Goal: Task Accomplishment & Management: Use online tool/utility

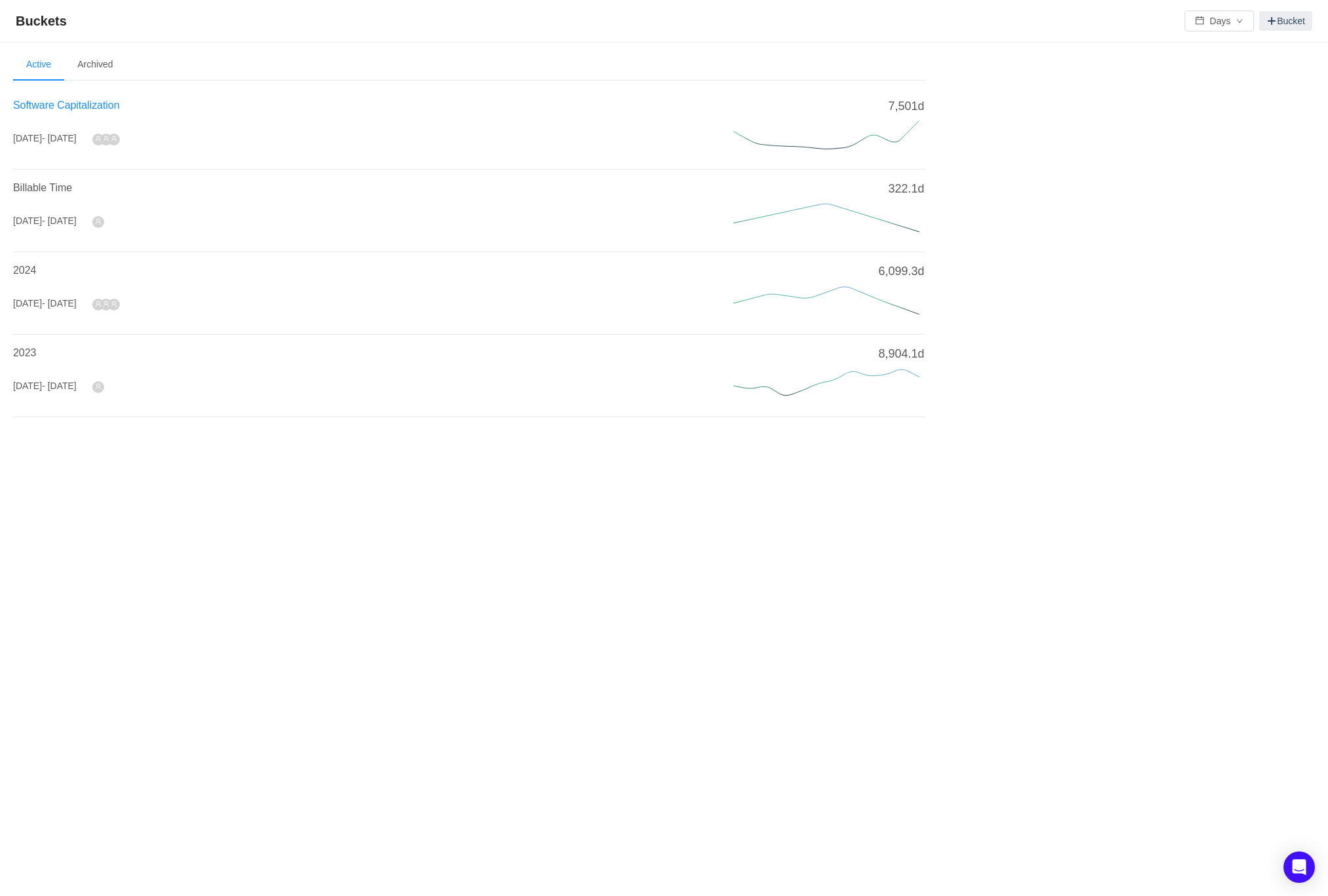
click at [69, 99] on span "Software Capitalization" at bounding box center [66, 104] width 106 height 11
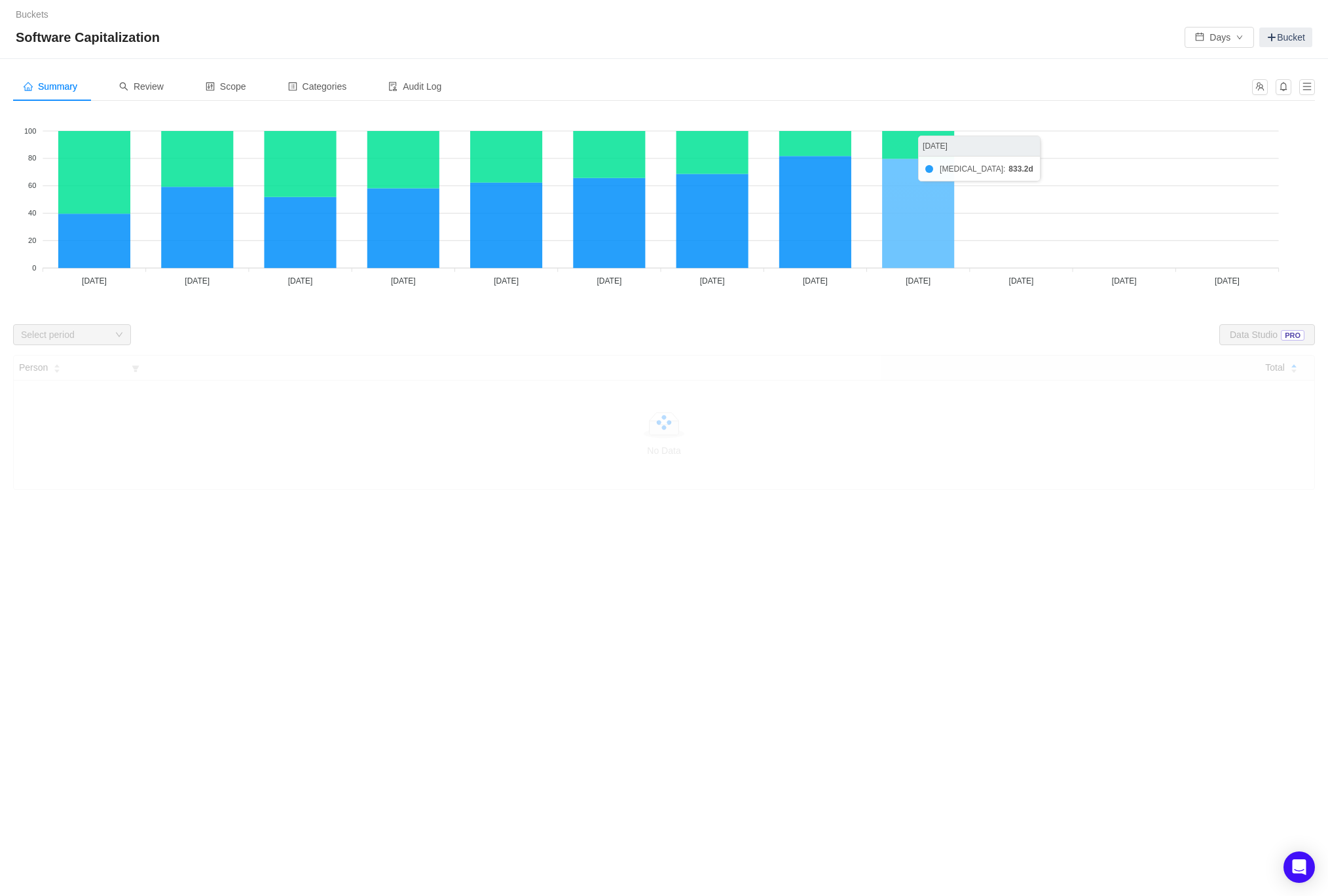
click at [920, 262] on icon at bounding box center [918, 214] width 73 height 109
click at [160, 87] on span "Review" at bounding box center [141, 86] width 45 height 11
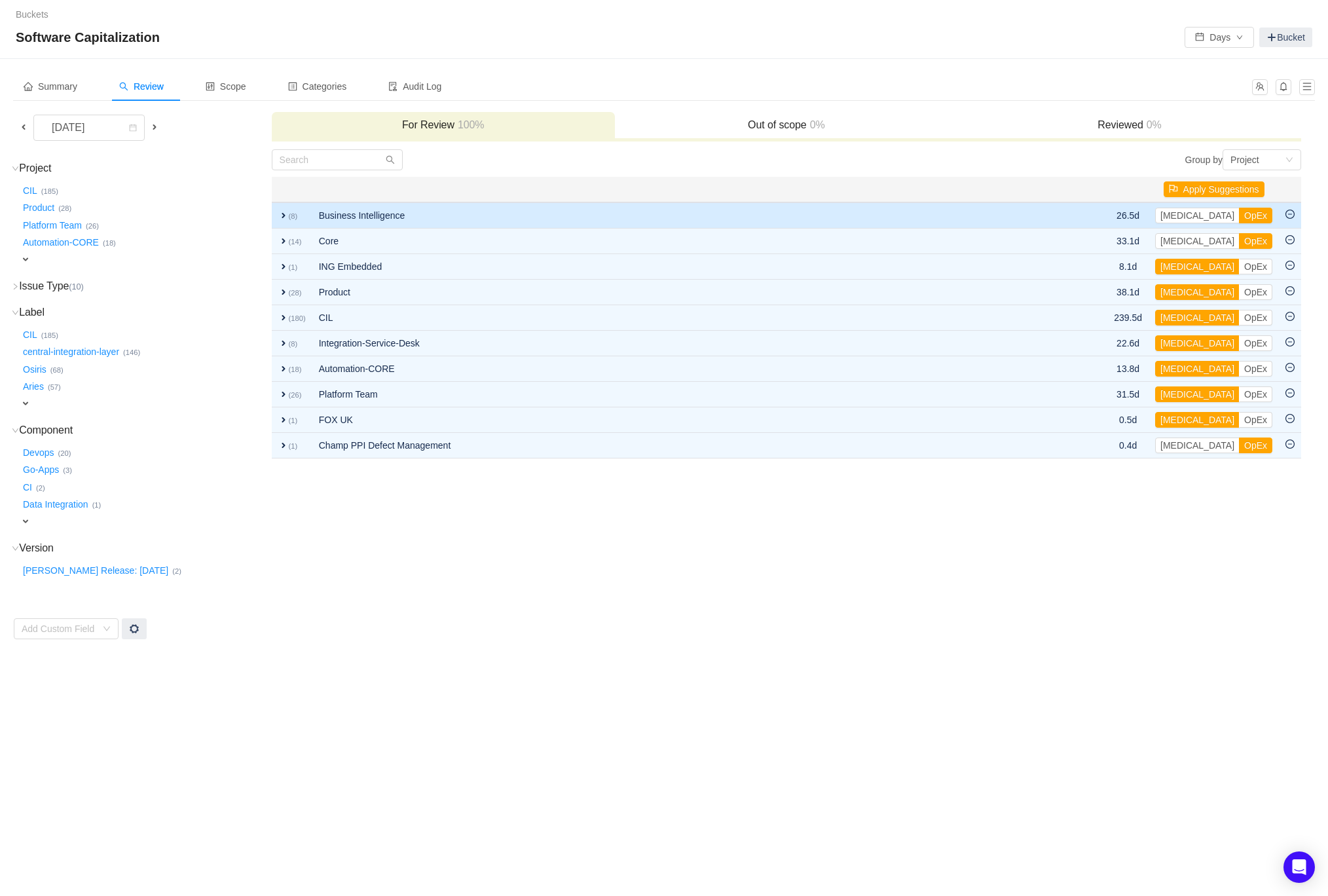
click at [287, 211] on span "expand" at bounding box center [283, 216] width 11 height 11
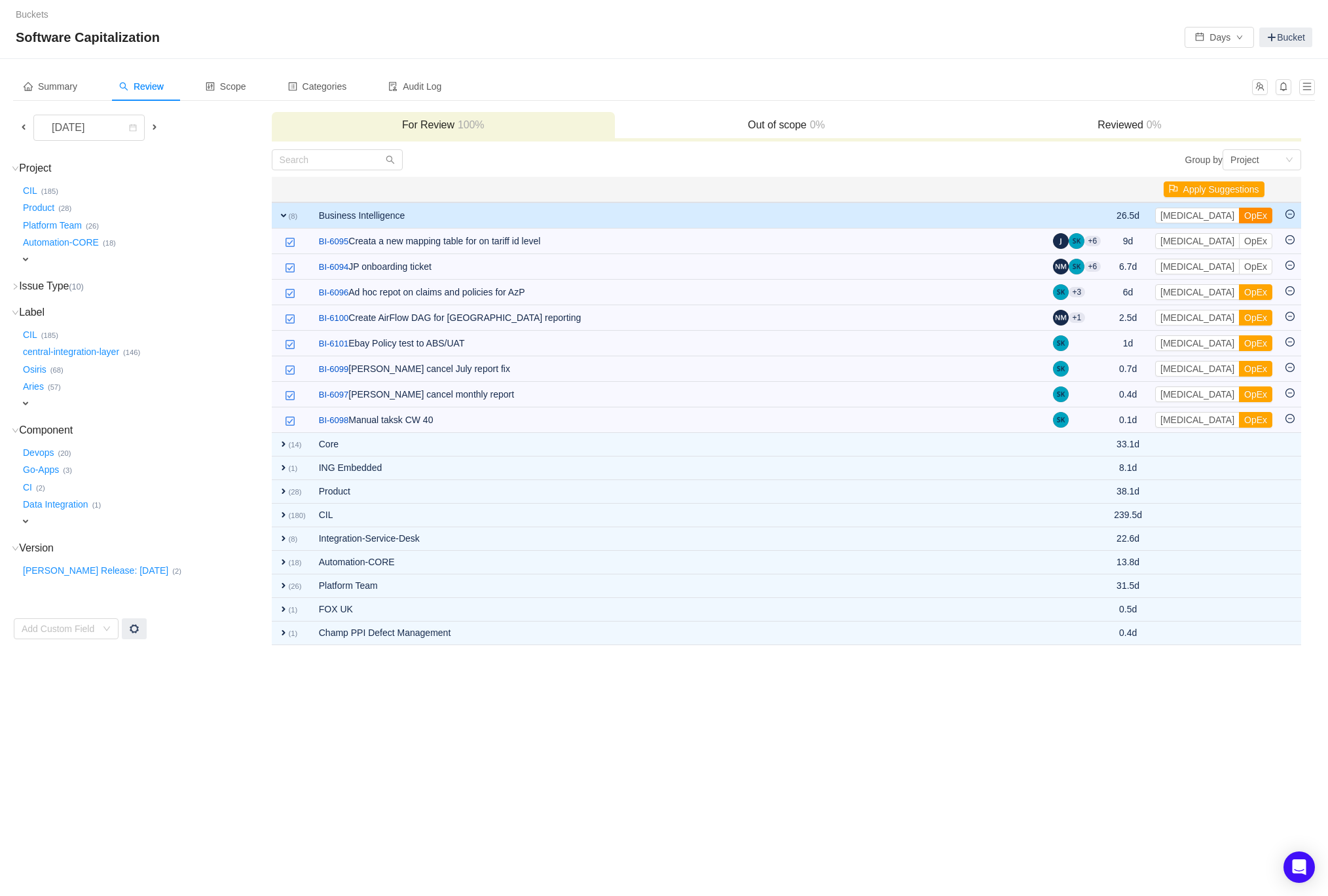
click at [1239, 213] on button "OpEx" at bounding box center [1255, 216] width 34 height 16
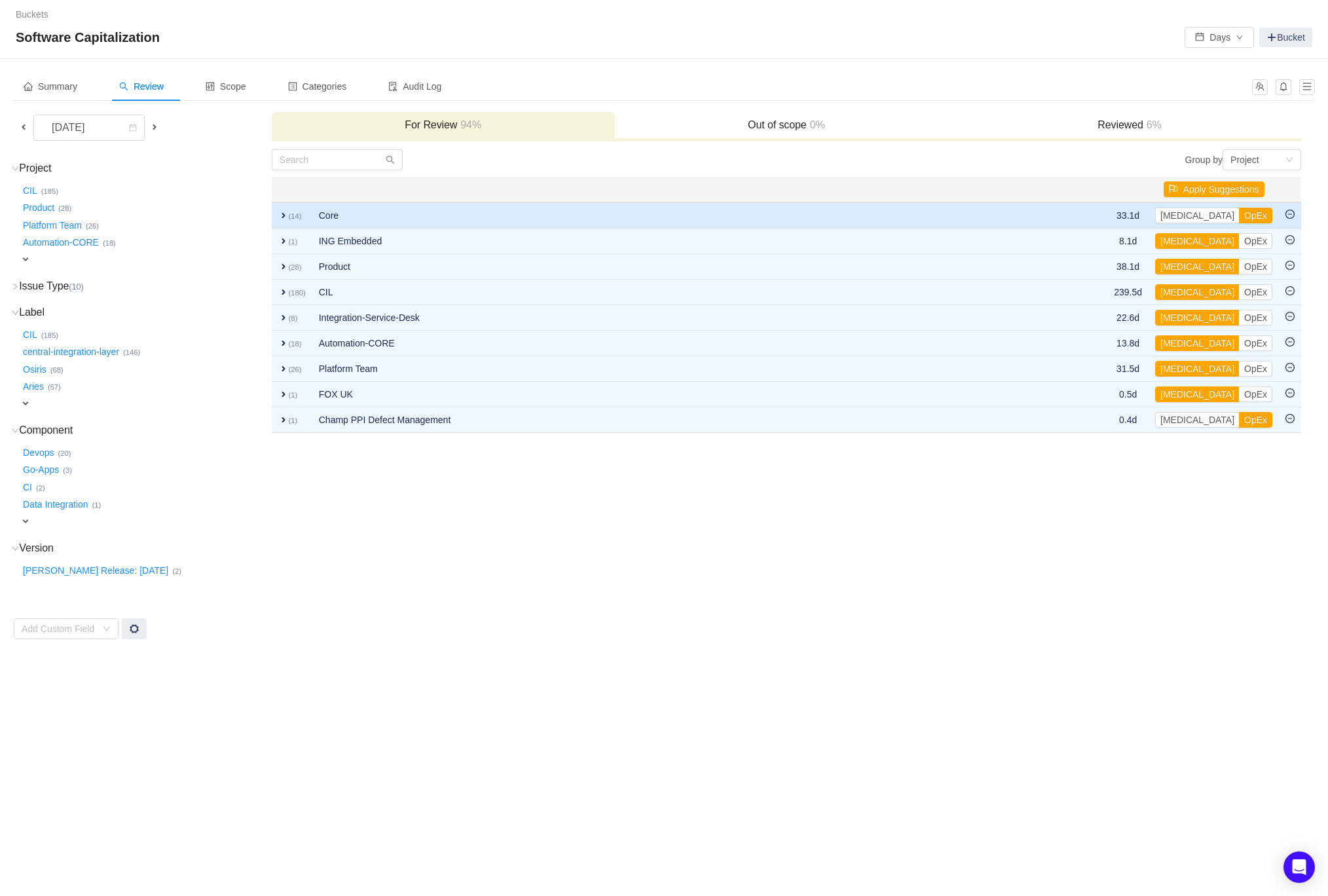
click at [283, 213] on span "expand" at bounding box center [283, 216] width 11 height 11
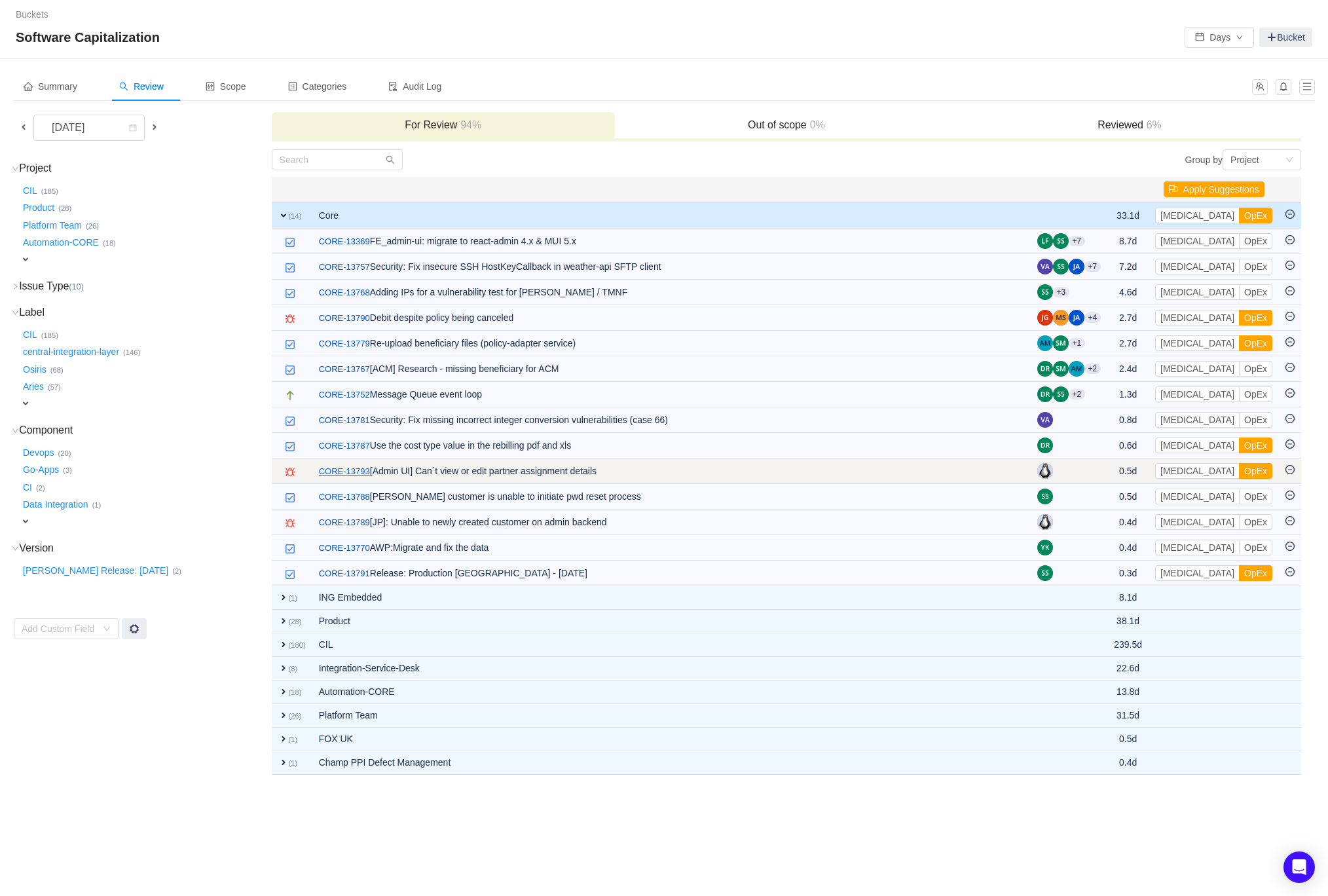
click at [328, 467] on link "CORE-13793" at bounding box center [344, 471] width 51 height 13
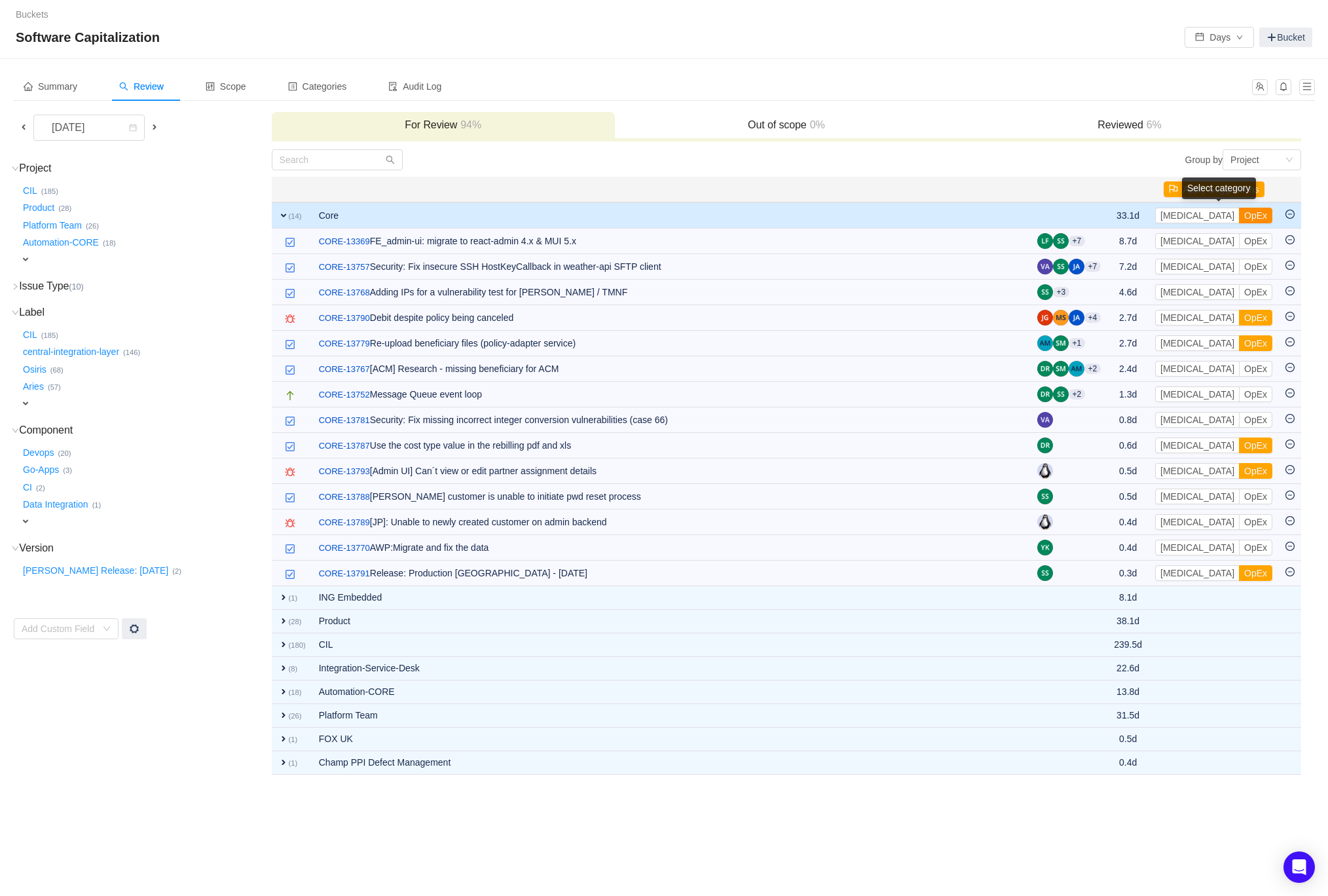
click at [1239, 213] on button "OpEx" at bounding box center [1255, 216] width 34 height 16
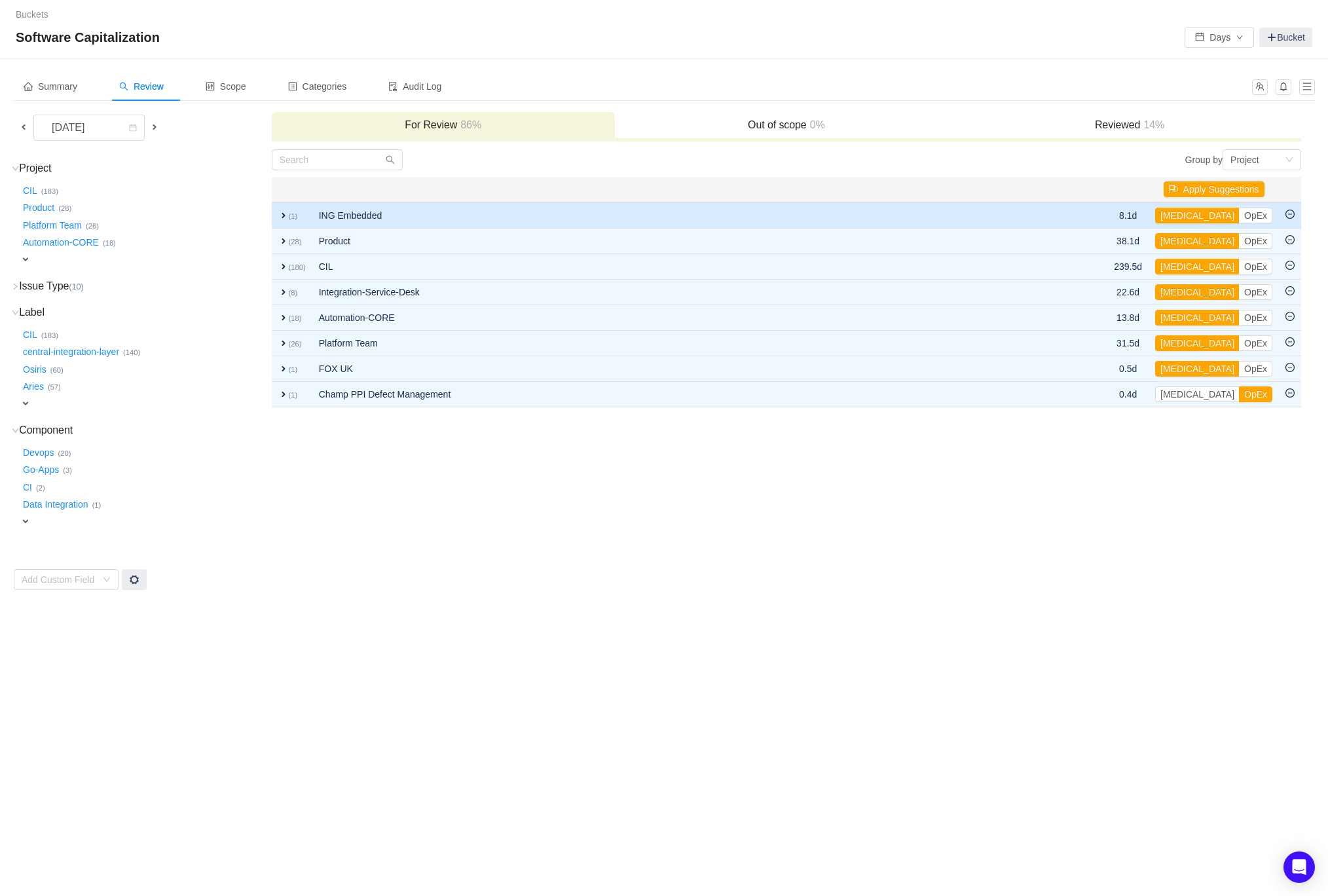
click at [277, 216] on td "expand (1)" at bounding box center [292, 216] width 41 height 26
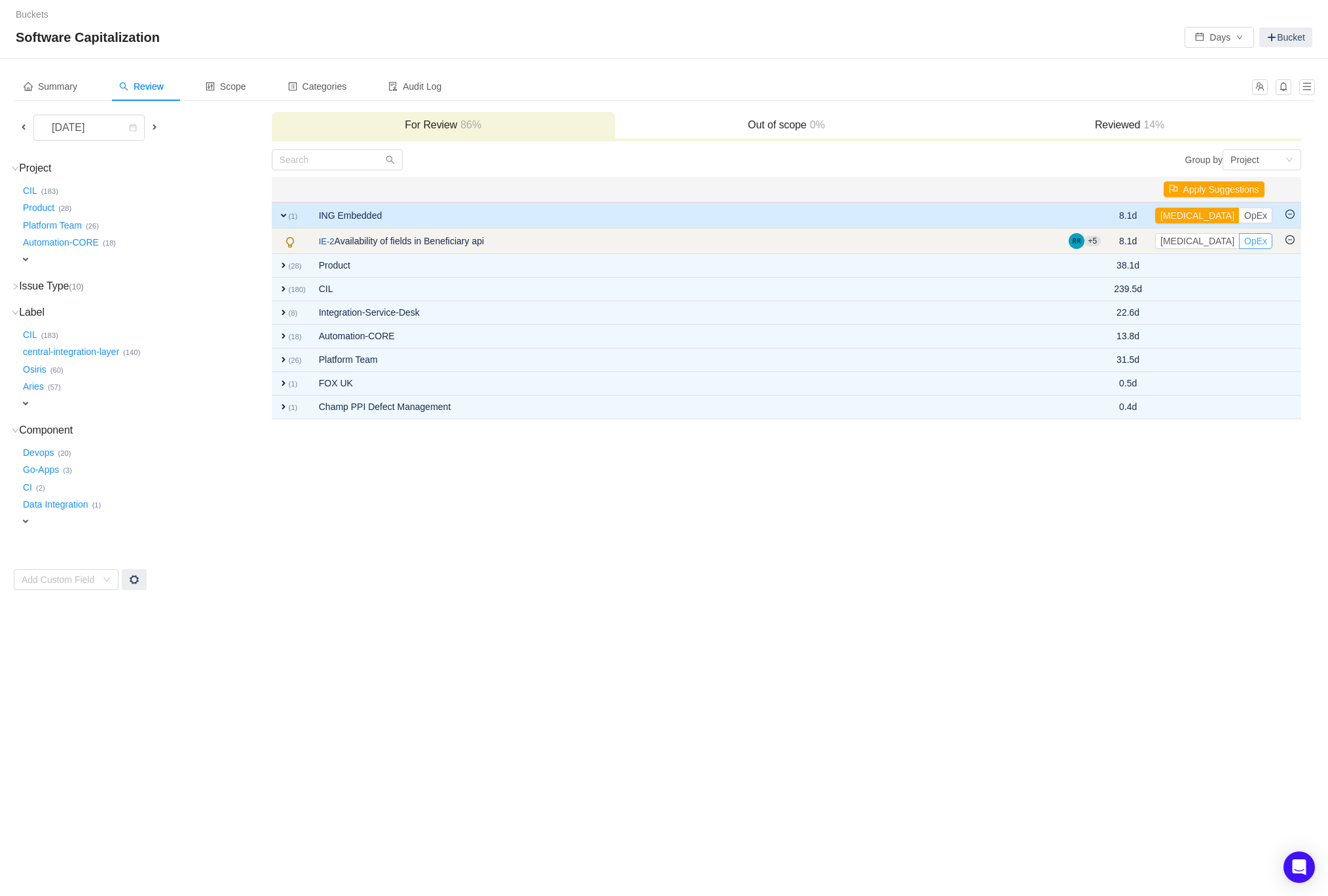
click at [1239, 242] on button "OpEx" at bounding box center [1255, 241] width 34 height 16
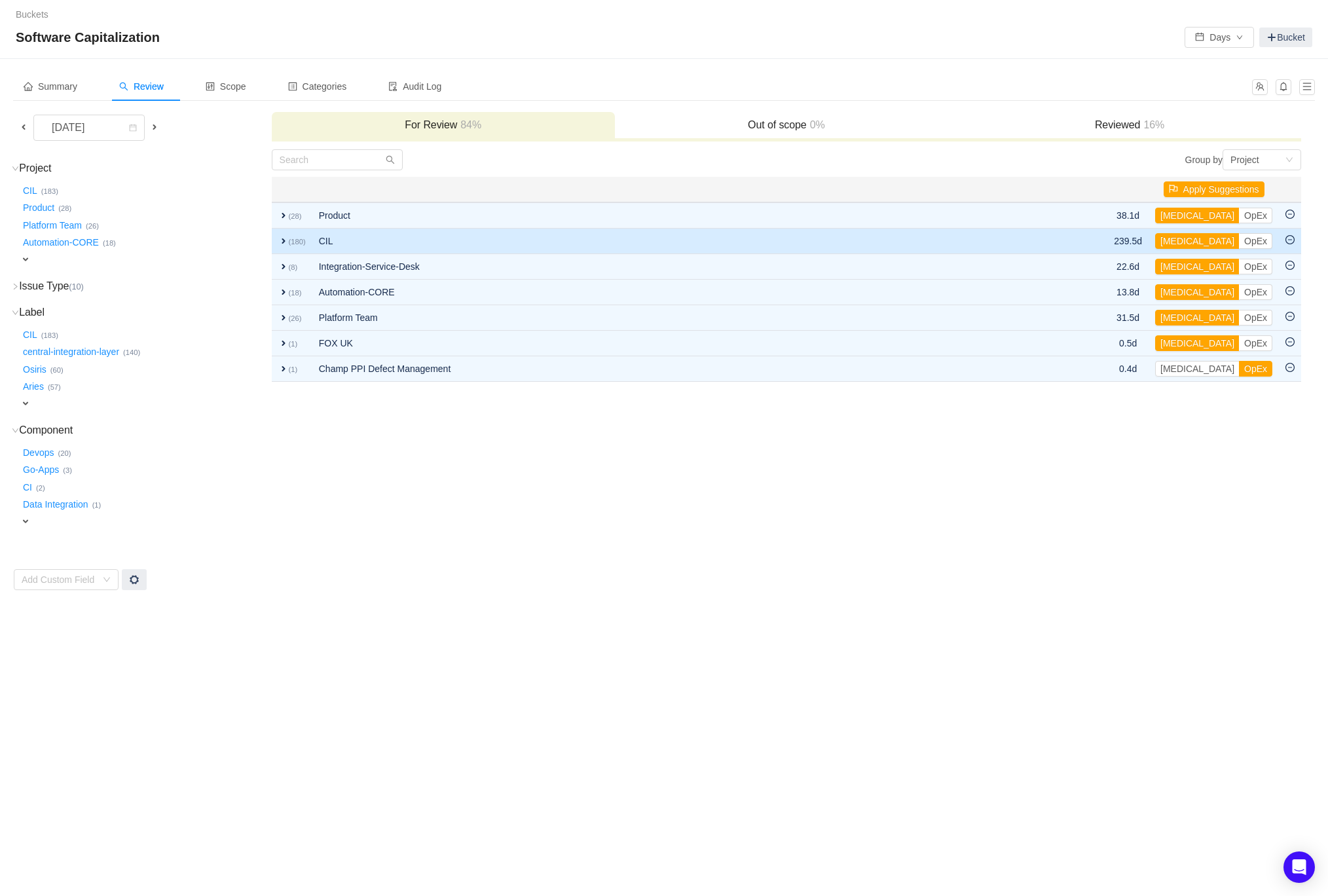
click at [282, 242] on span "expand" at bounding box center [283, 240] width 11 height 11
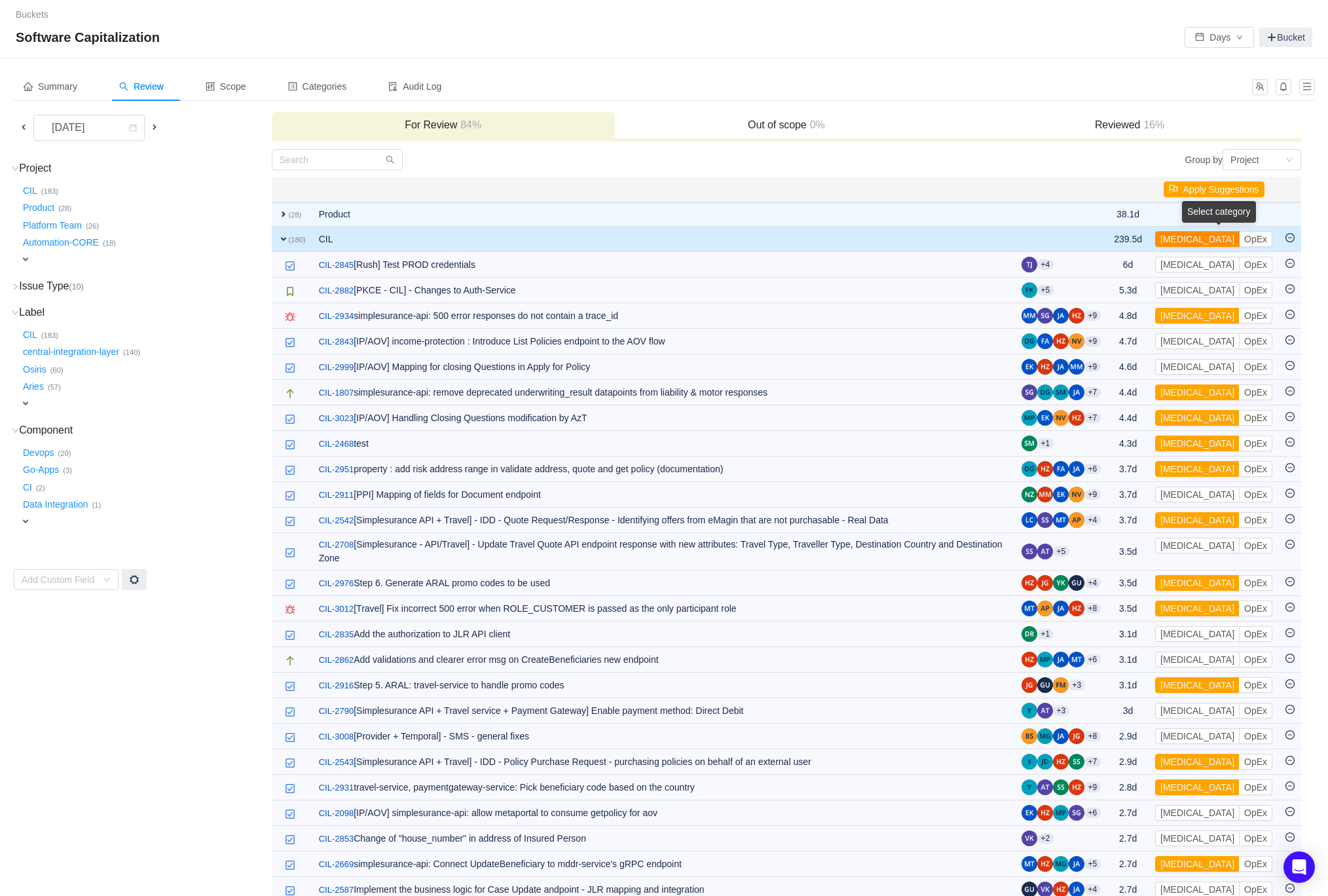
click at [1187, 240] on button "[MEDICAL_DATA]" at bounding box center [1197, 239] width 84 height 16
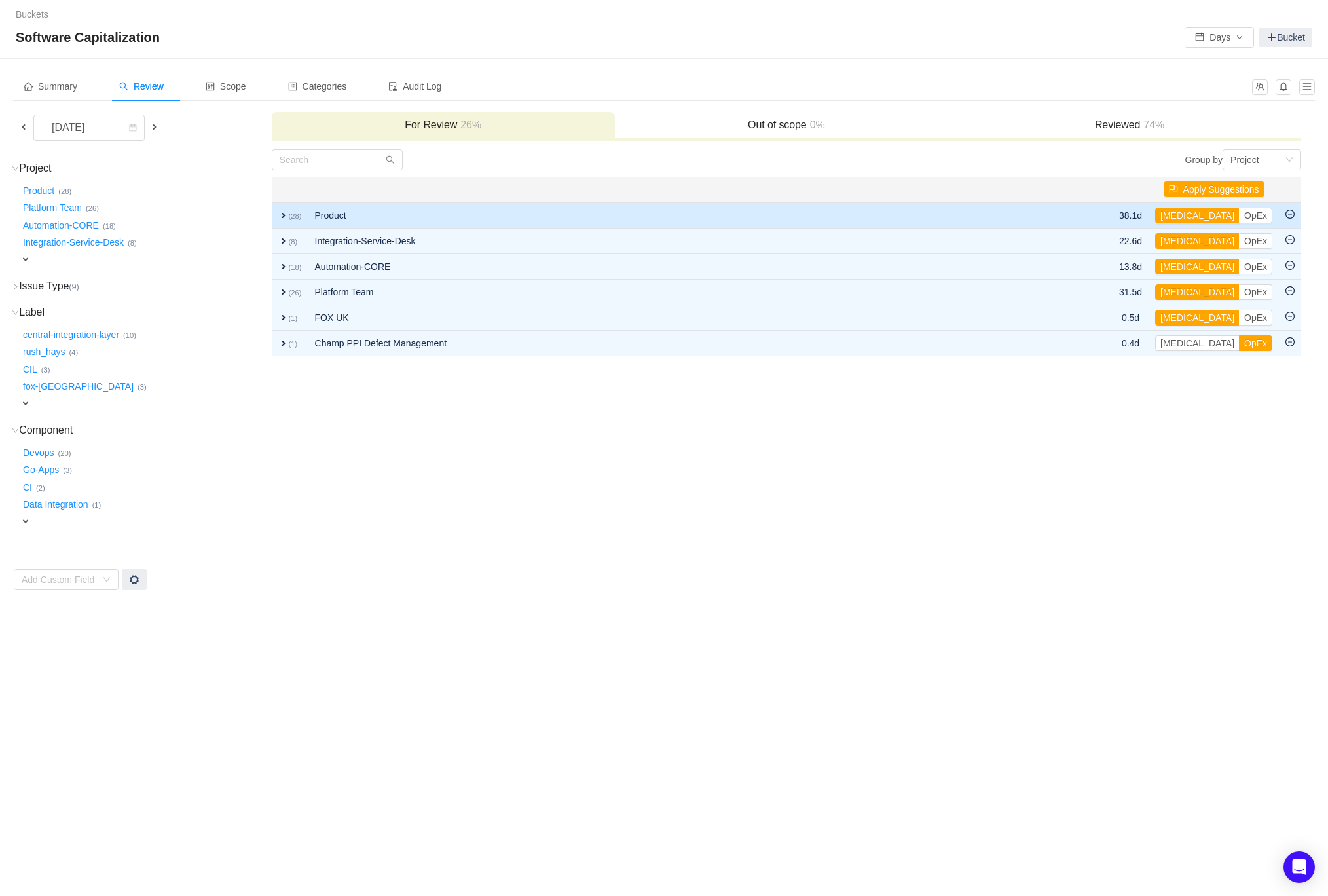
click at [287, 214] on span "expand" at bounding box center [283, 216] width 11 height 11
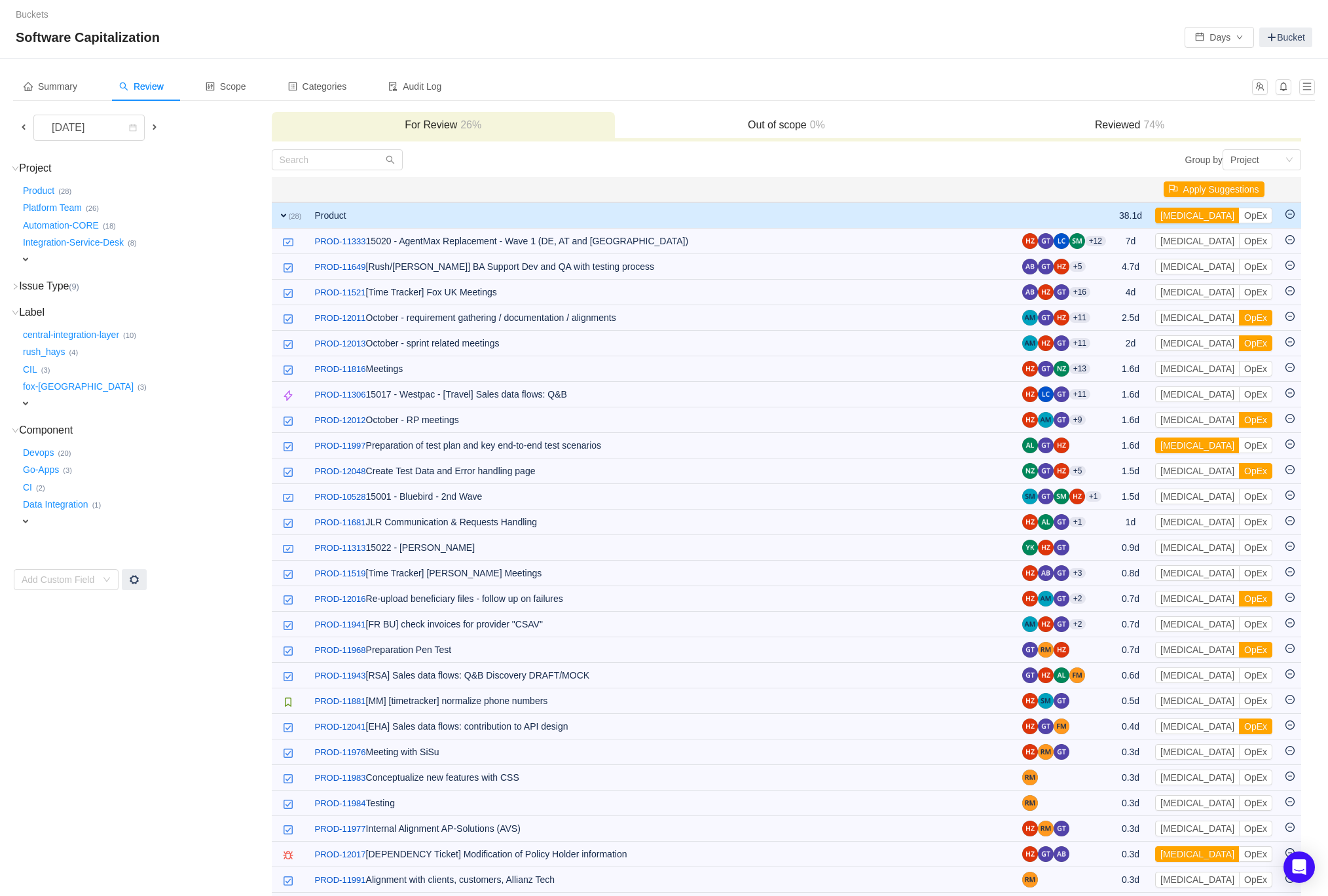
click at [281, 216] on span "expand" at bounding box center [283, 216] width 11 height 11
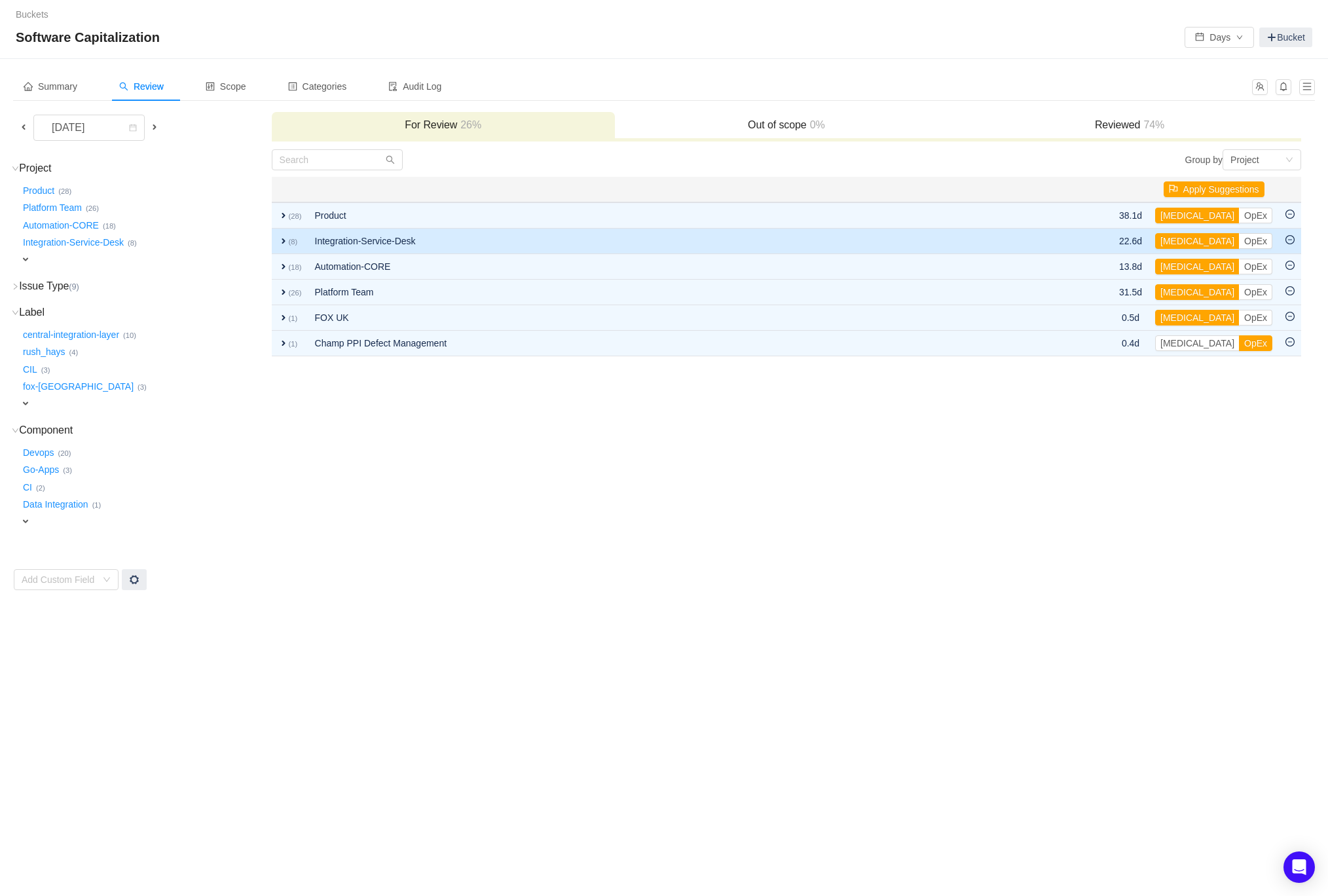
click at [285, 243] on span "expand" at bounding box center [283, 240] width 11 height 11
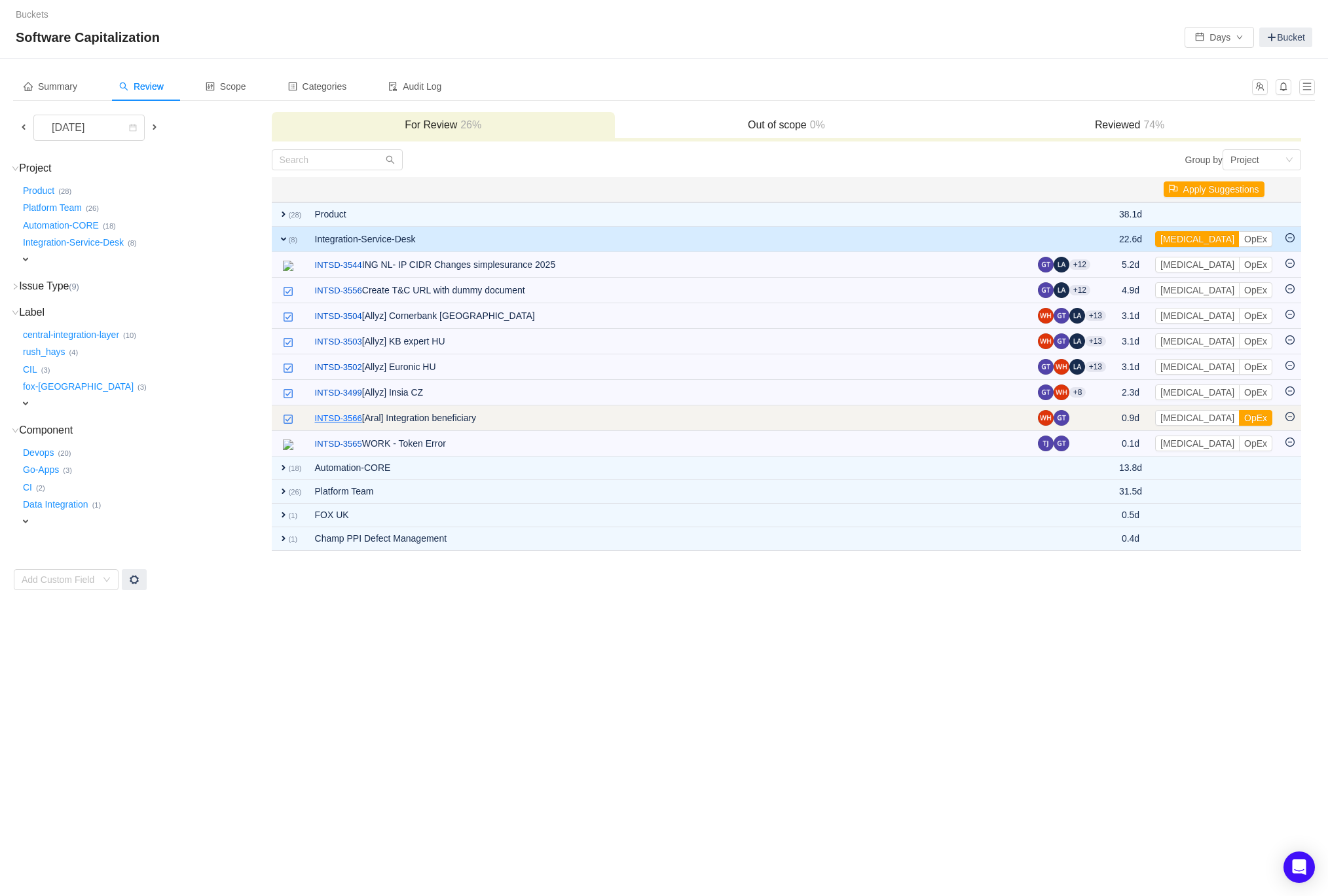
click at [342, 412] on link "INTSD-3566" at bounding box center [338, 418] width 47 height 13
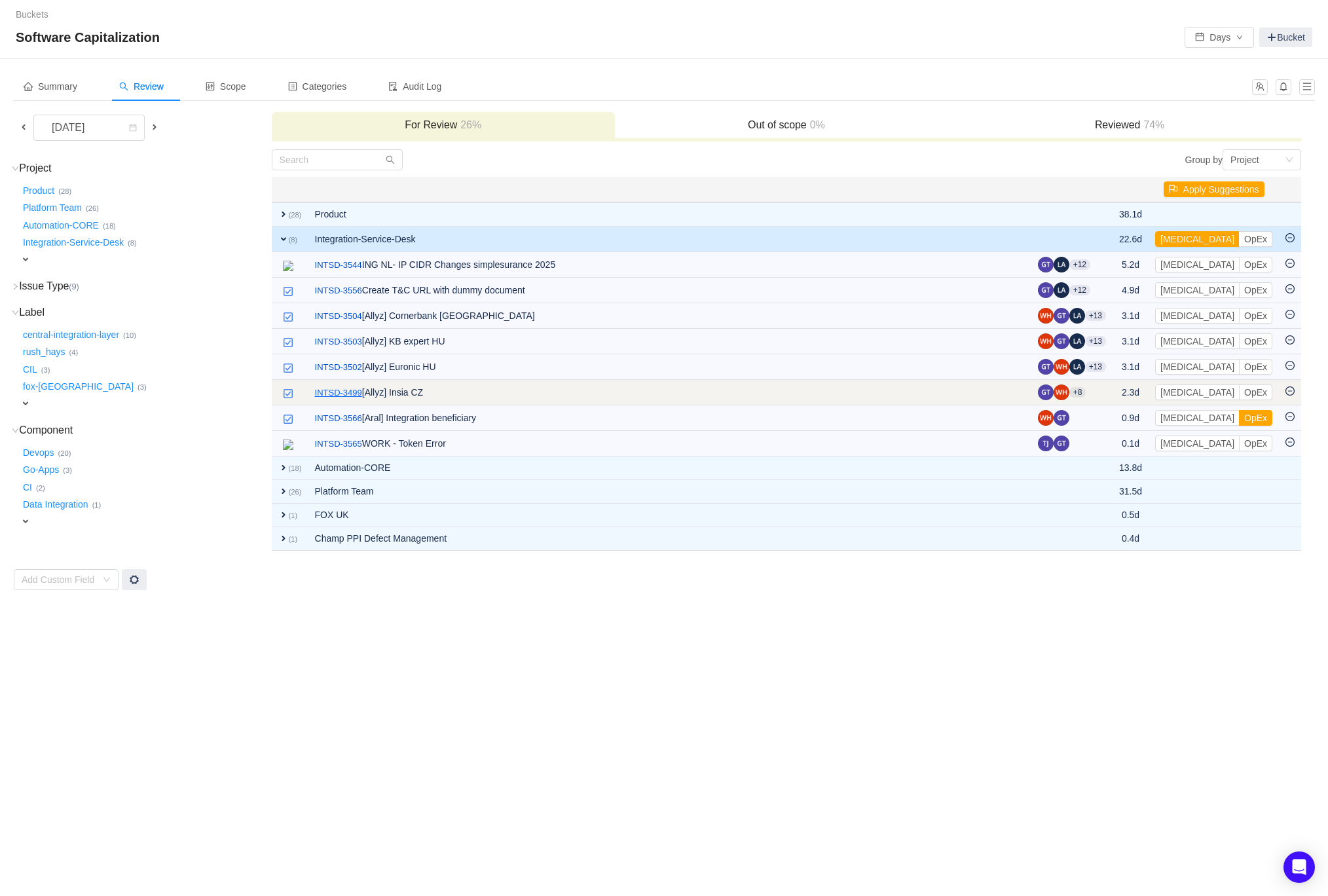
click at [340, 393] on link "INTSD-3499" at bounding box center [338, 392] width 47 height 13
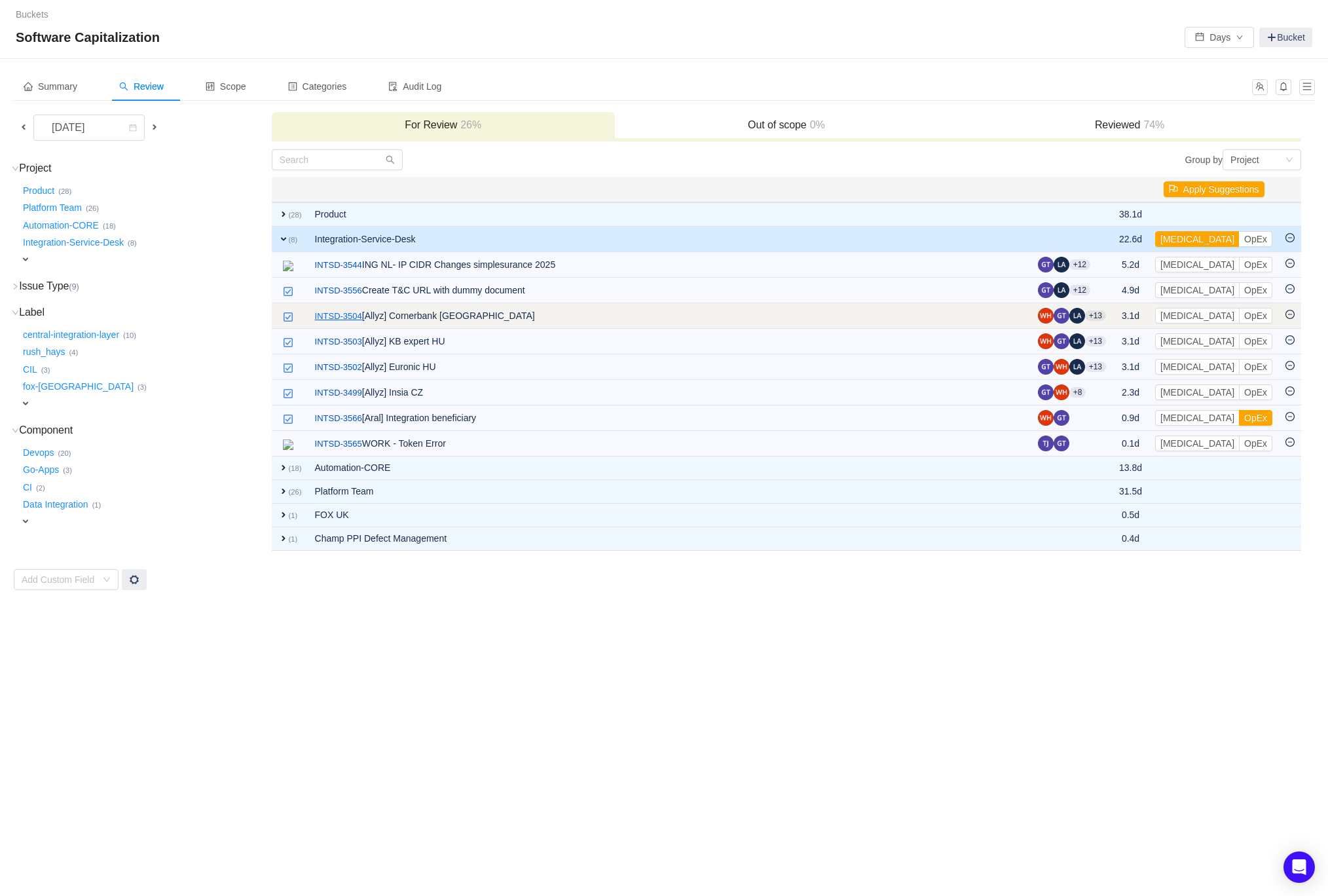
click at [352, 313] on link "INTSD-3504" at bounding box center [338, 316] width 47 height 13
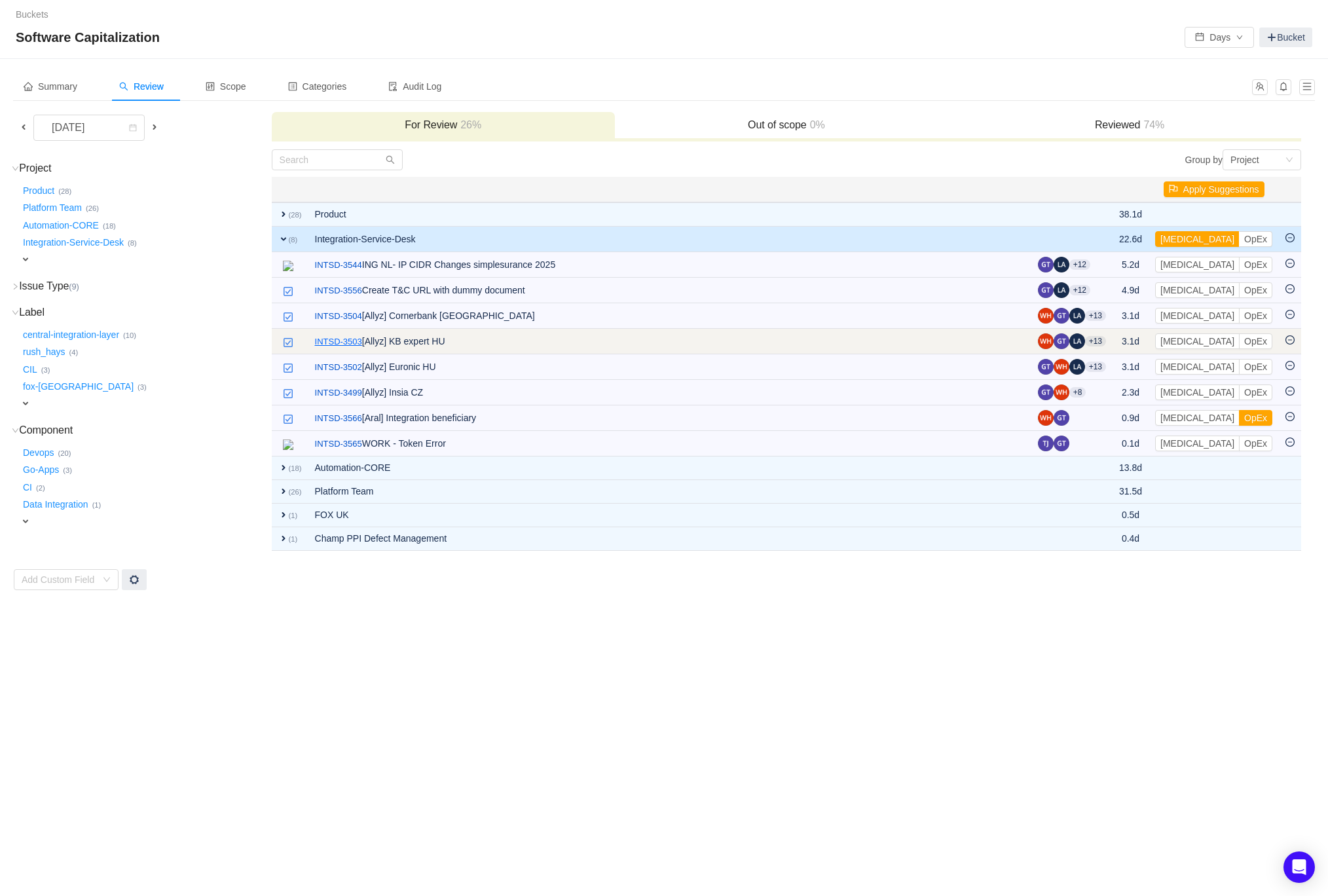
click at [335, 338] on link "INTSD-3503" at bounding box center [338, 342] width 47 height 13
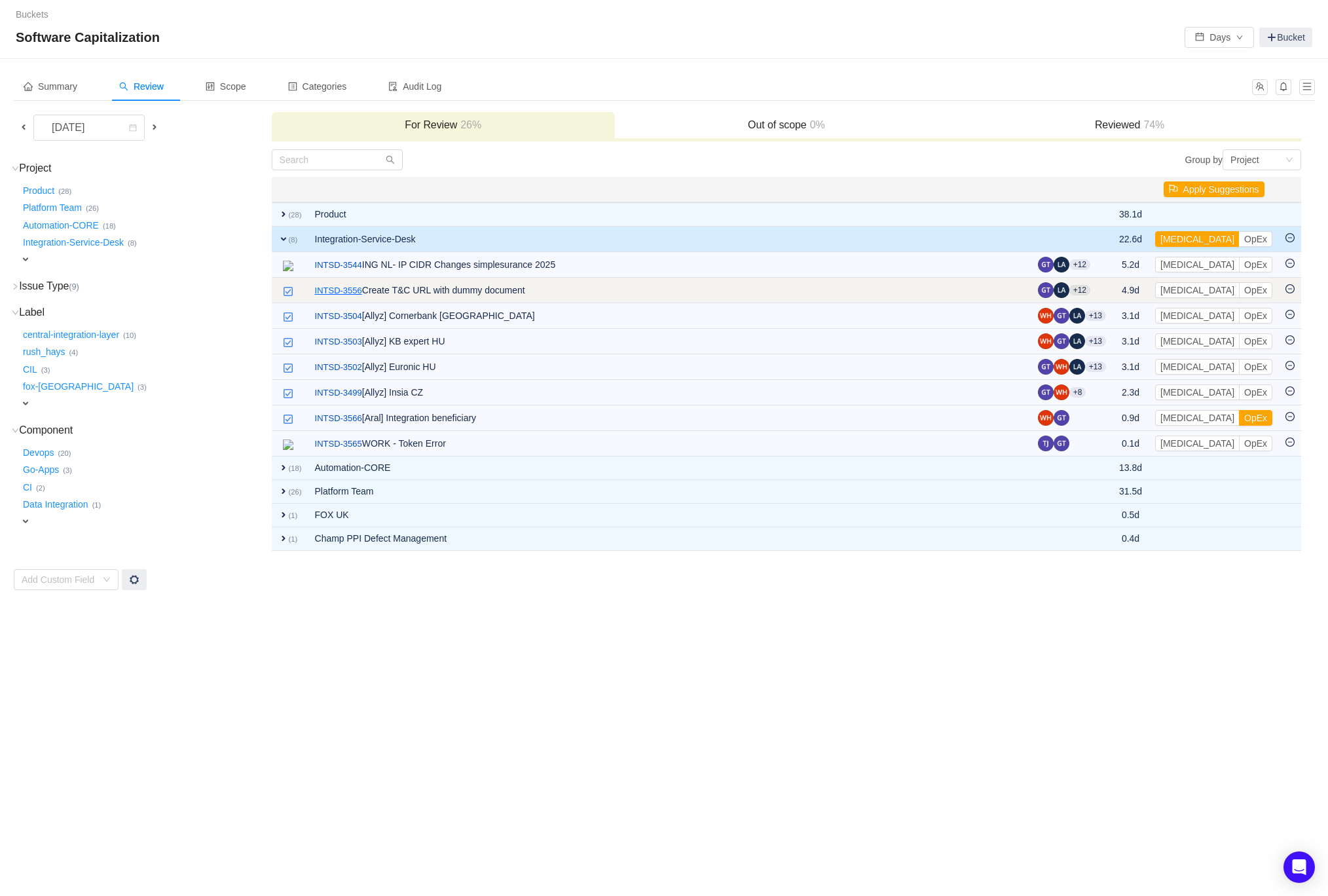
click at [336, 287] on link "INTSD-3556" at bounding box center [338, 290] width 47 height 13
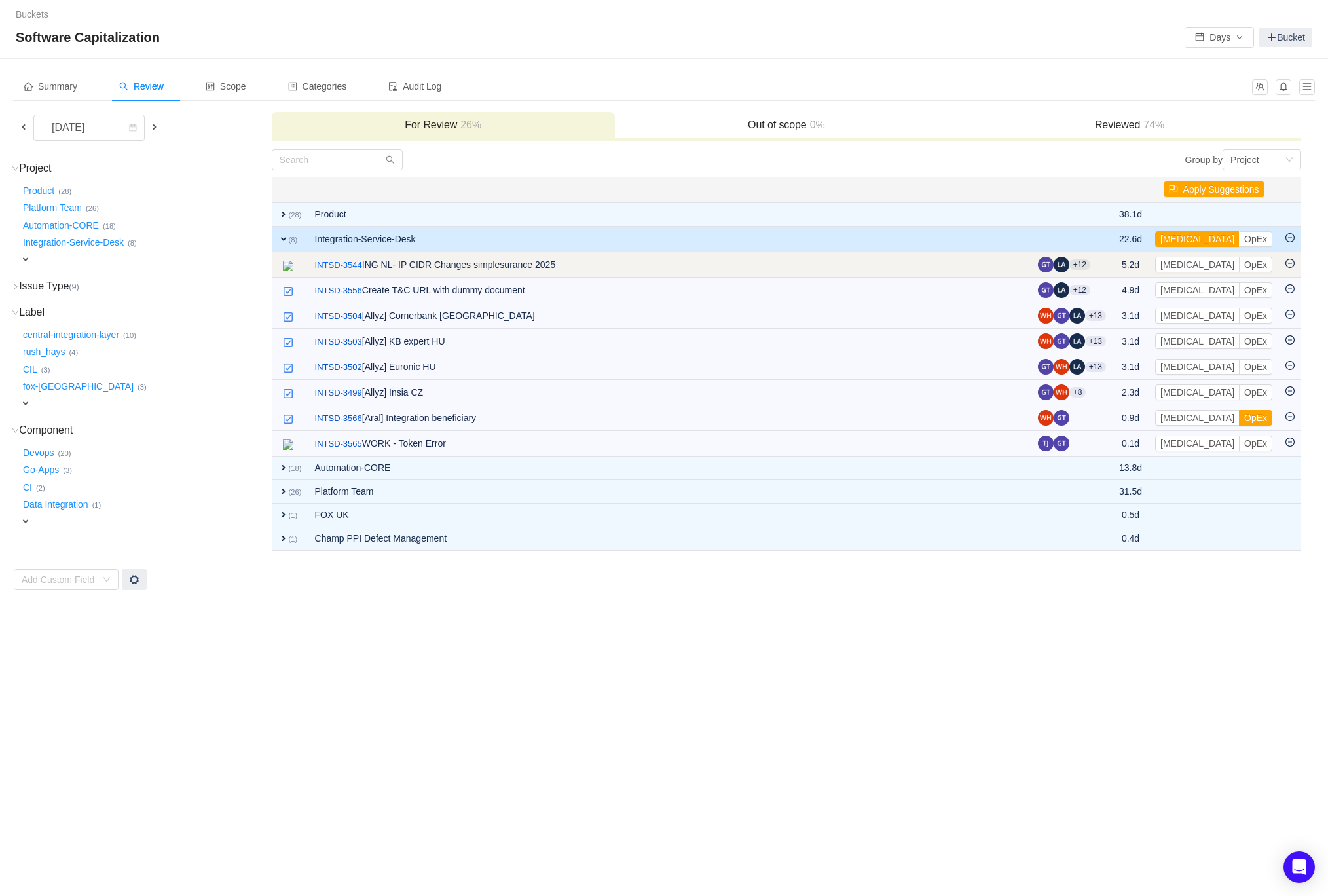
click at [357, 267] on link "INTSD-3544" at bounding box center [338, 264] width 47 height 13
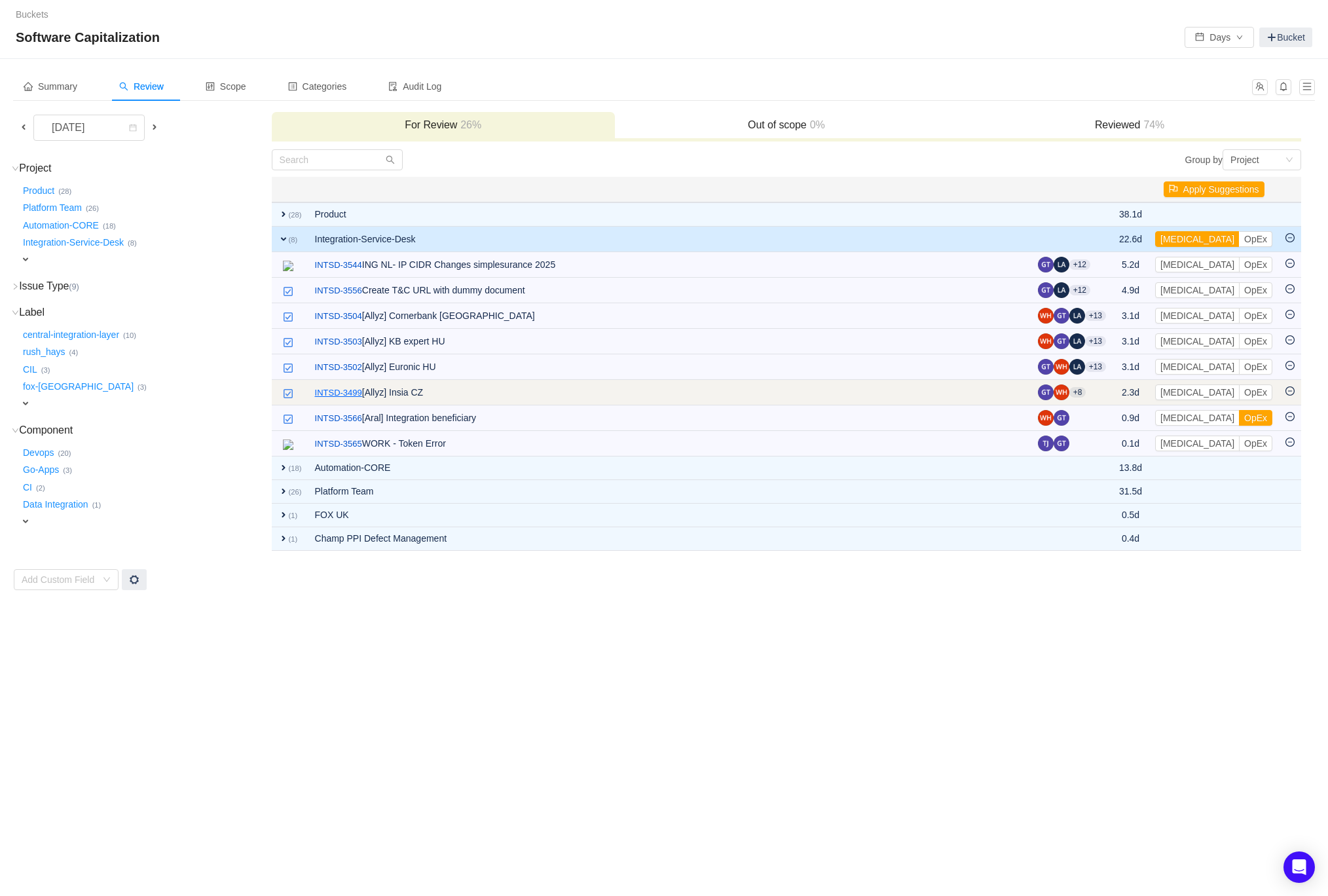
click at [347, 390] on link "INTSD-3499" at bounding box center [338, 392] width 47 height 13
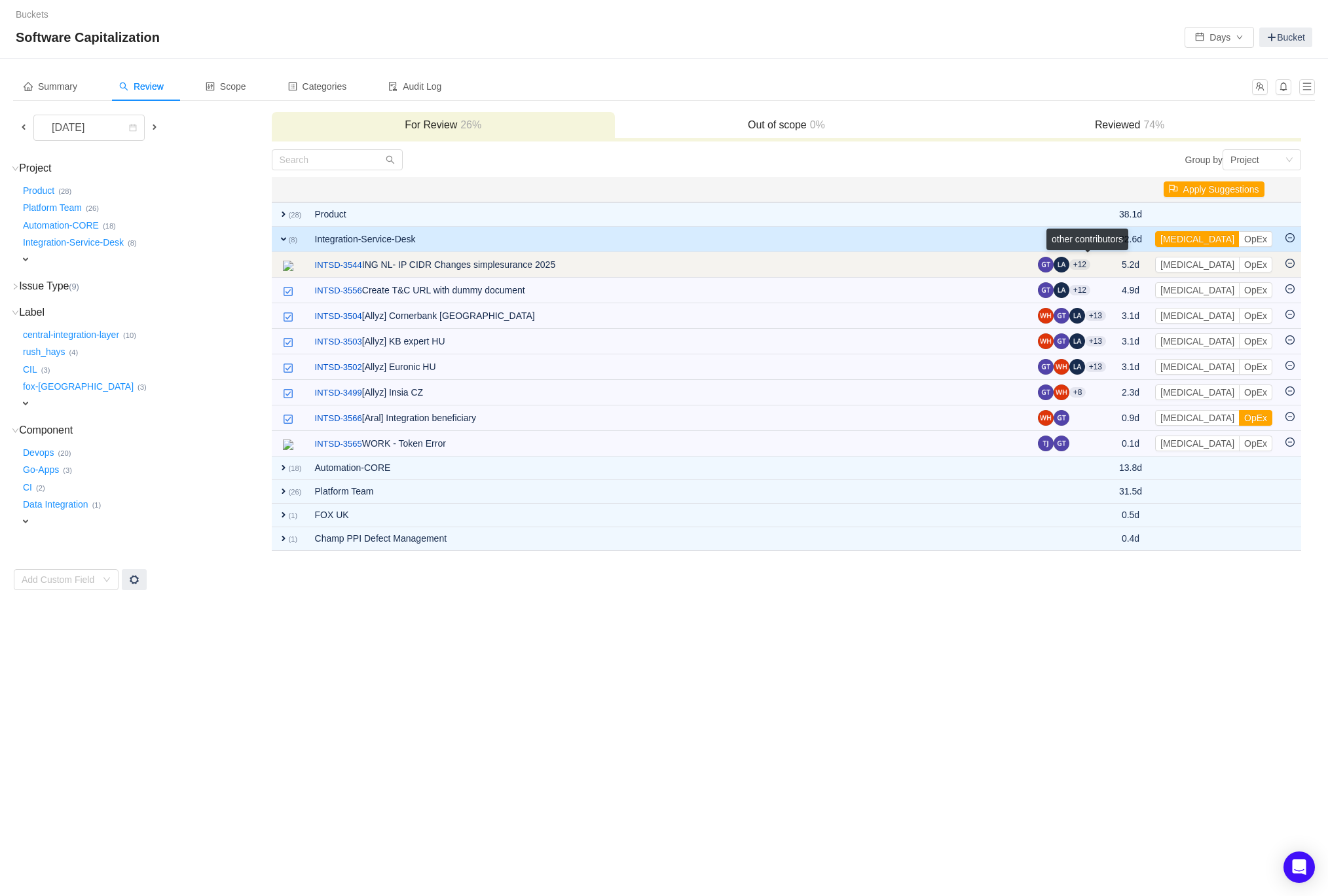
click at [1091, 263] on aui-badge "+12" at bounding box center [1080, 264] width 21 height 11
click at [337, 261] on link "INTSD-3544" at bounding box center [338, 264] width 47 height 13
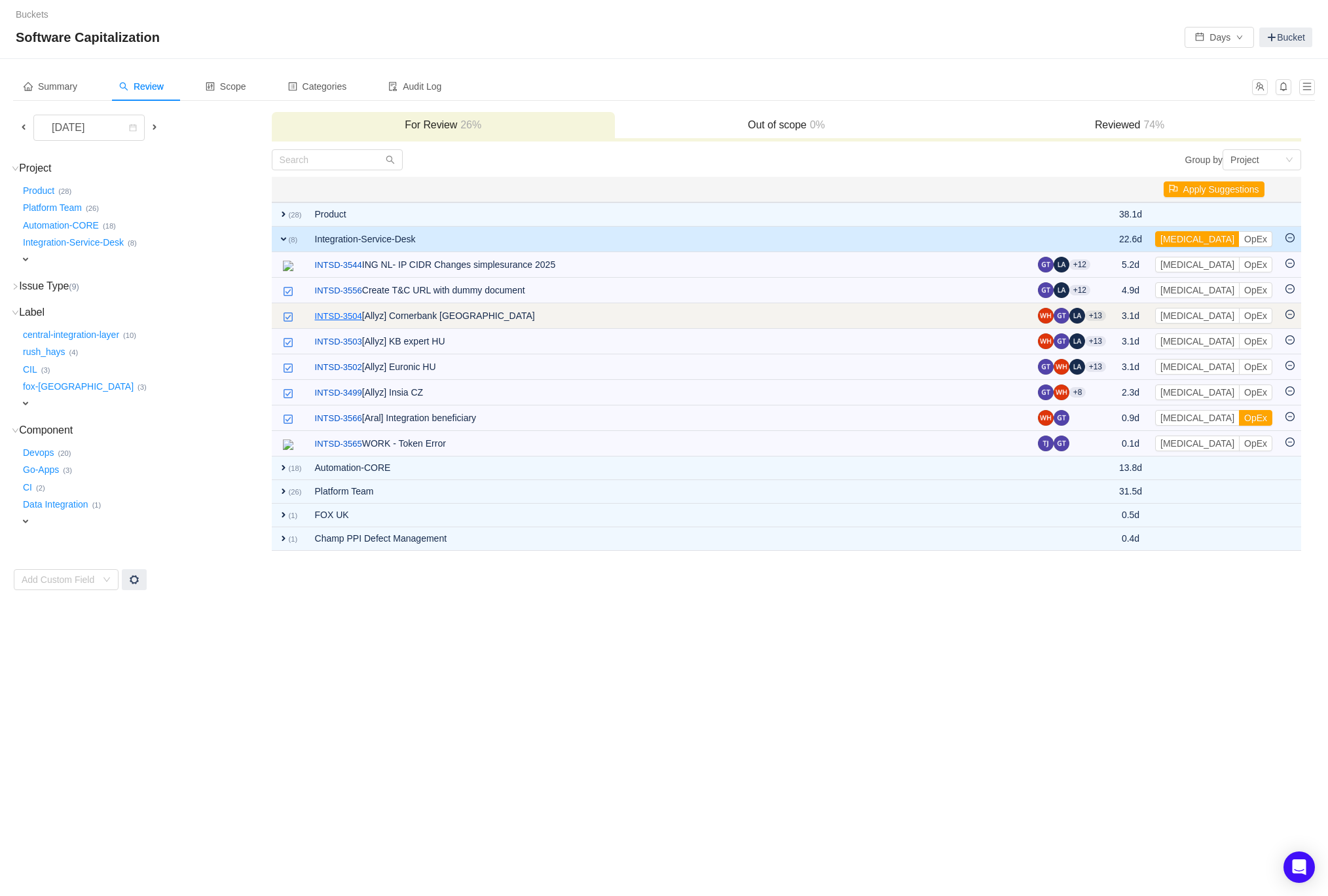
click at [338, 318] on link "INTSD-3504" at bounding box center [338, 316] width 47 height 13
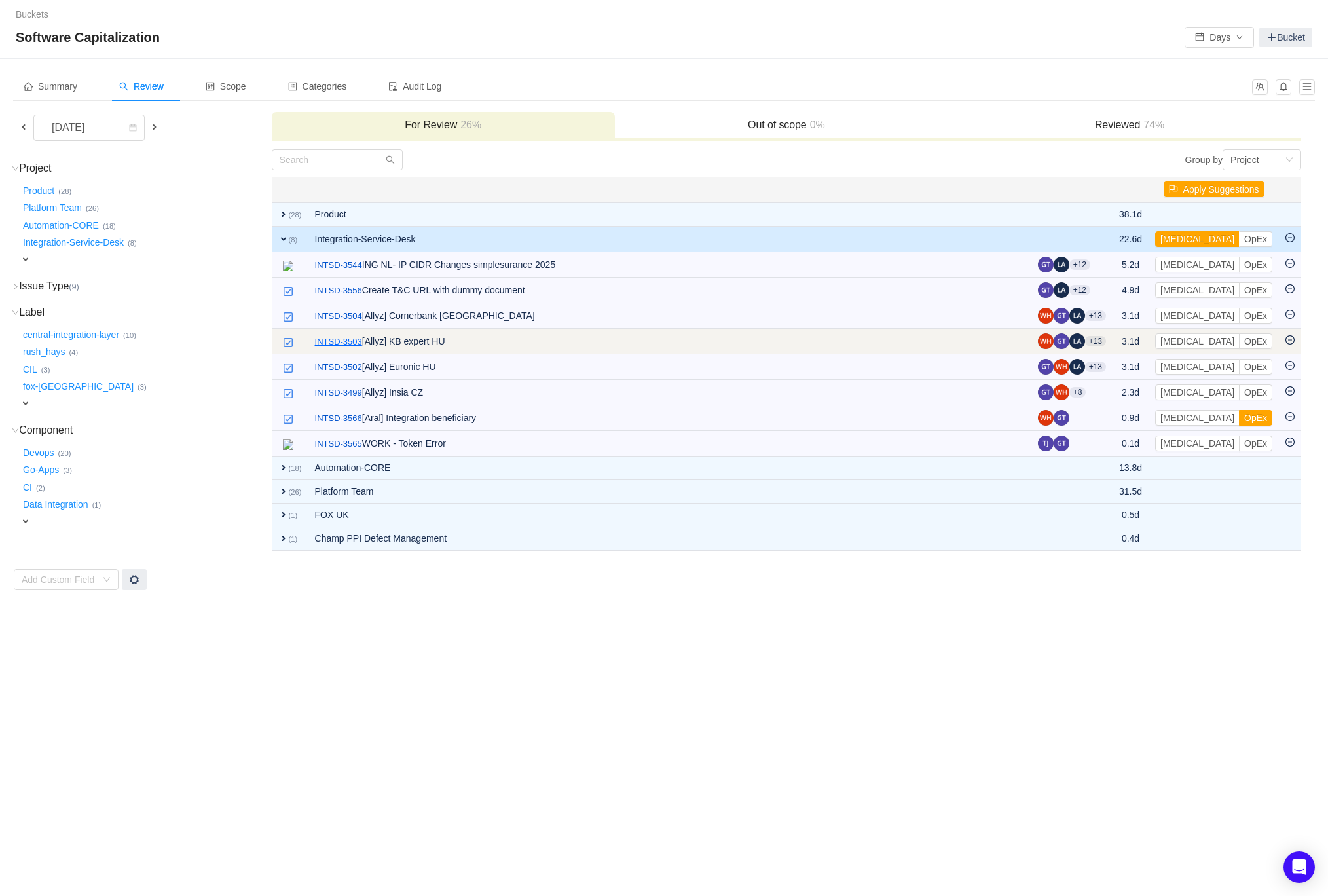
click at [342, 339] on link "INTSD-3503" at bounding box center [338, 342] width 47 height 13
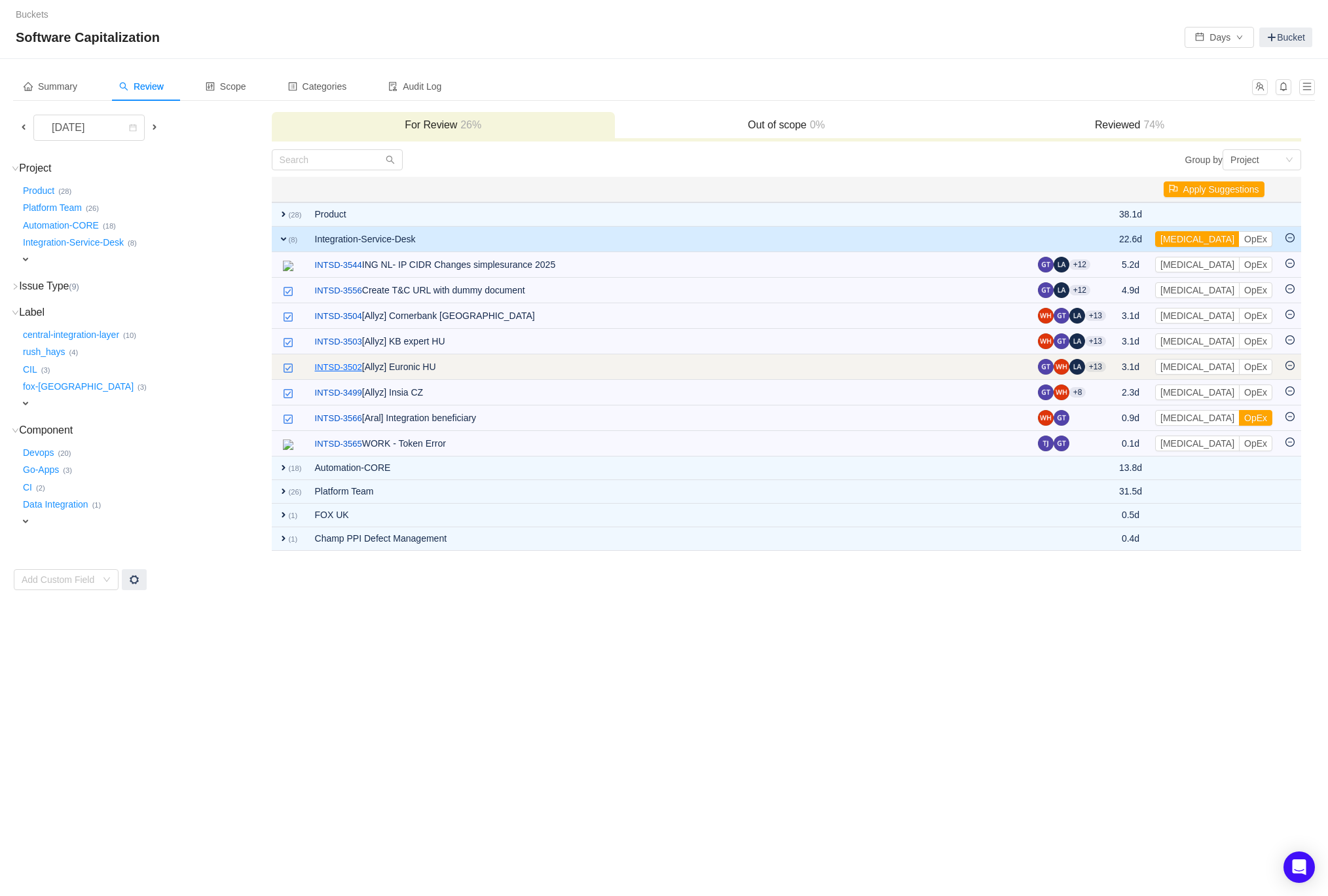
click at [340, 367] on link "INTSD-3502" at bounding box center [338, 367] width 47 height 13
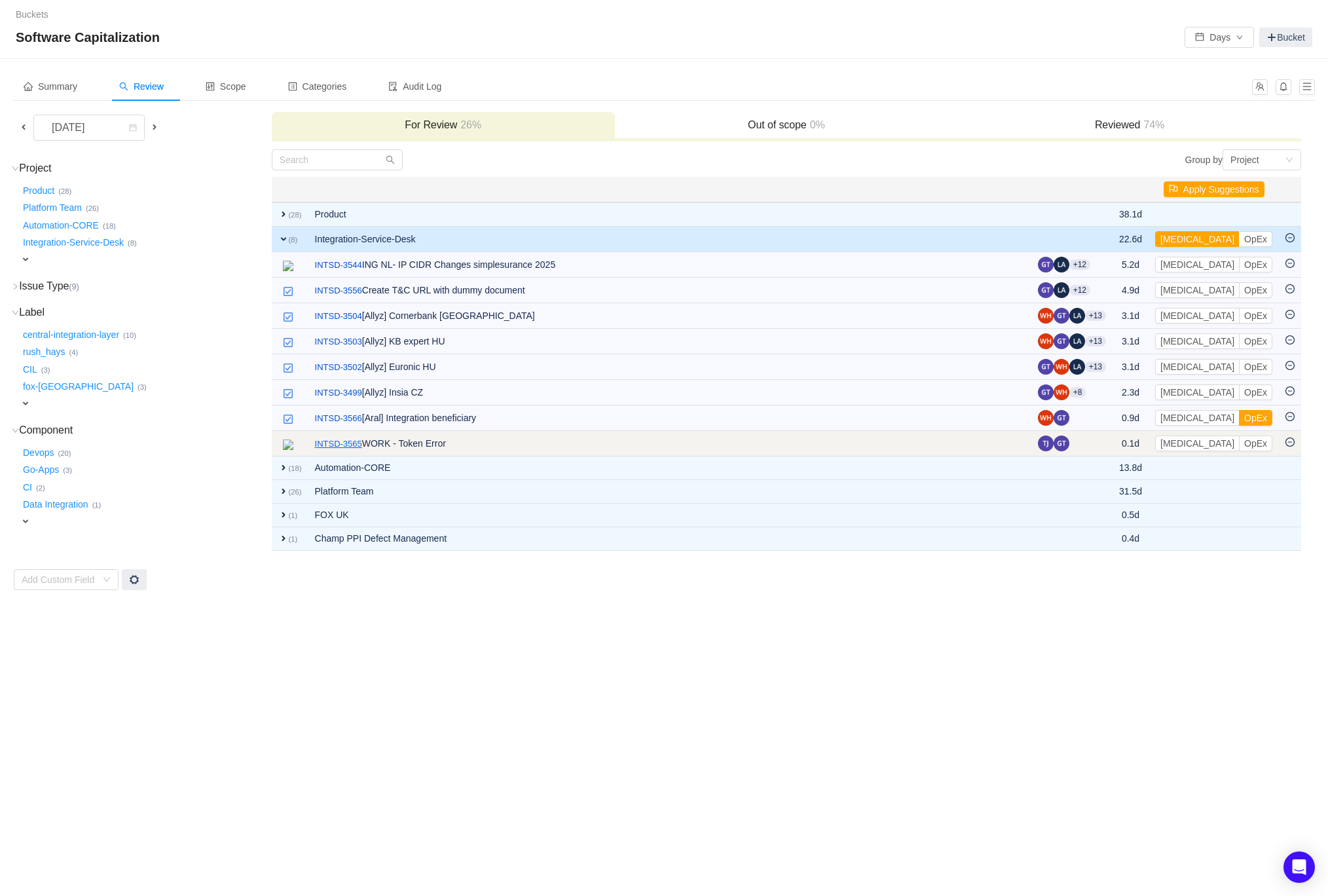
click at [346, 446] on link "INTSD-3565" at bounding box center [338, 443] width 47 height 13
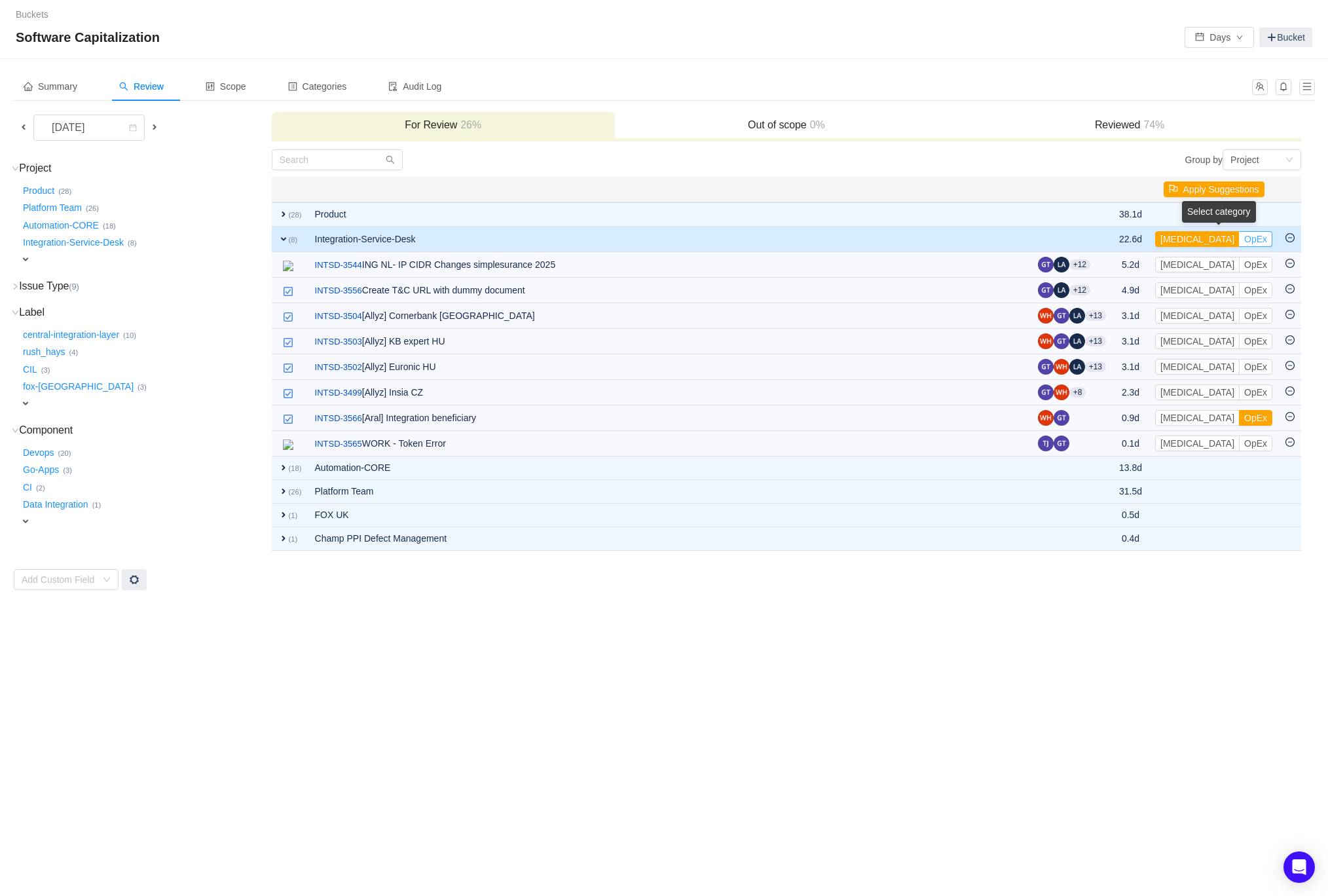
click at [1239, 232] on button "OpEx" at bounding box center [1255, 239] width 34 height 16
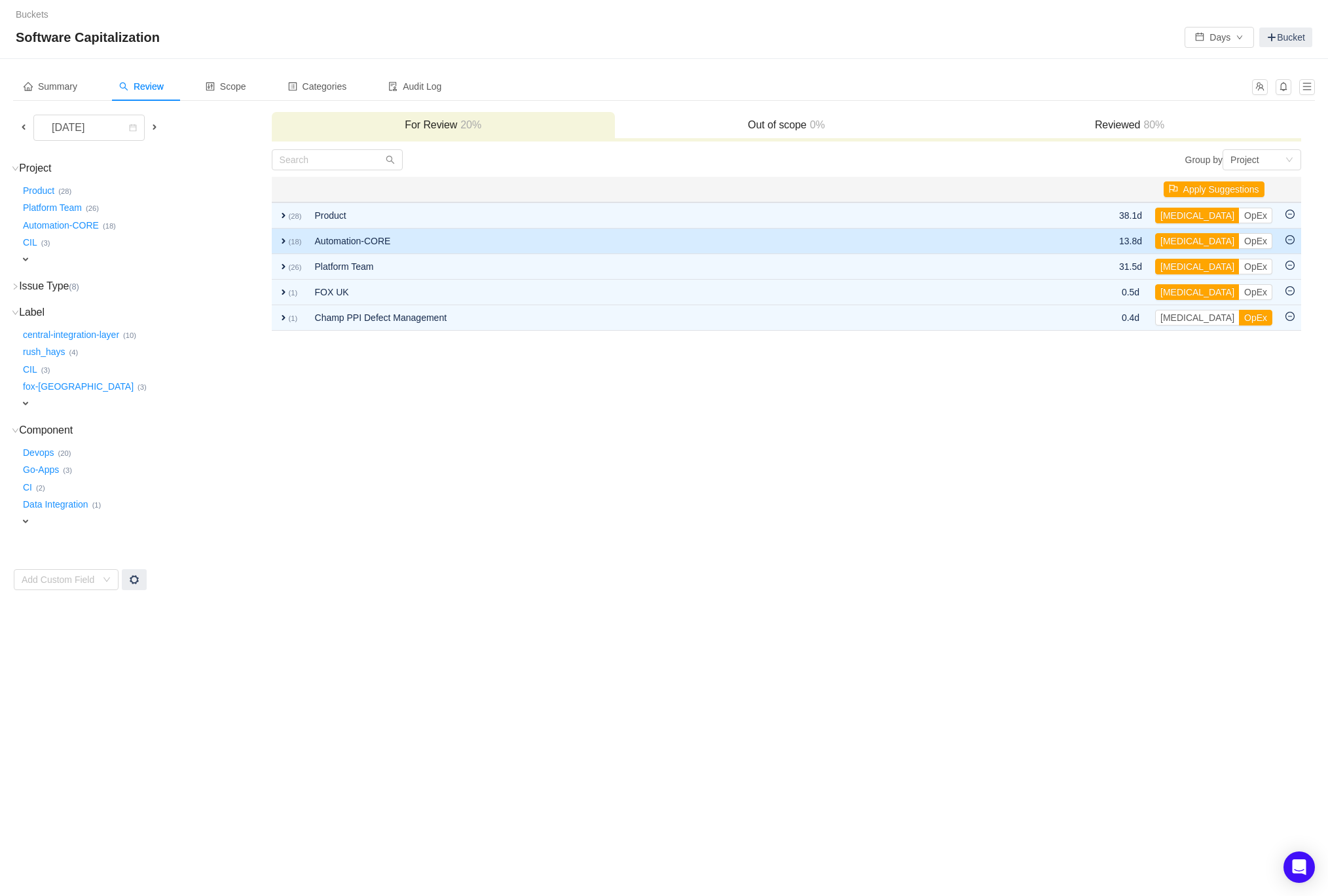
click at [285, 237] on span "expand" at bounding box center [283, 240] width 11 height 11
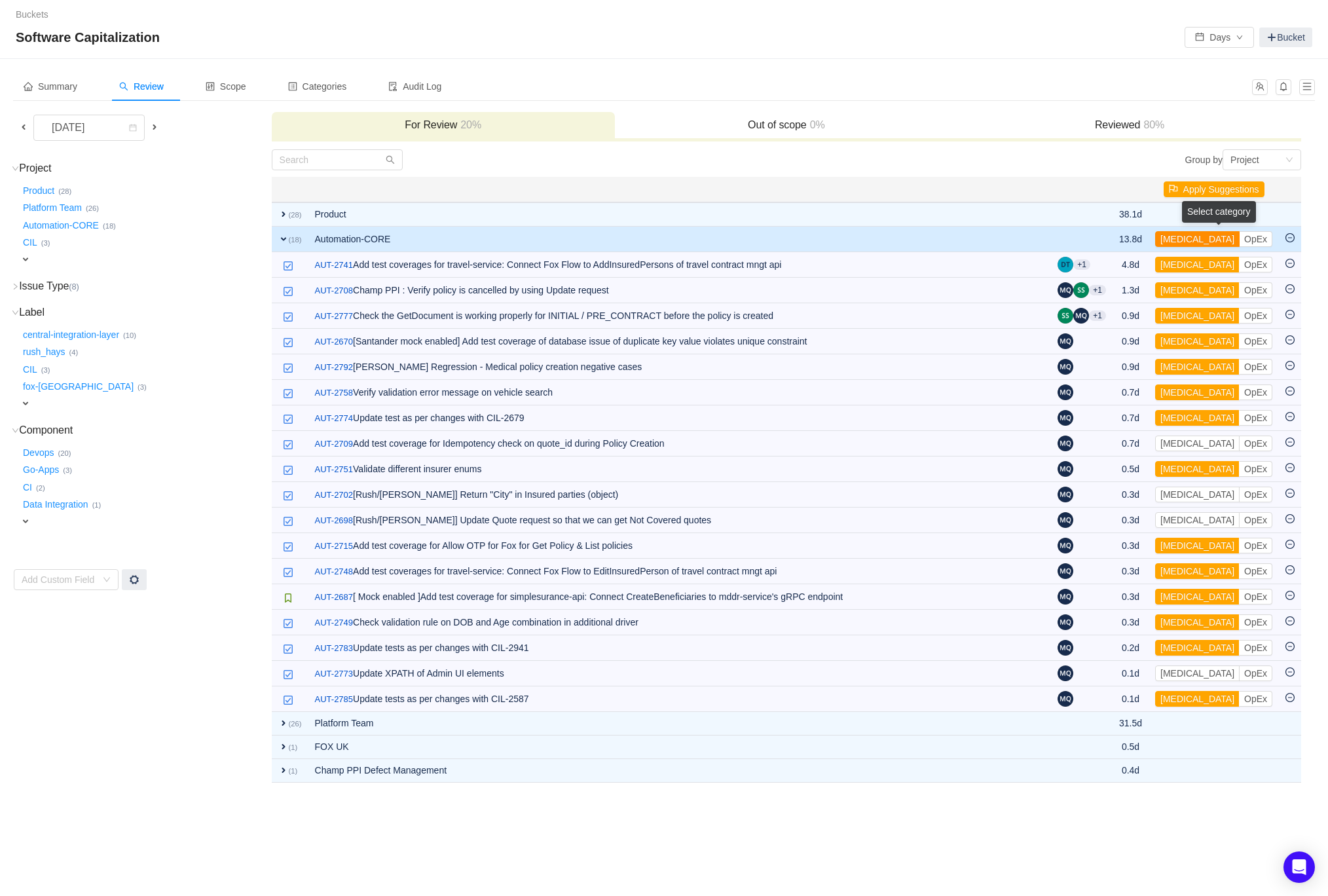
click at [1187, 239] on button "[MEDICAL_DATA]" at bounding box center [1197, 239] width 84 height 16
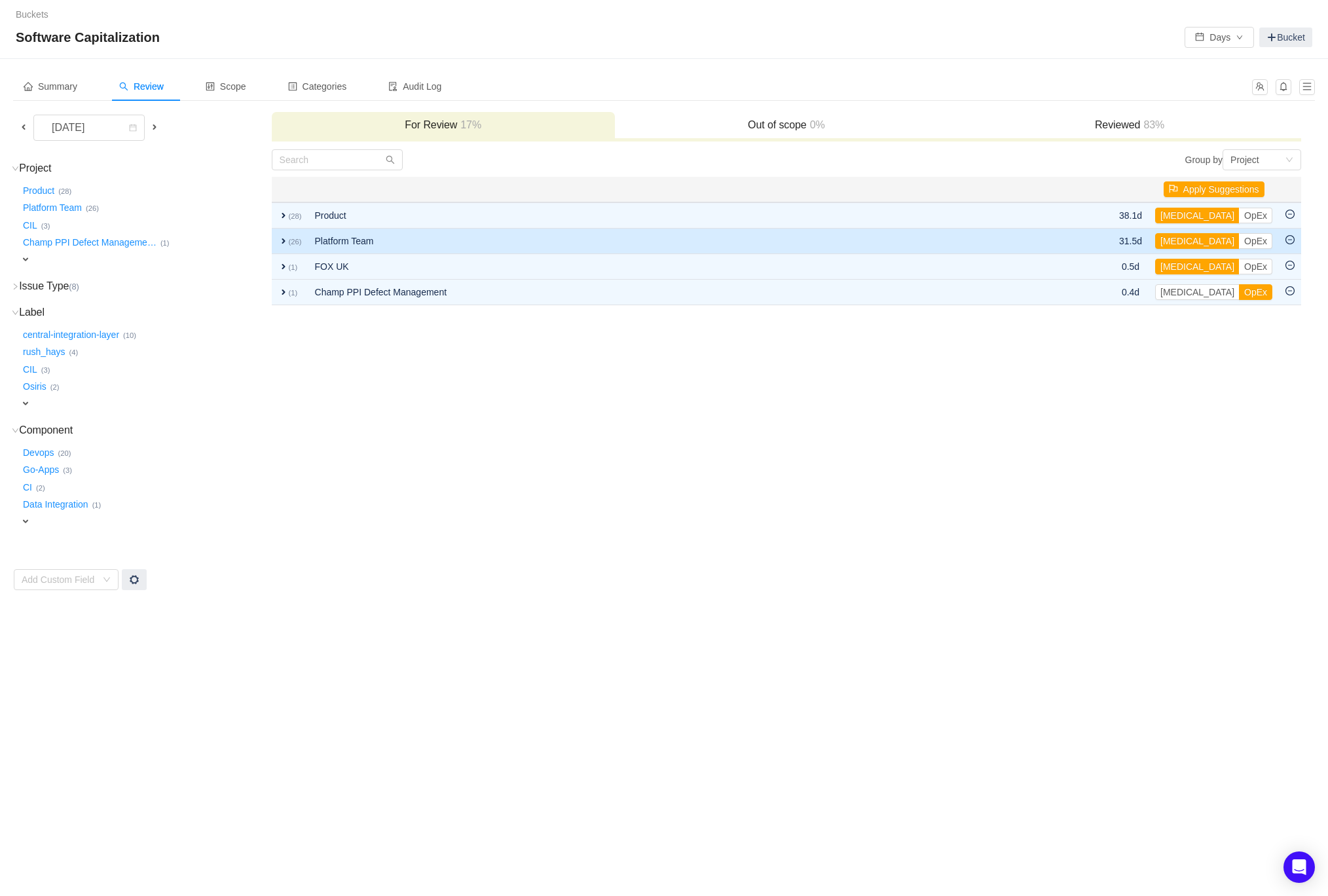
click at [285, 241] on span "expand" at bounding box center [283, 240] width 11 height 11
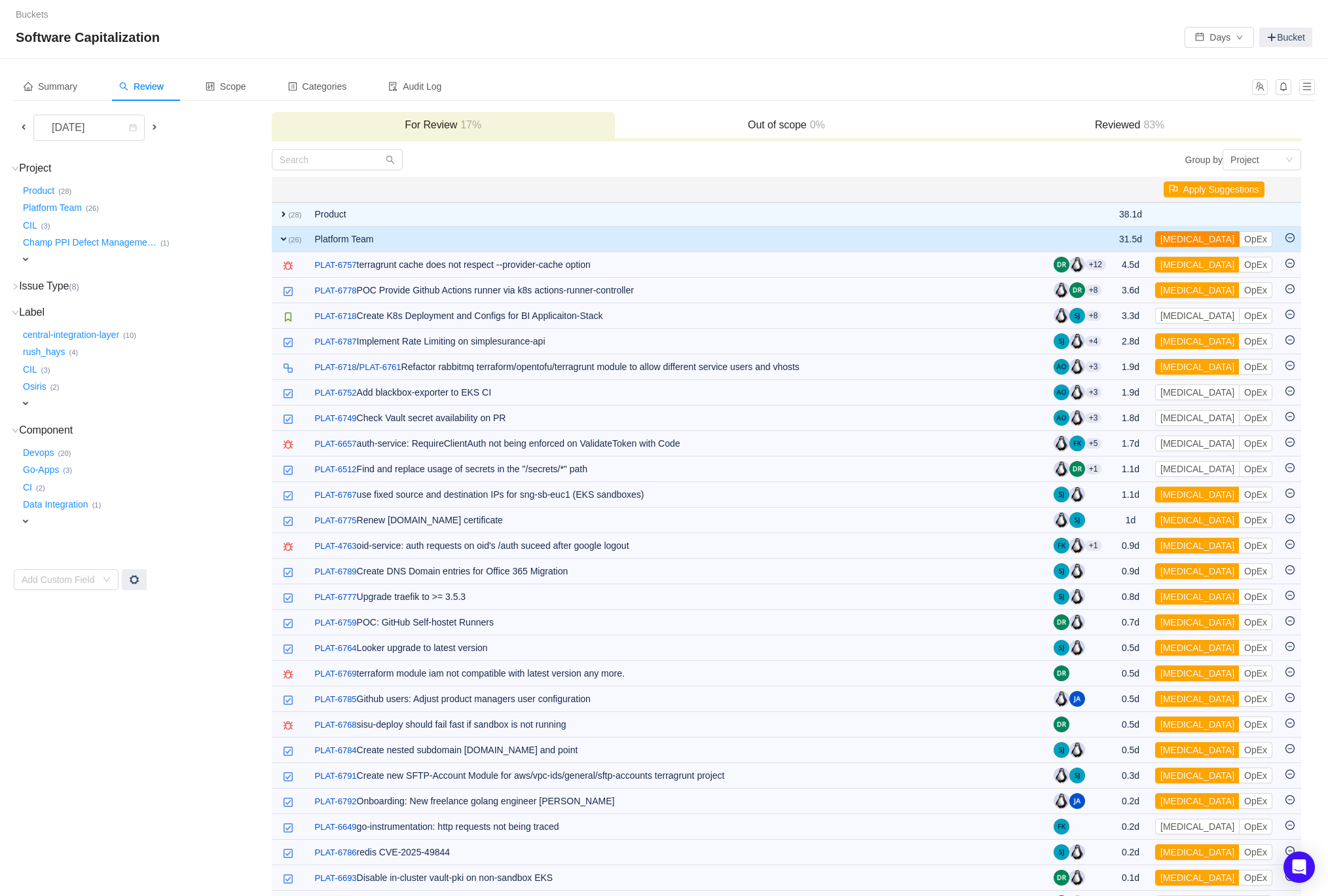
click at [1183, 234] on button "[MEDICAL_DATA]" at bounding box center [1197, 239] width 84 height 16
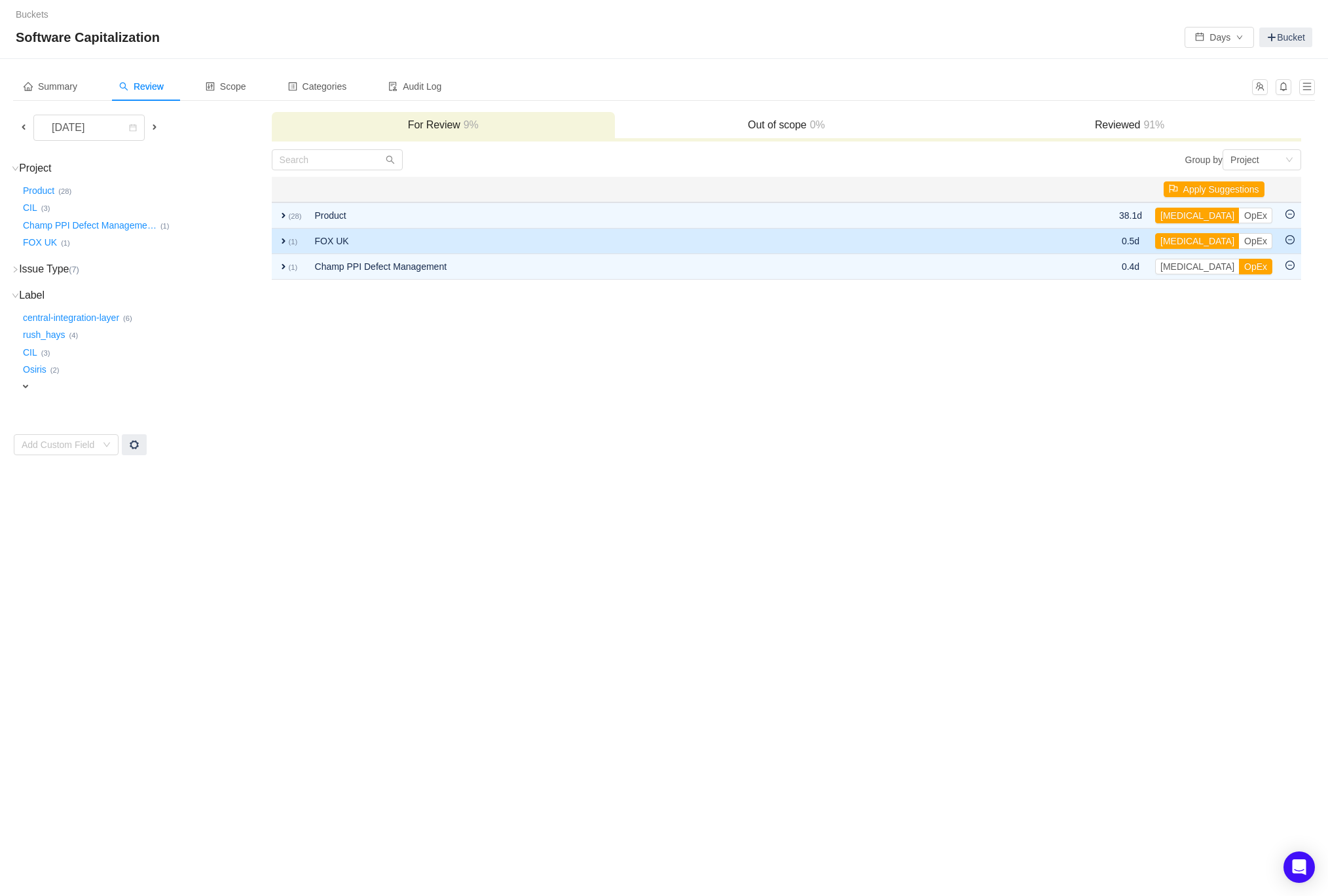
click at [282, 239] on span "expand" at bounding box center [283, 240] width 11 height 11
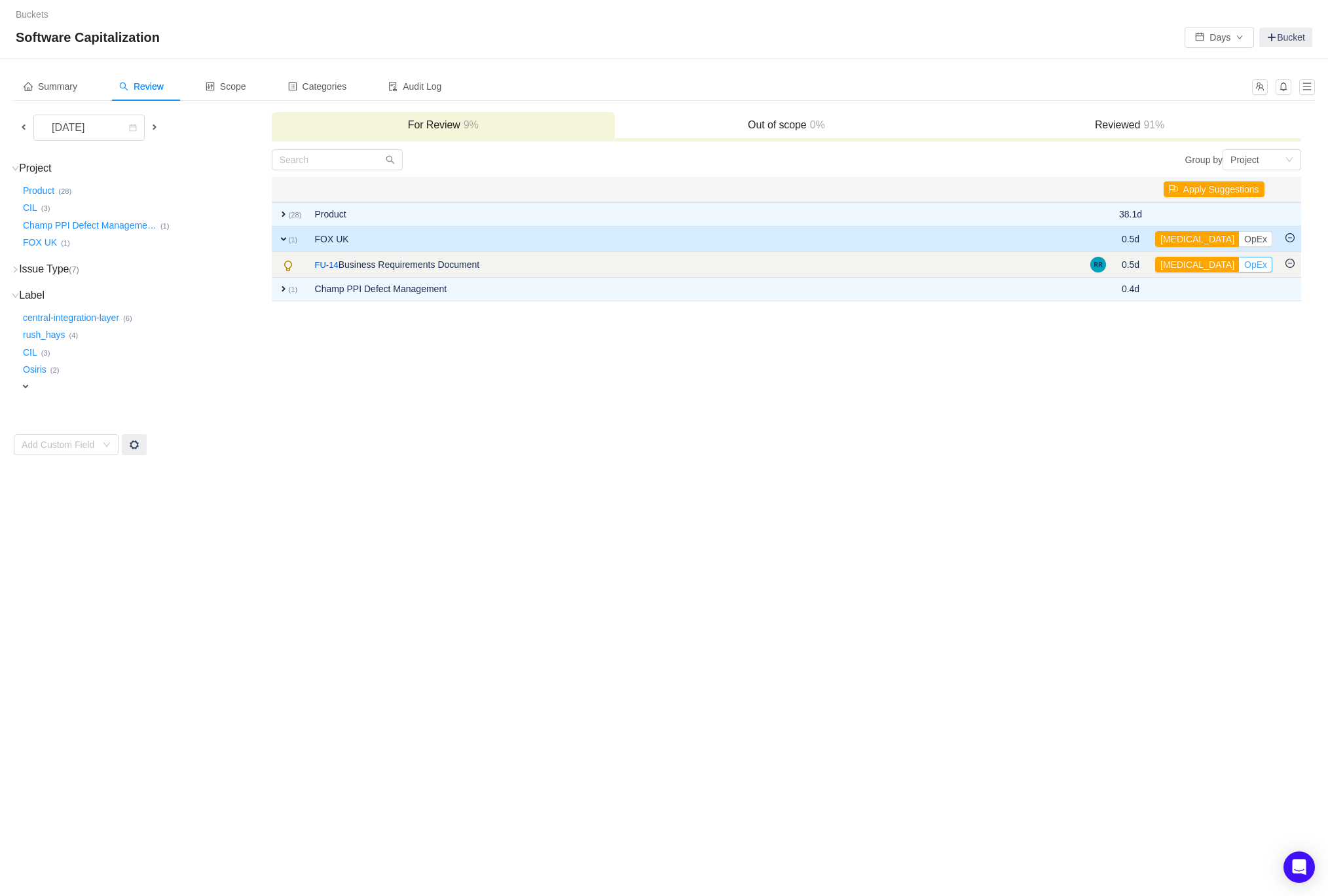
click at [1239, 263] on button "OpEx" at bounding box center [1255, 264] width 34 height 16
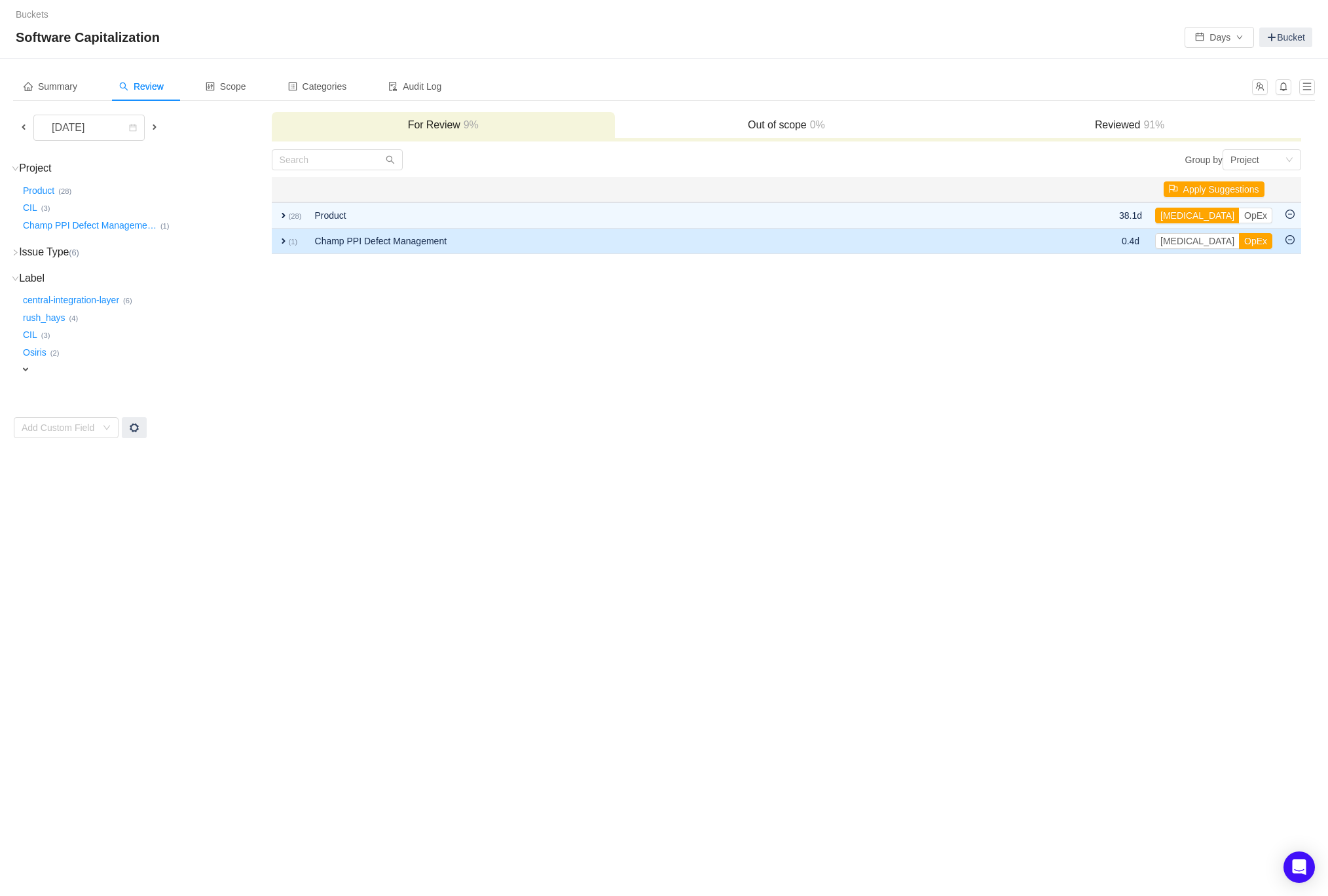
click at [282, 240] on span "expand" at bounding box center [283, 240] width 11 height 11
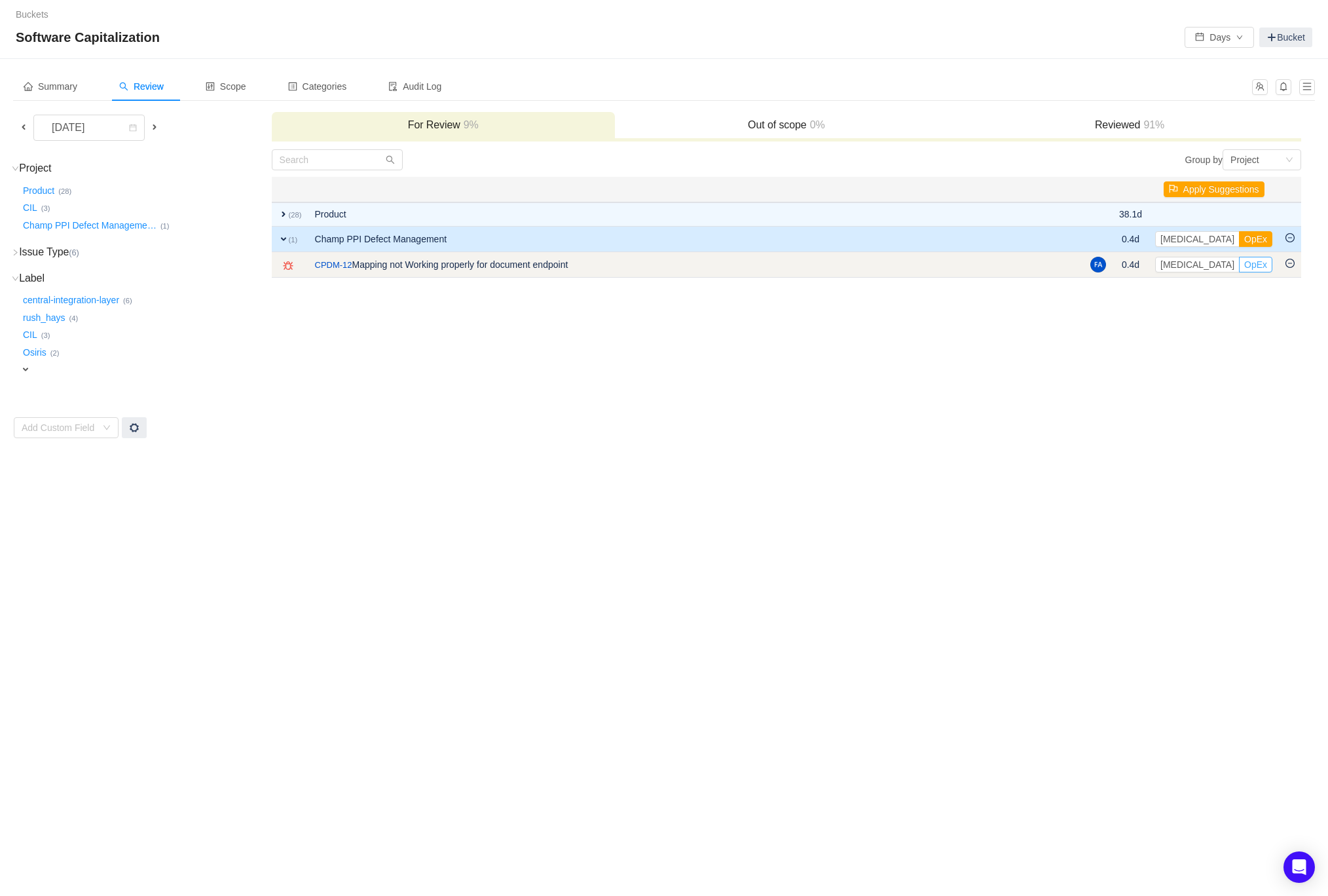
click at [1239, 265] on button "OpEx" at bounding box center [1255, 264] width 34 height 16
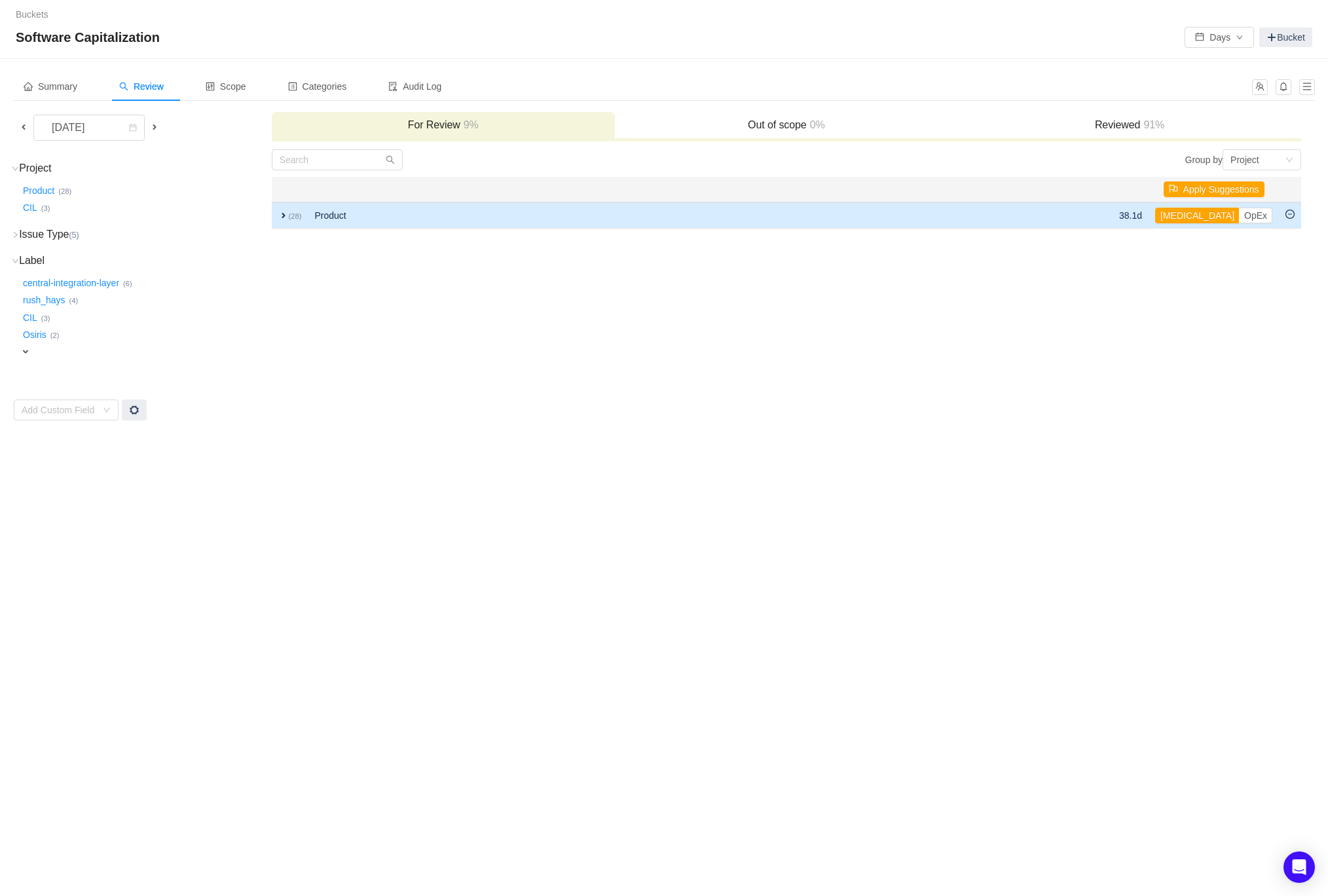
click at [285, 211] on span "expand" at bounding box center [283, 216] width 11 height 11
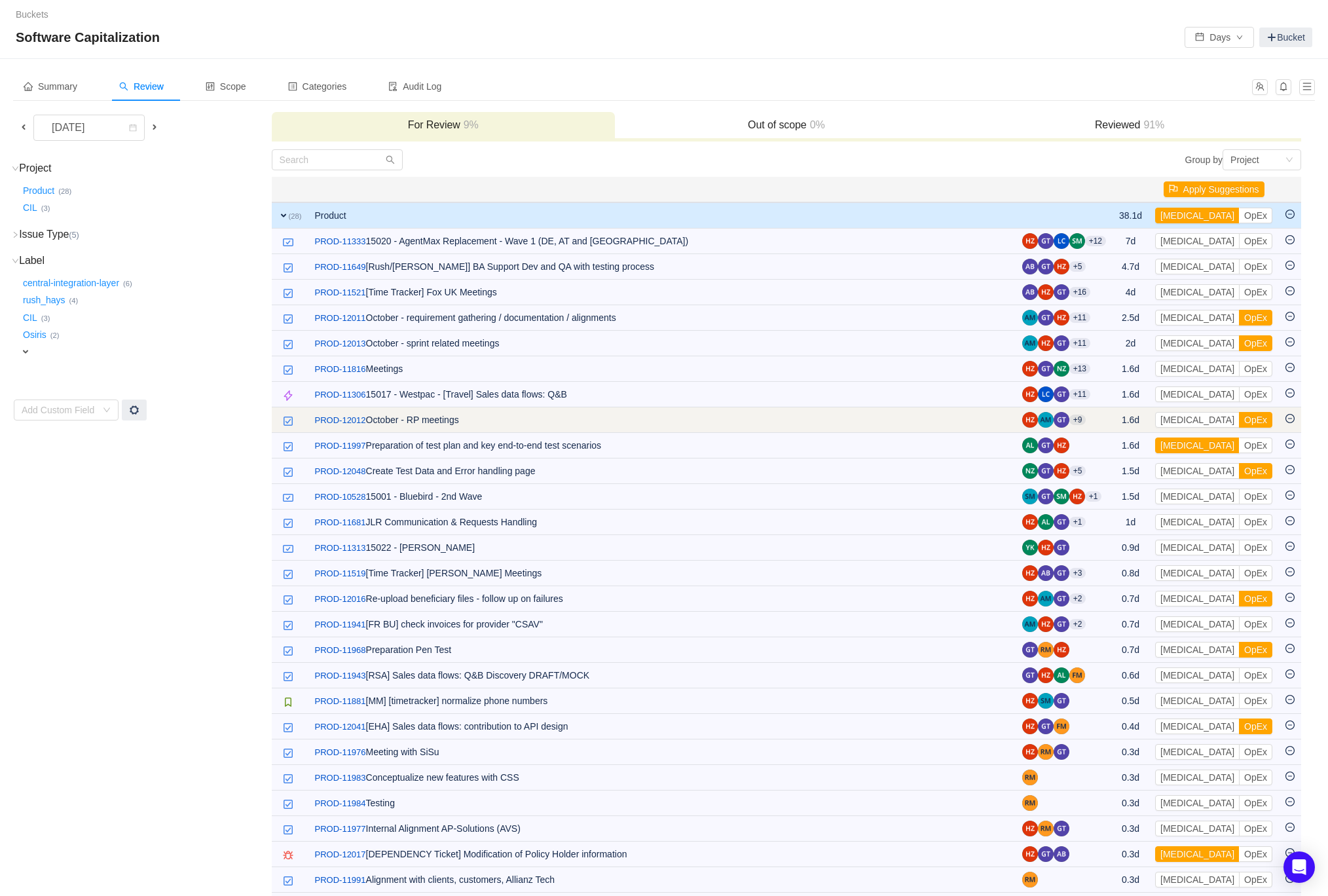
scroll to position [57, 0]
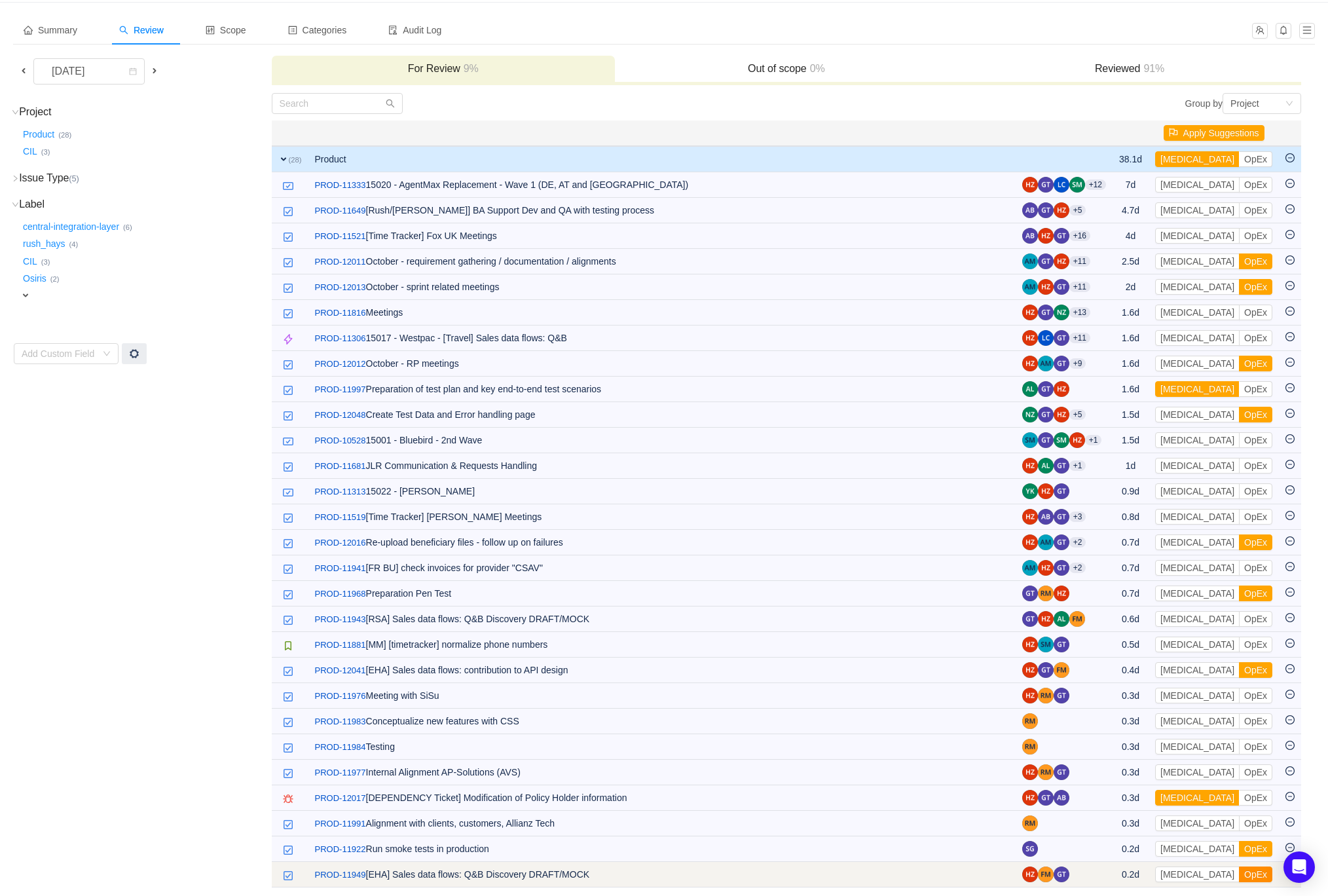
click at [1239, 872] on button "OpEx" at bounding box center [1255, 874] width 34 height 16
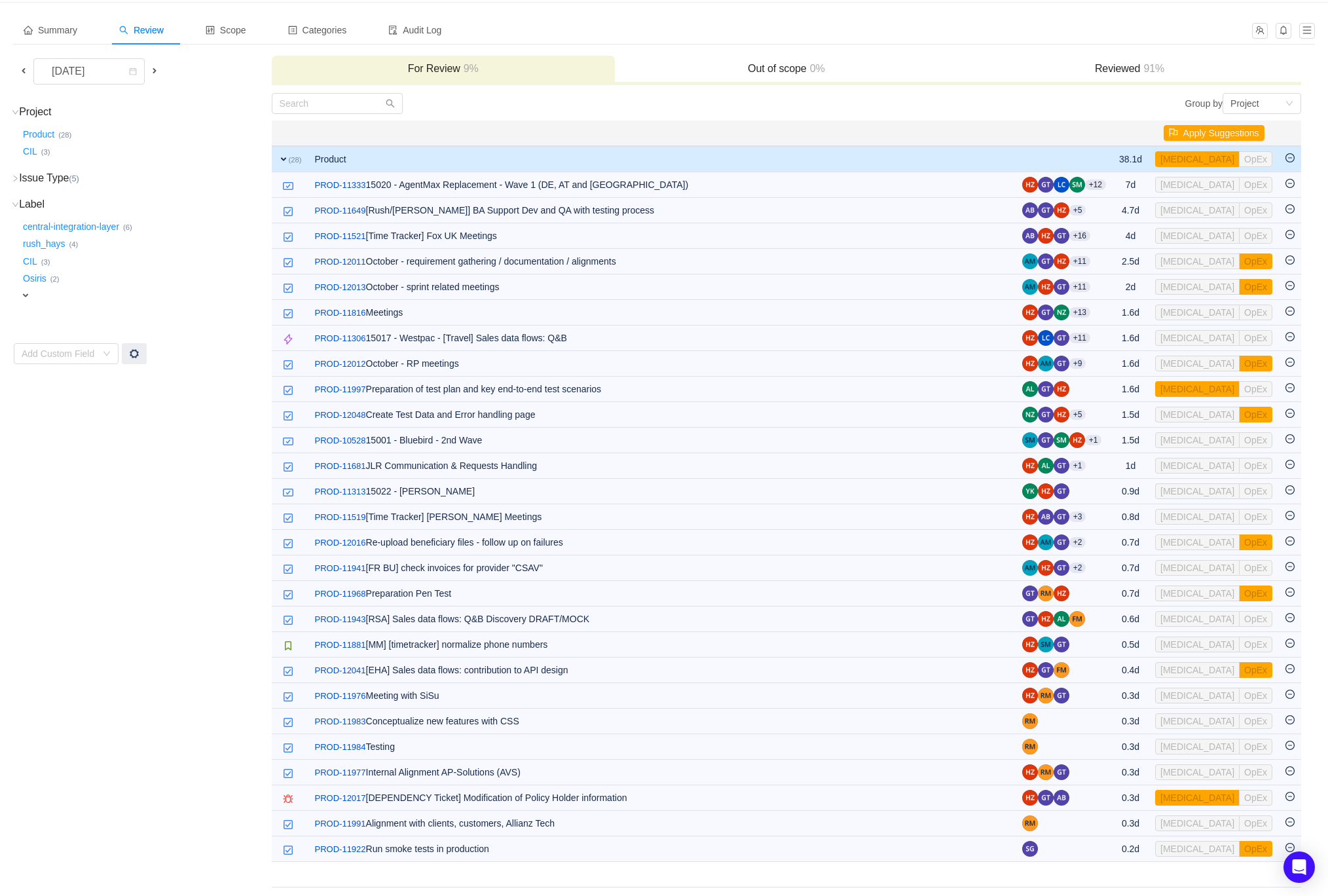
scroll to position [32, 0]
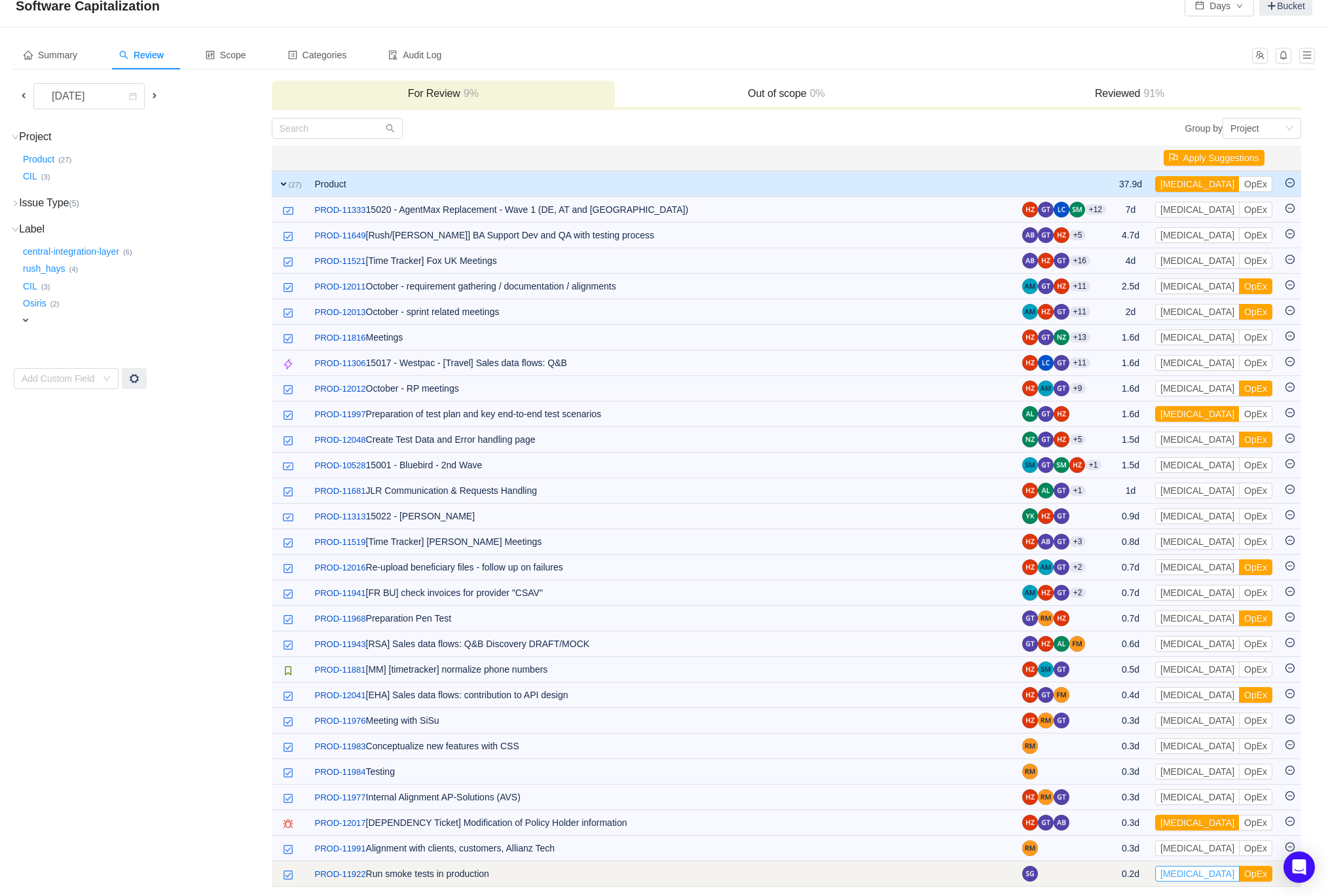
click at [1181, 869] on button "[MEDICAL_DATA]" at bounding box center [1197, 874] width 84 height 16
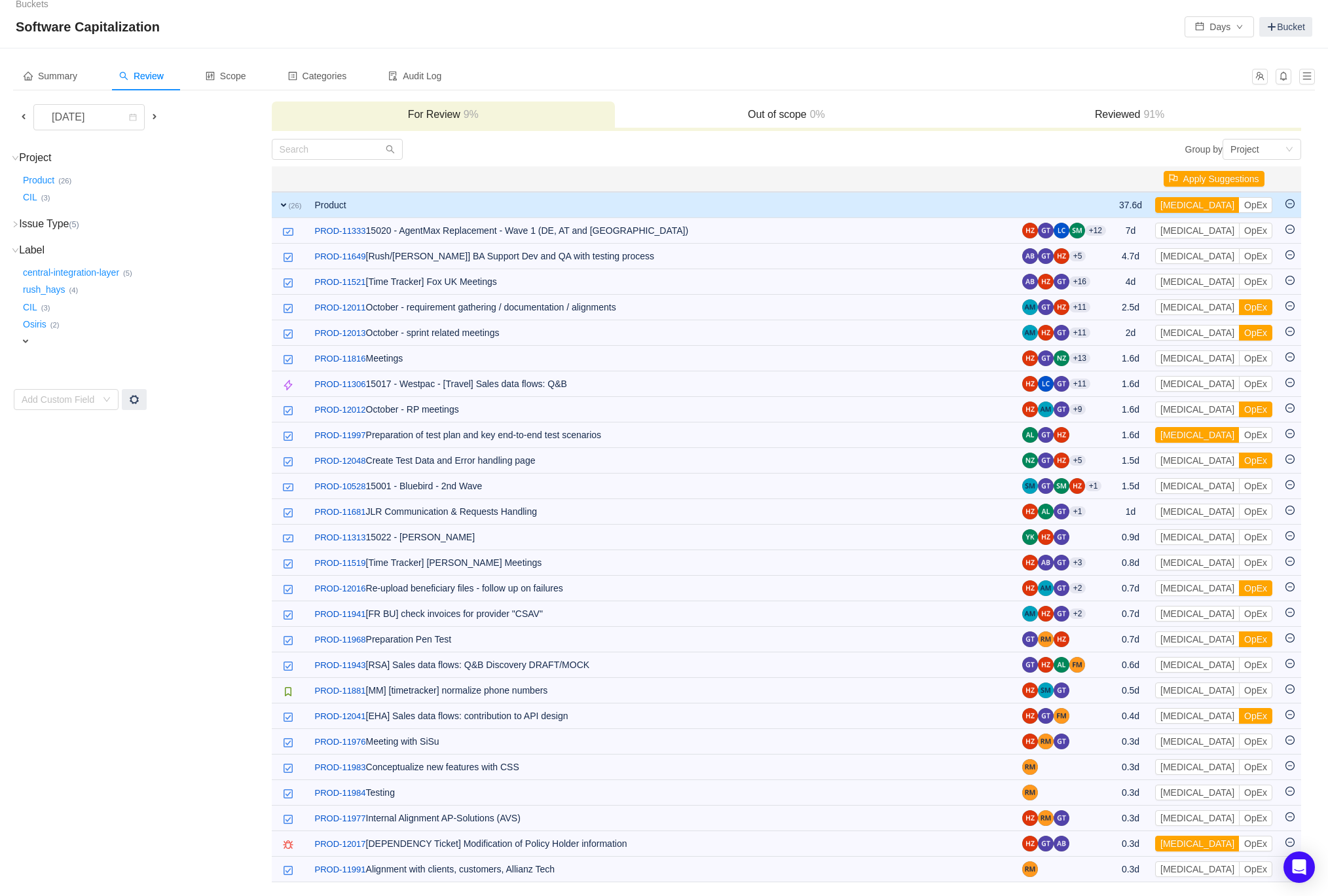
scroll to position [6, 0]
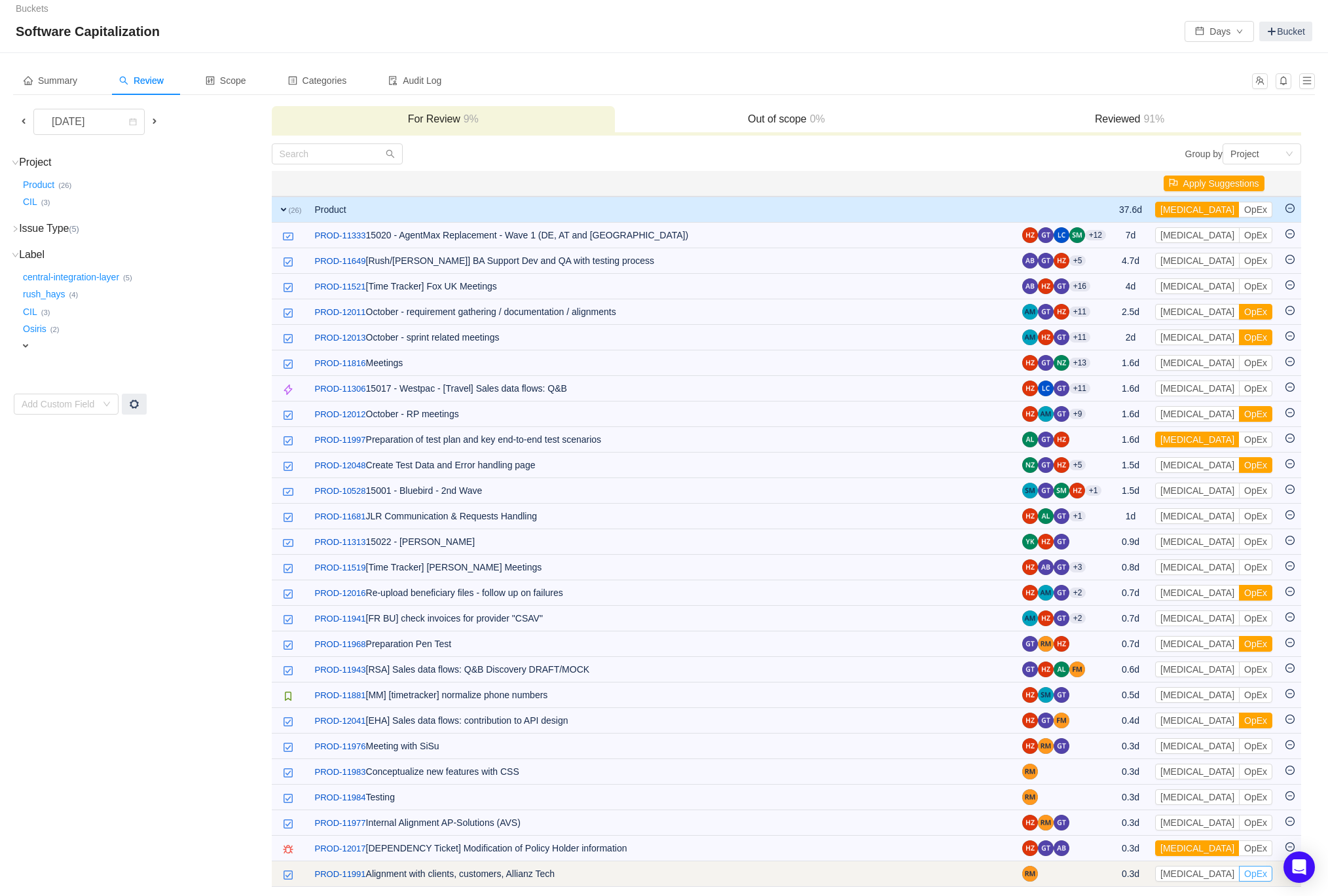
click at [1239, 870] on button "OpEx" at bounding box center [1255, 874] width 34 height 16
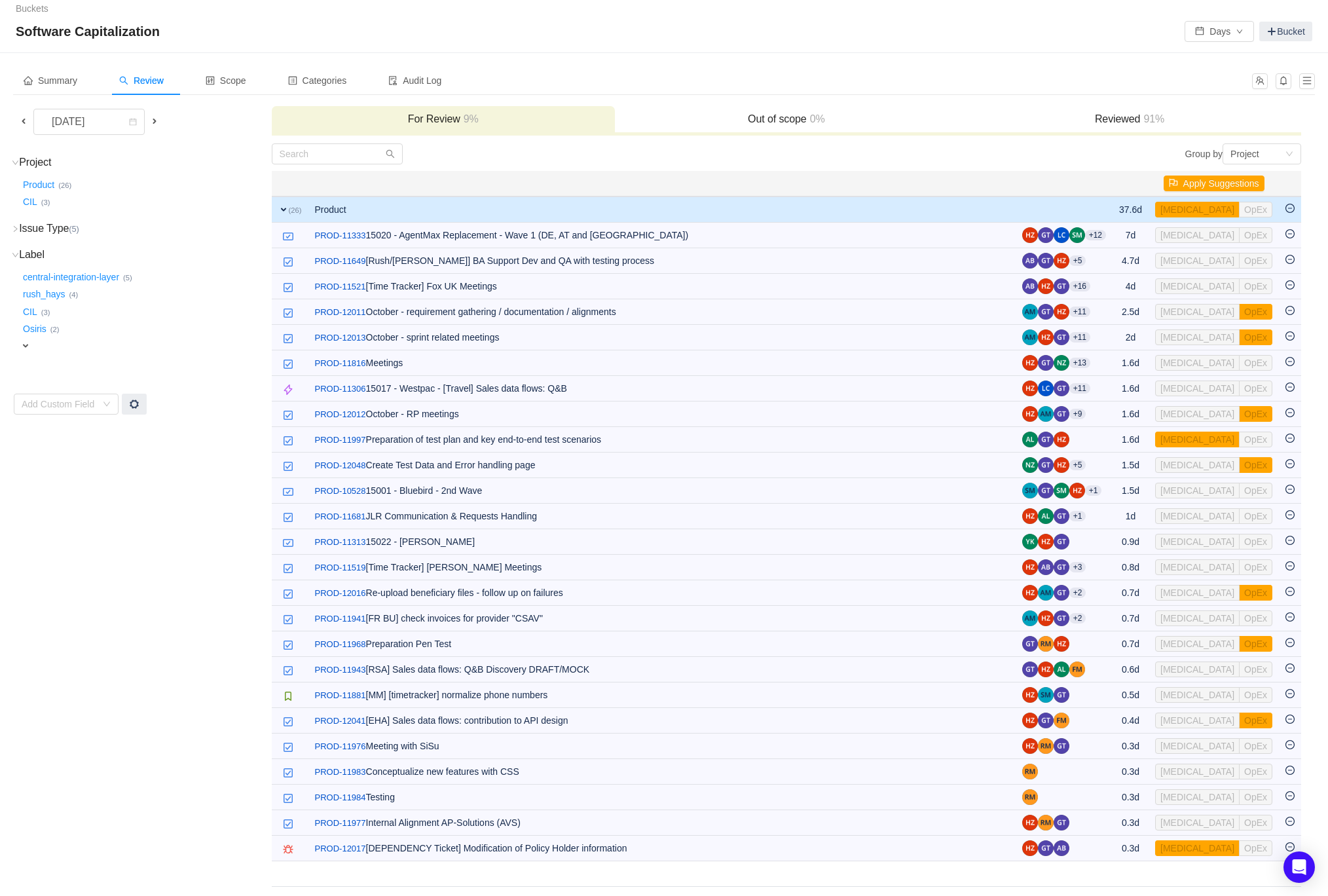
scroll to position [0, 0]
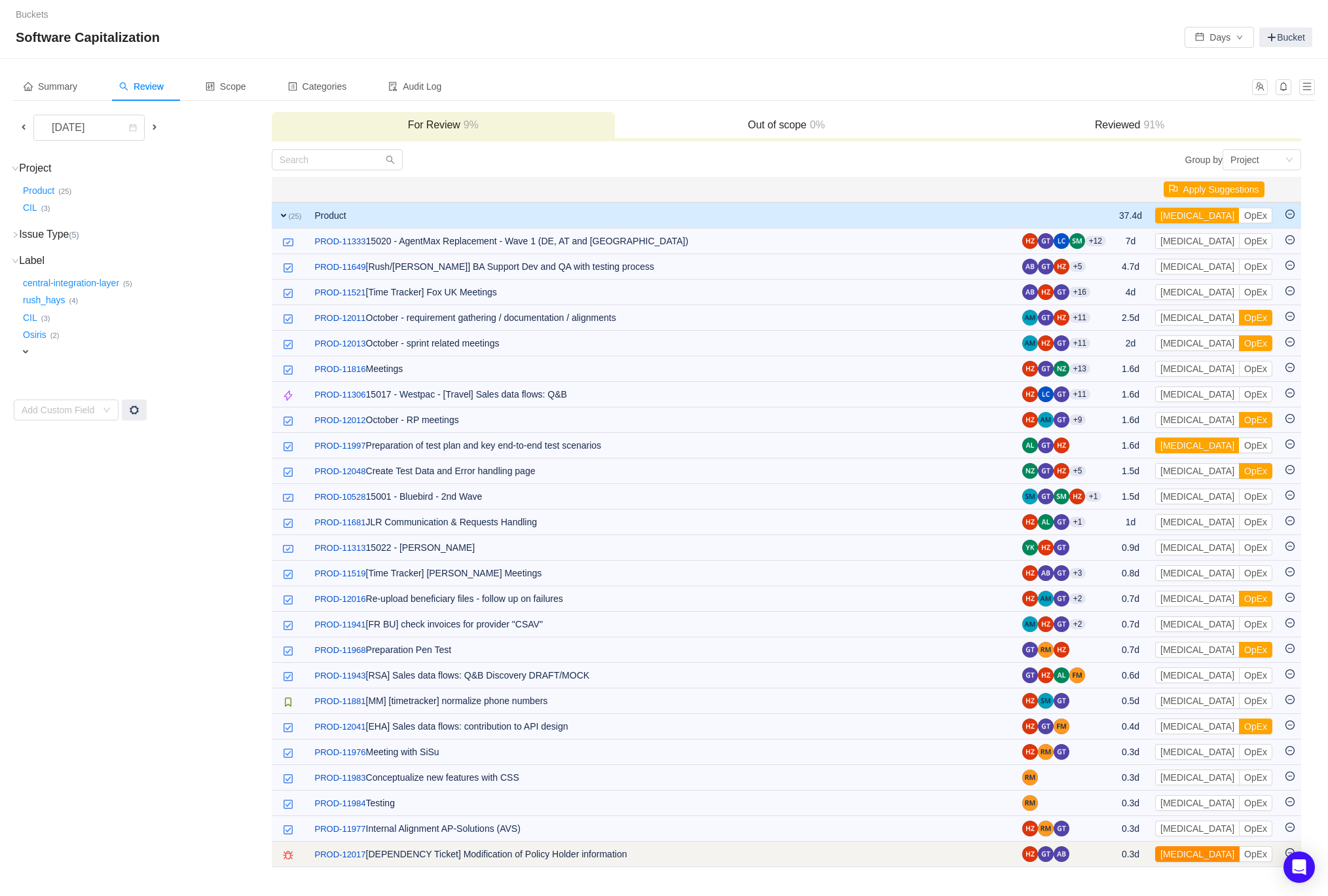
click at [1183, 850] on button "[MEDICAL_DATA]" at bounding box center [1197, 854] width 84 height 16
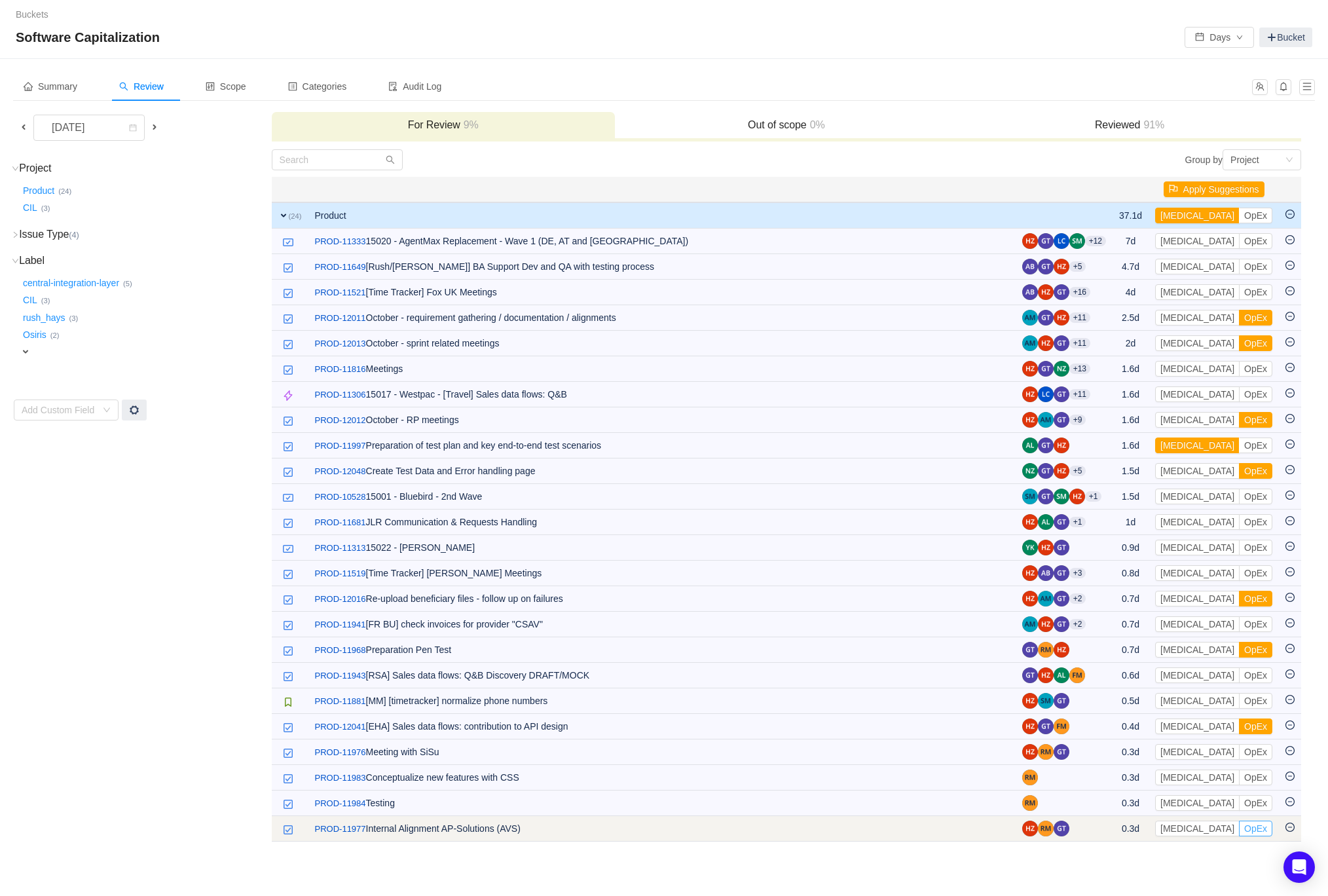
click at [1239, 826] on button "OpEx" at bounding box center [1255, 828] width 34 height 16
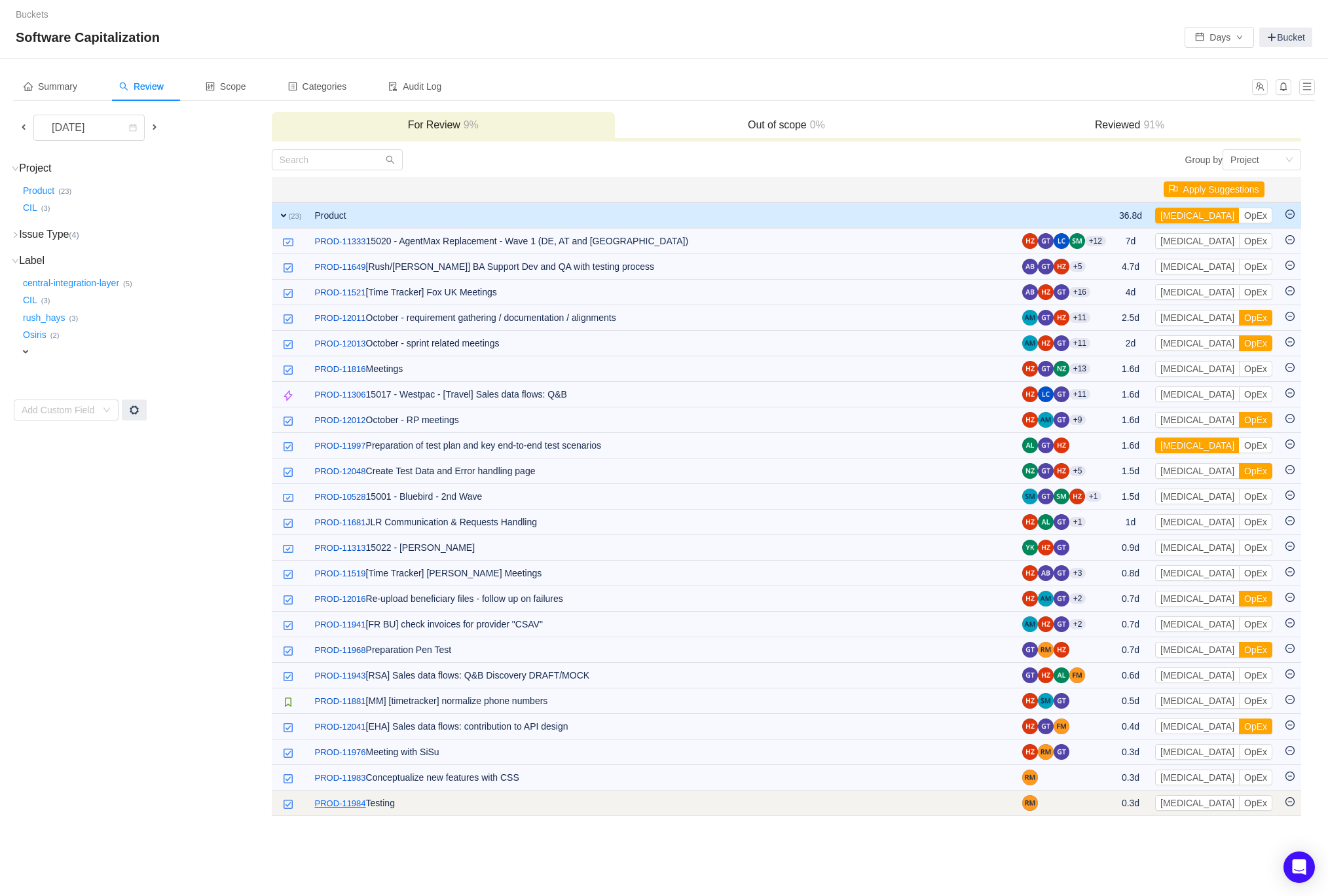
click at [345, 805] on link "PROD-11984" at bounding box center [340, 803] width 51 height 13
click at [897, 799] on td "/ PROD-11984 Testing" at bounding box center [663, 804] width 707 height 26
click at [1294, 798] on icon "icon: minus-circle" at bounding box center [1289, 801] width 9 height 9
click at [1287, 797] on icon "icon: minus-circle" at bounding box center [1289, 801] width 9 height 9
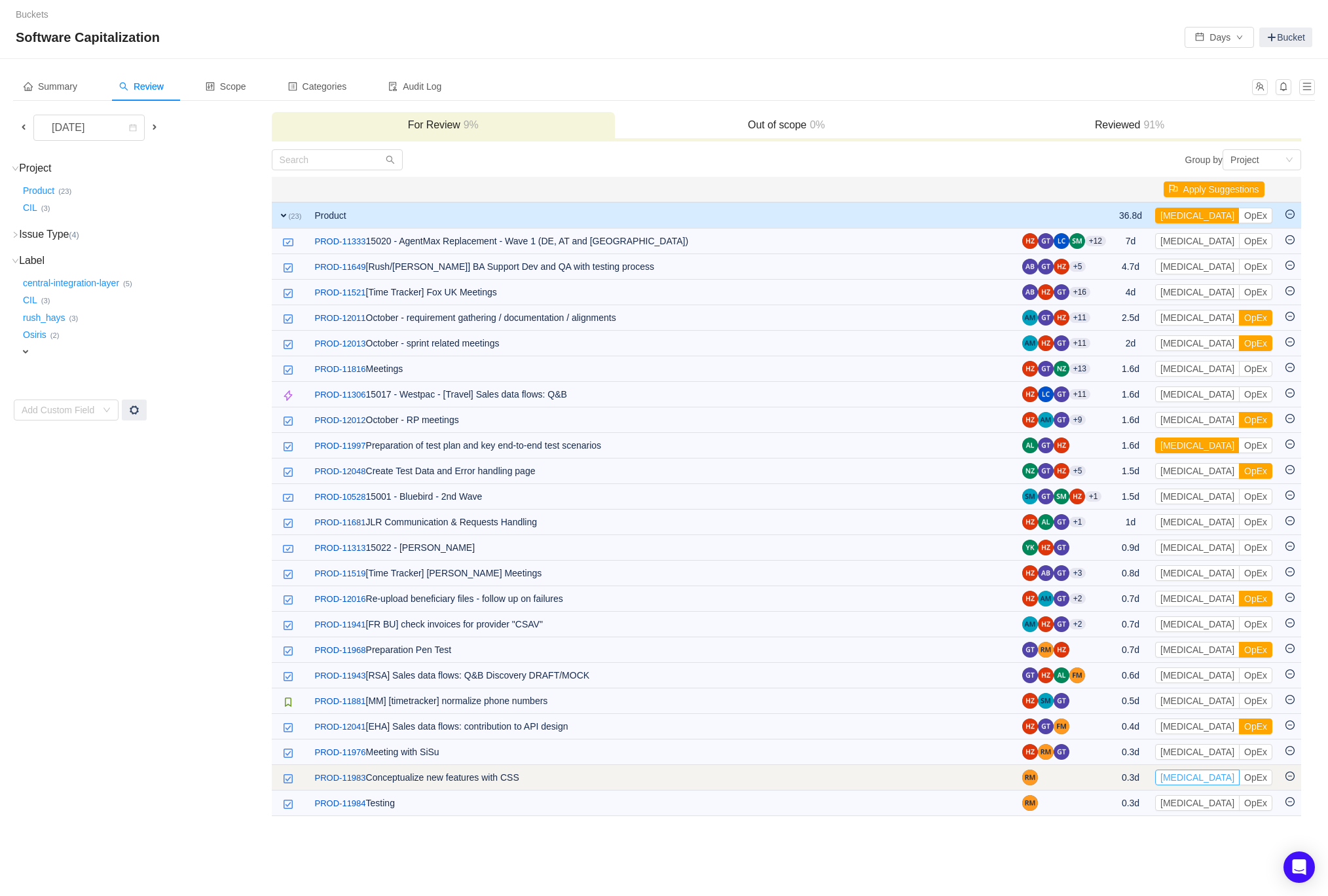
click at [1186, 773] on button "[MEDICAL_DATA]" at bounding box center [1197, 778] width 84 height 16
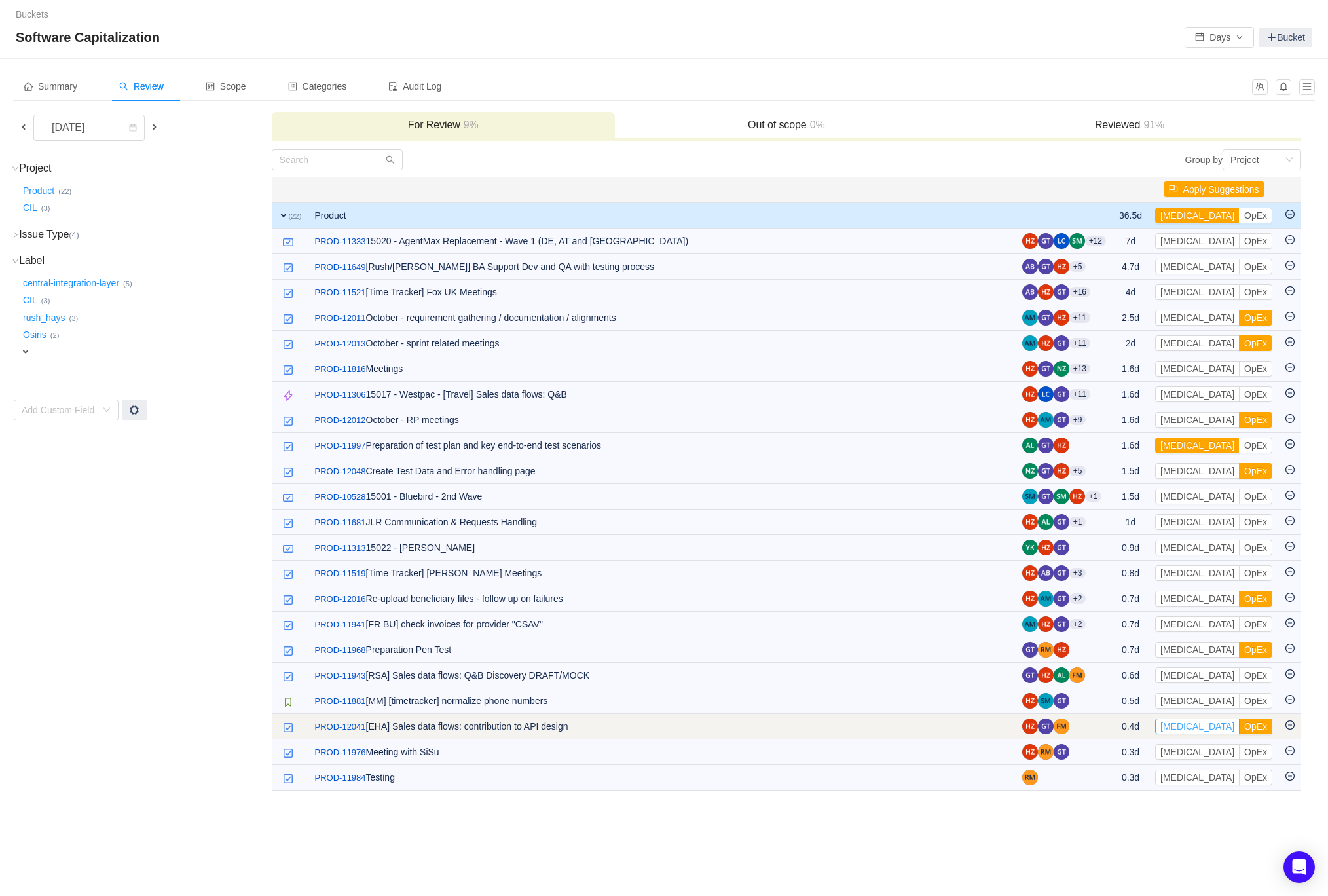
click at [1193, 726] on button "[MEDICAL_DATA]" at bounding box center [1197, 726] width 84 height 16
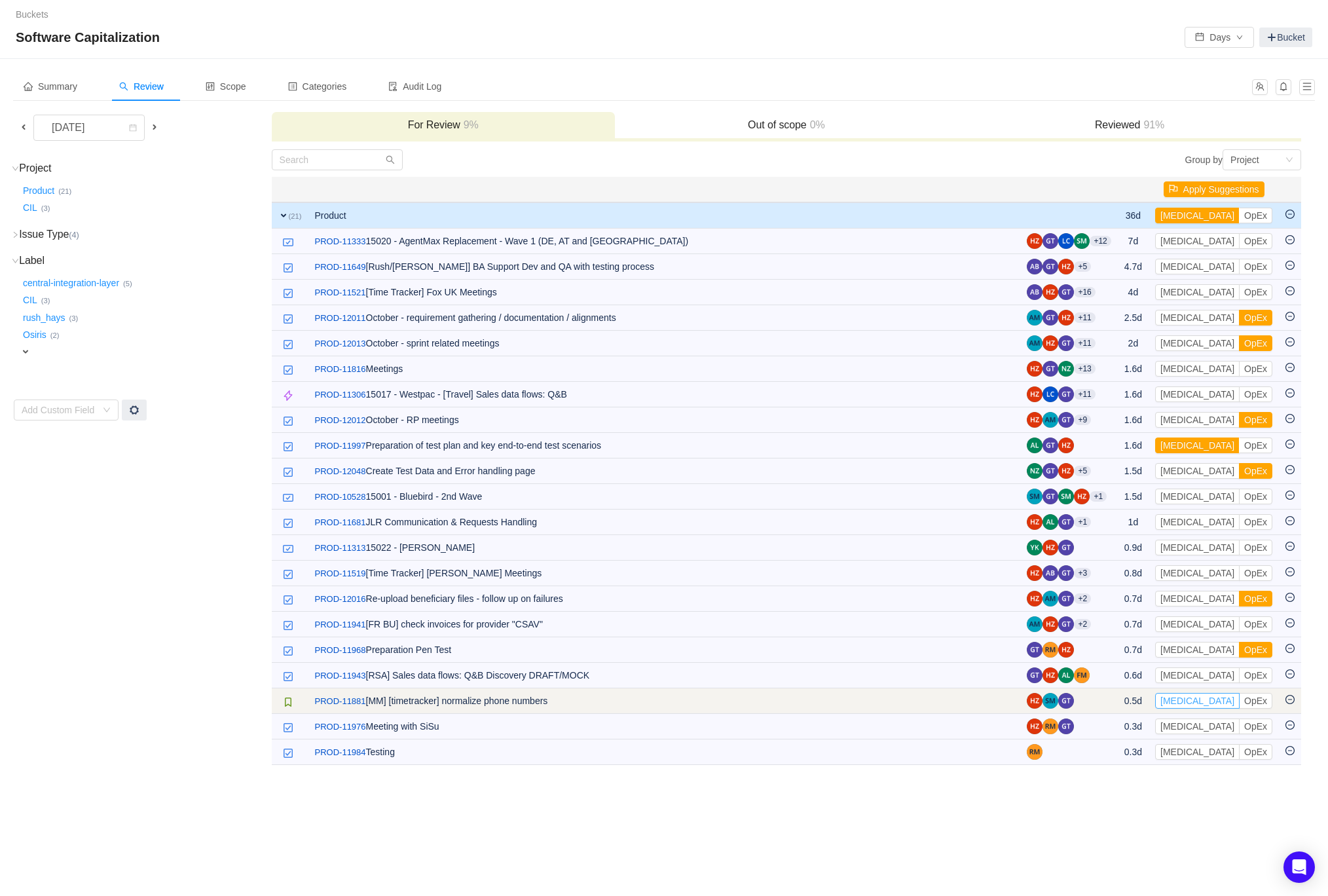
click at [1183, 701] on button "[MEDICAL_DATA]" at bounding box center [1197, 701] width 84 height 16
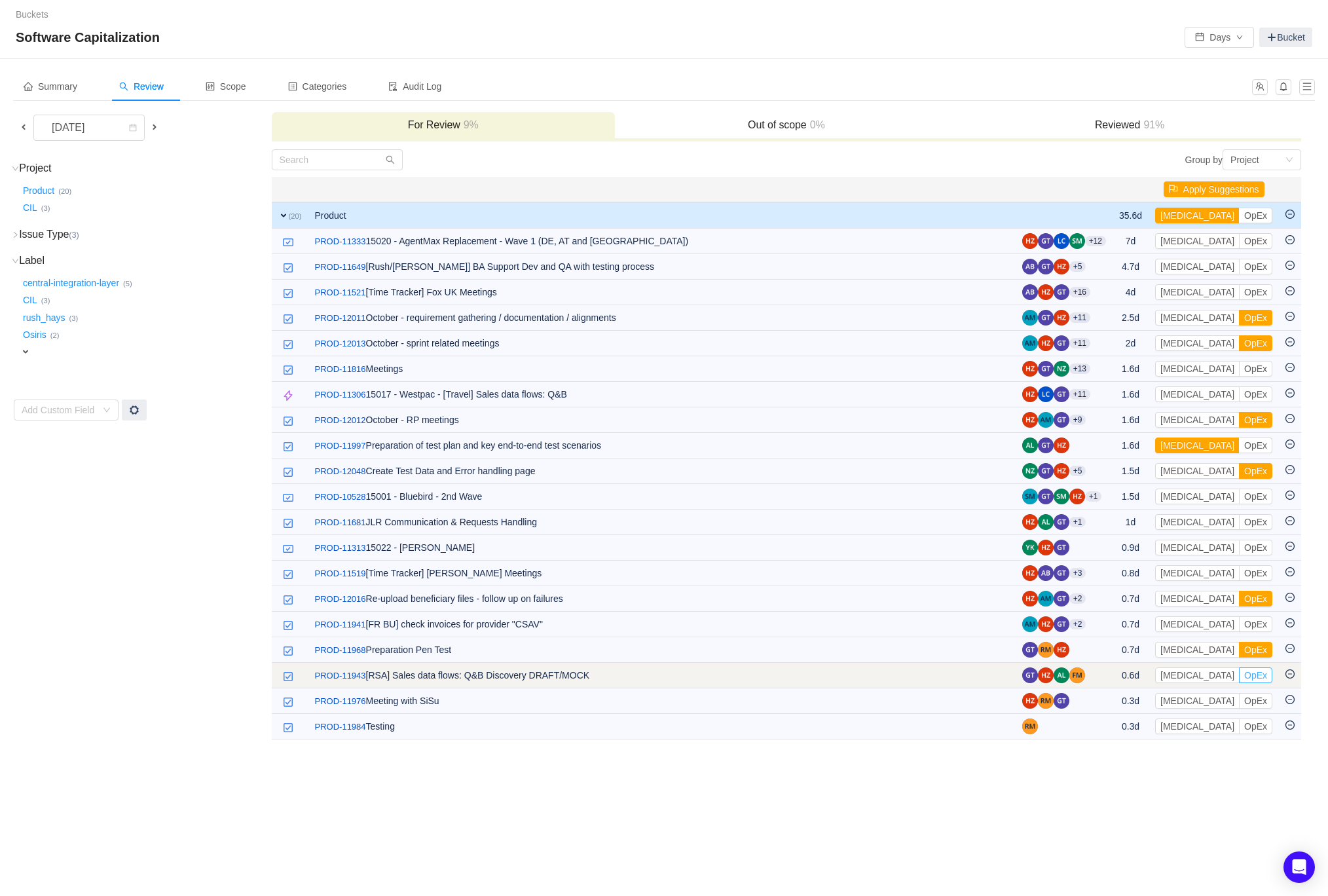
click at [1239, 673] on button "OpEx" at bounding box center [1255, 675] width 34 height 16
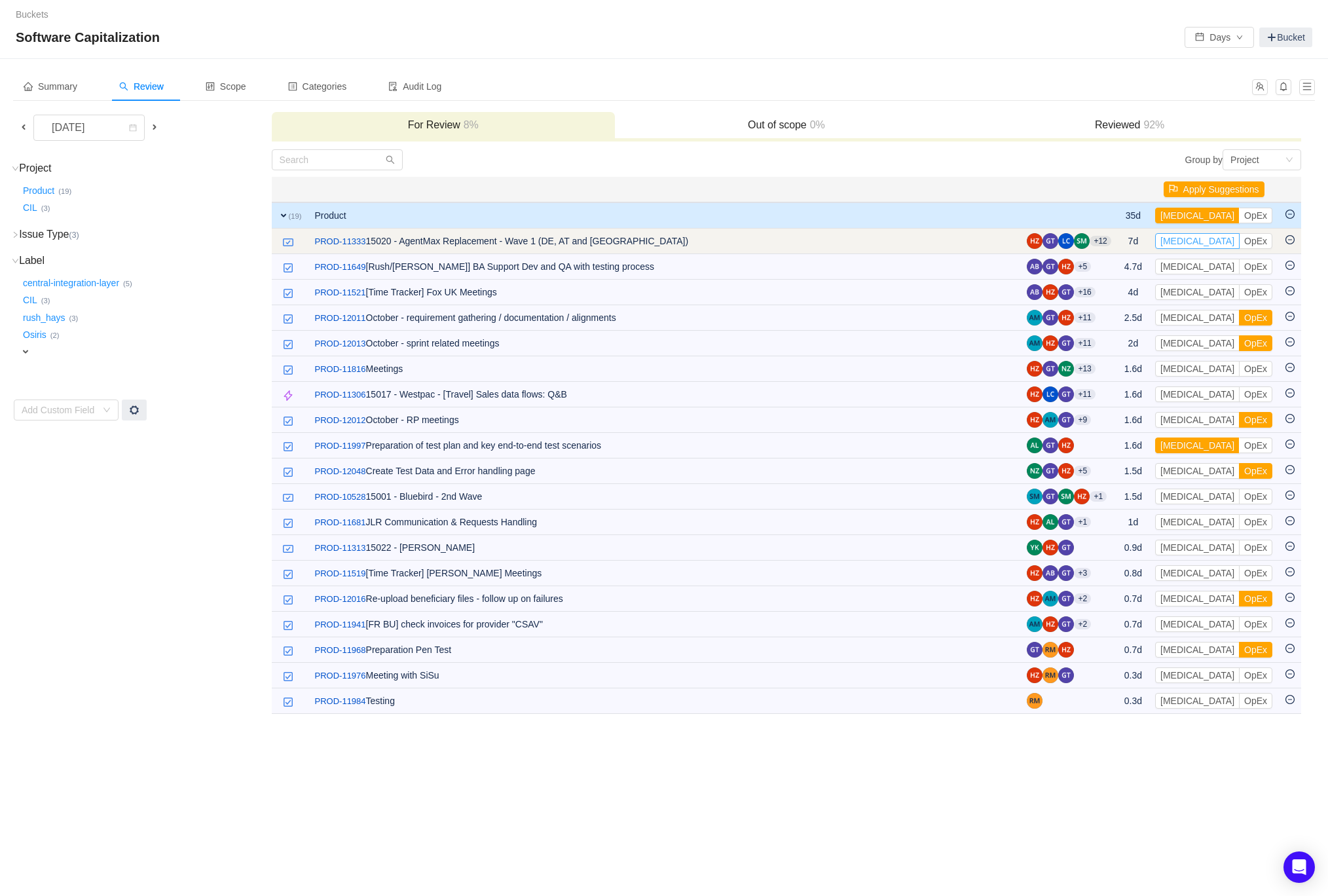
click at [1189, 240] on button "[MEDICAL_DATA]" at bounding box center [1197, 241] width 84 height 16
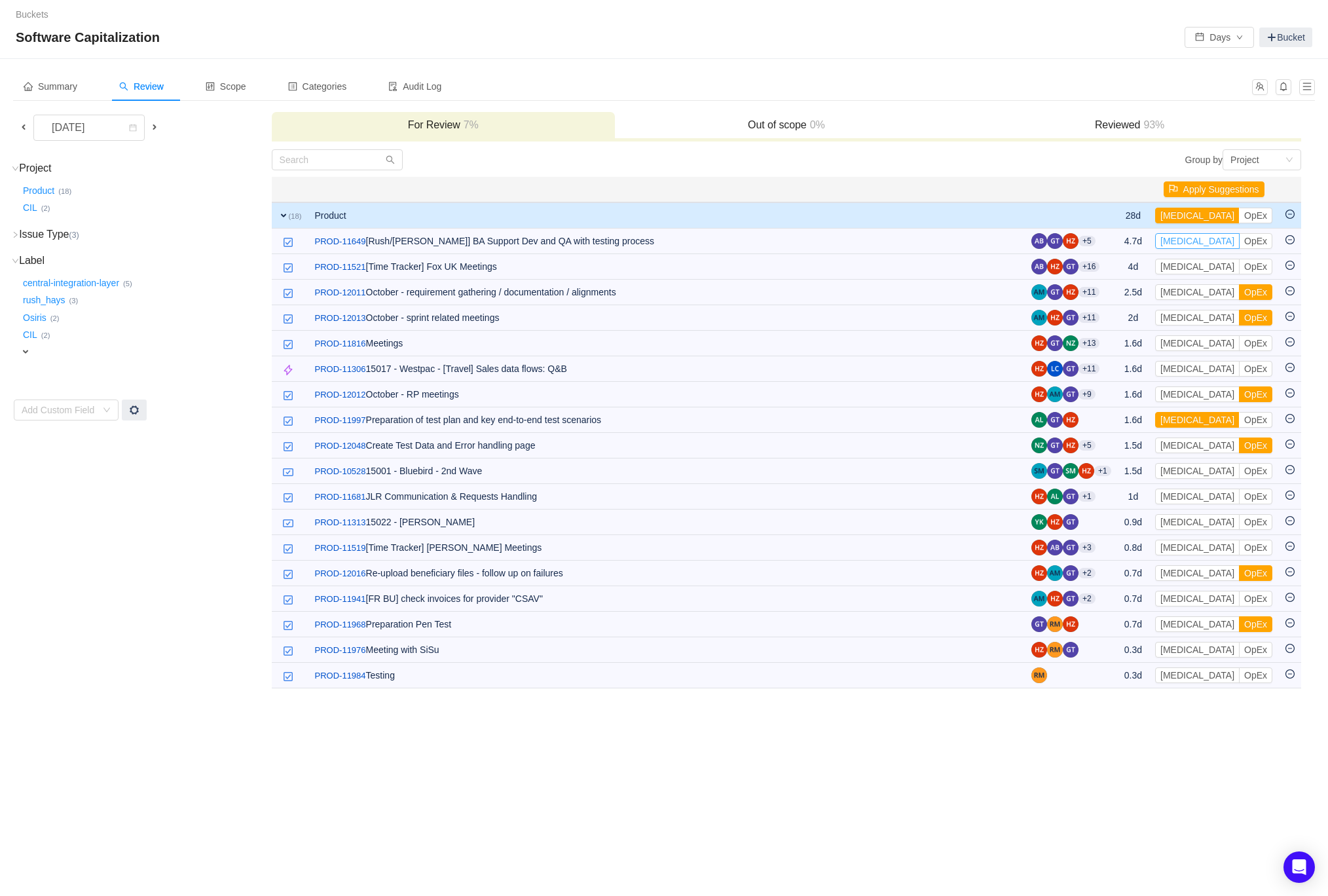
click at [1189, 240] on button "[MEDICAL_DATA]" at bounding box center [1197, 241] width 84 height 16
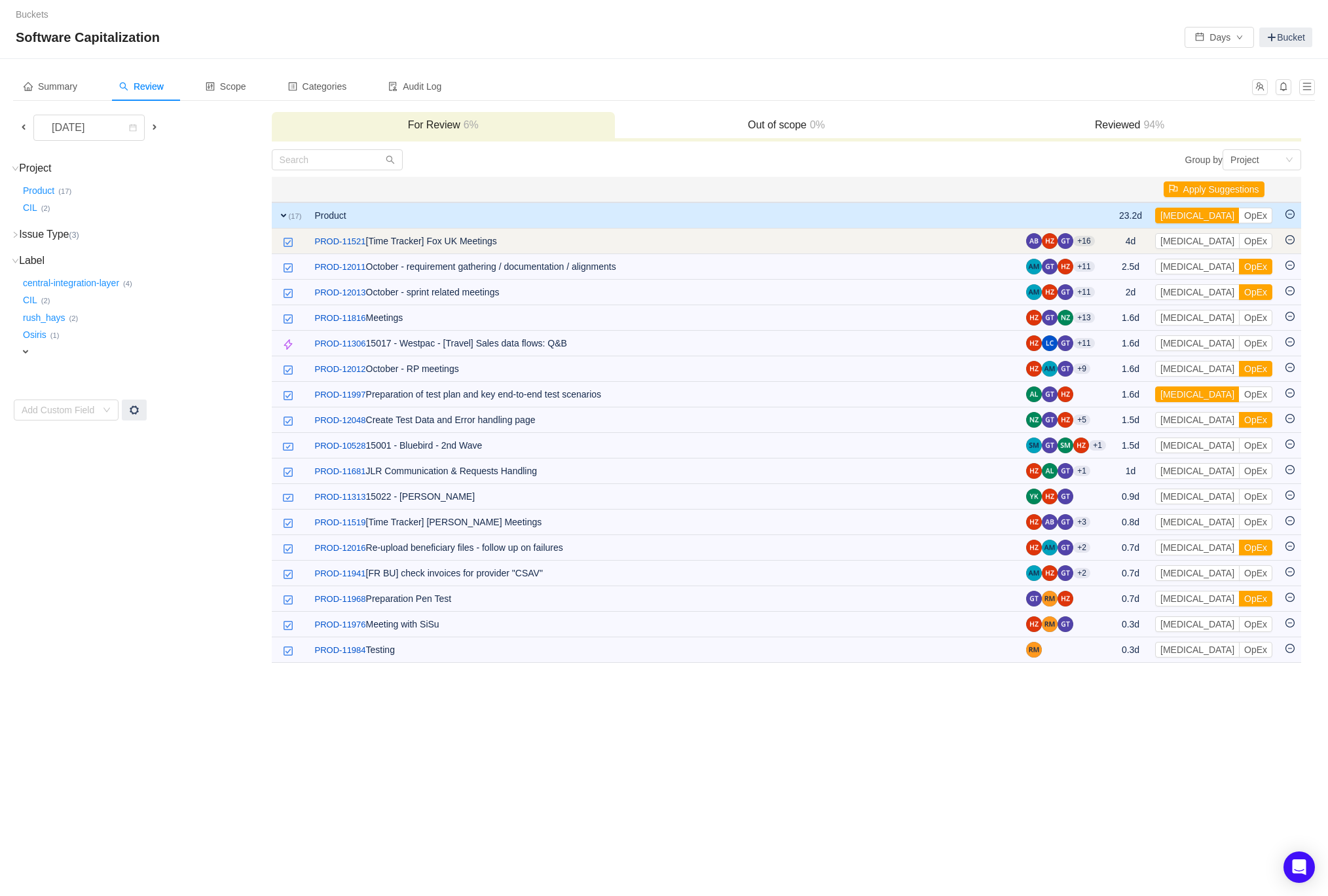
click at [683, 238] on td "/ PROD-11521 [Time Tracker] Fox UK Meetings" at bounding box center [664, 241] width 712 height 26
click at [1239, 239] on button "OpEx" at bounding box center [1255, 241] width 34 height 16
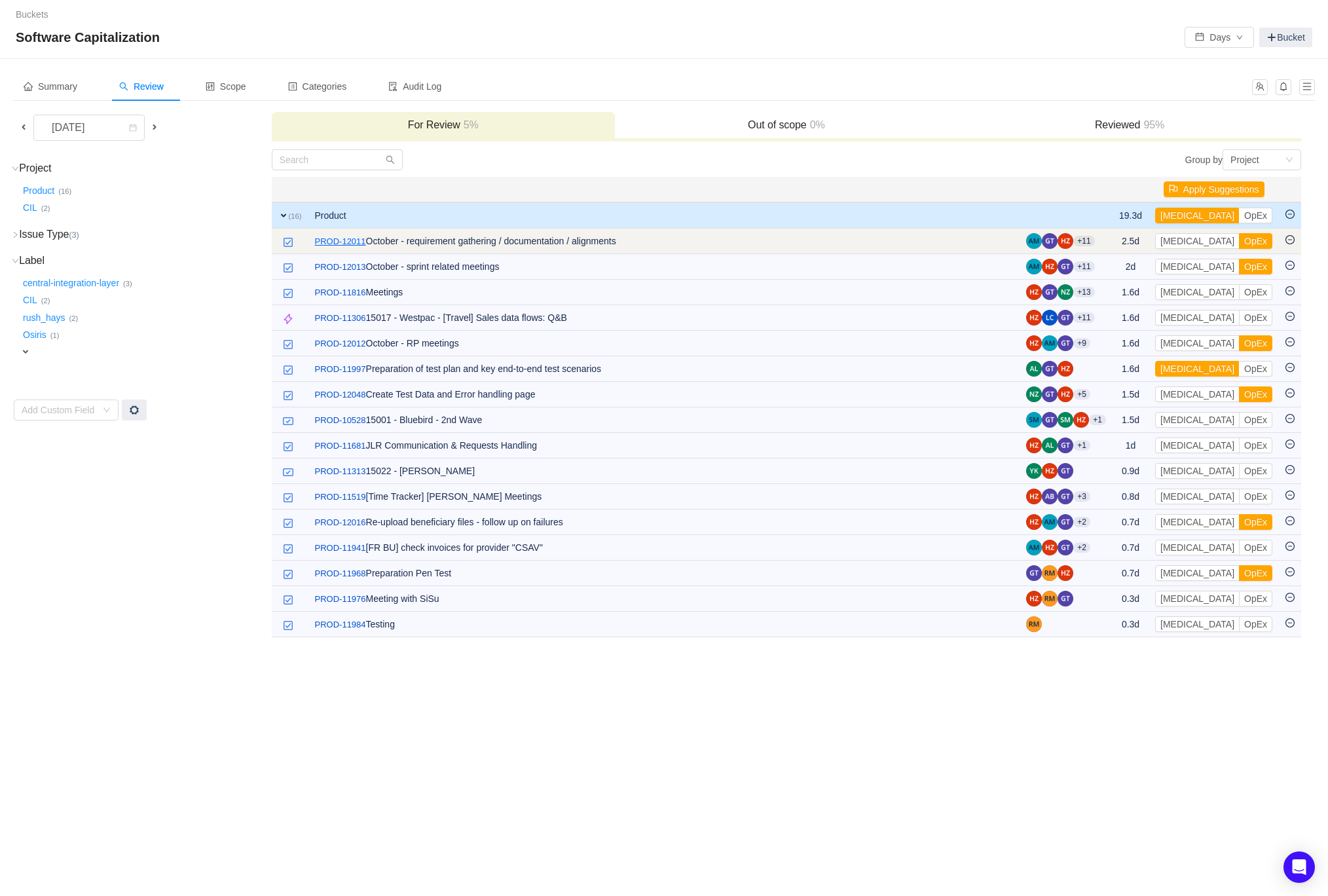
click at [332, 242] on link "PROD-12011" at bounding box center [340, 241] width 51 height 13
click at [1239, 235] on button "OpEx" at bounding box center [1255, 241] width 34 height 16
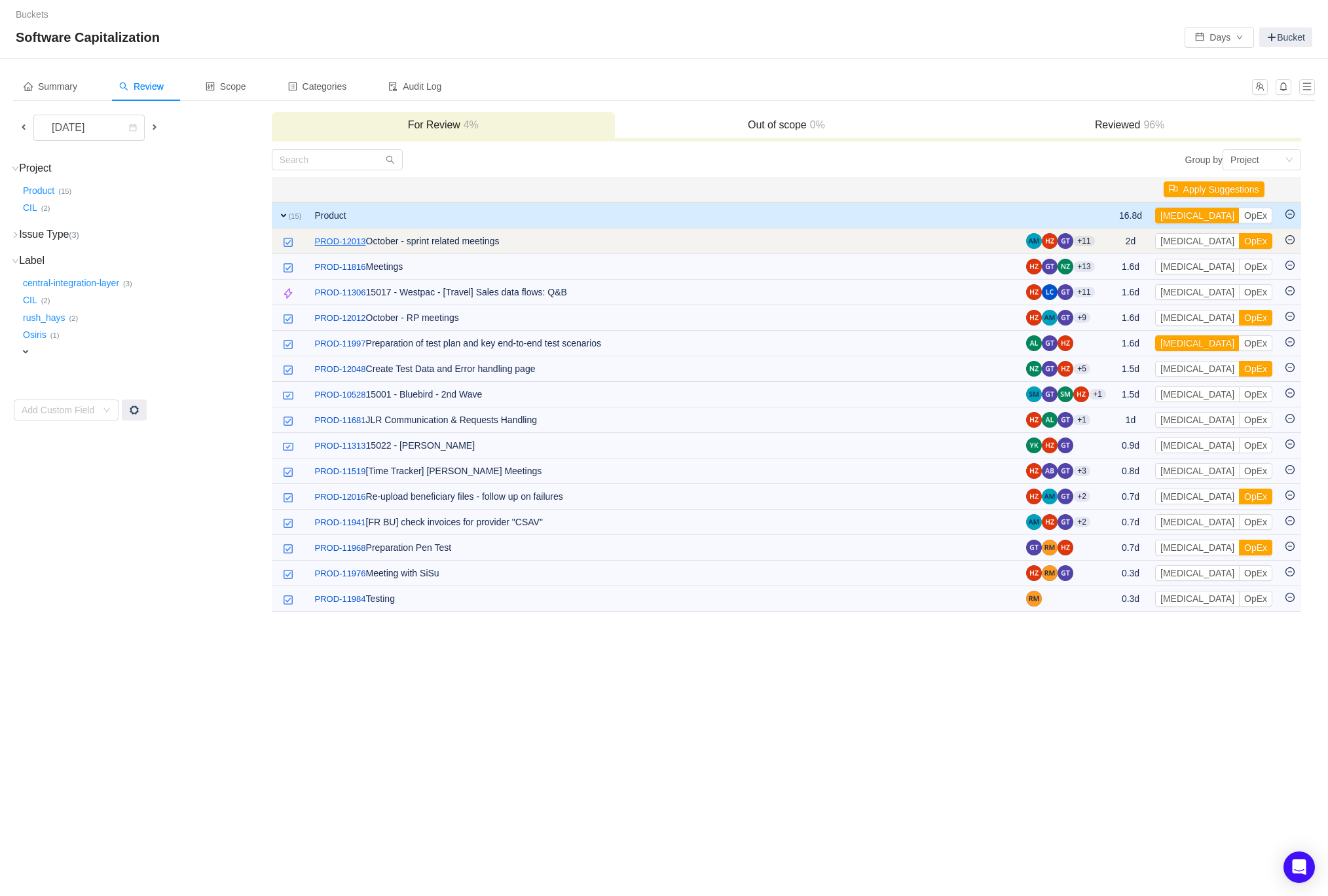
click at [357, 242] on link "PROD-12013" at bounding box center [340, 241] width 51 height 13
click at [1239, 239] on button "OpEx" at bounding box center [1255, 241] width 34 height 16
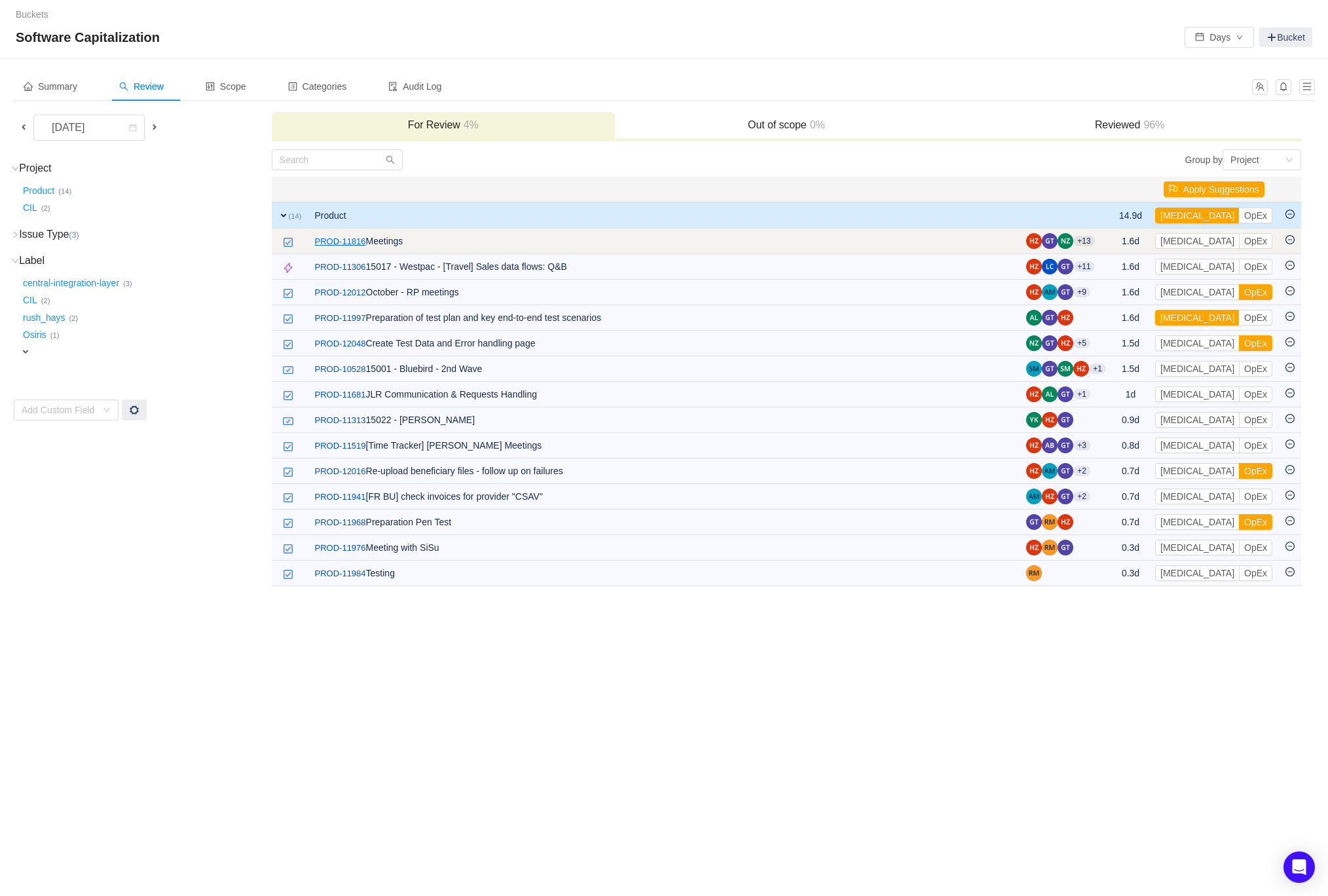
click at [367, 243] on link "PROD-11816" at bounding box center [340, 241] width 51 height 13
click at [342, 241] on link "PROD-11816" at bounding box center [340, 241] width 51 height 13
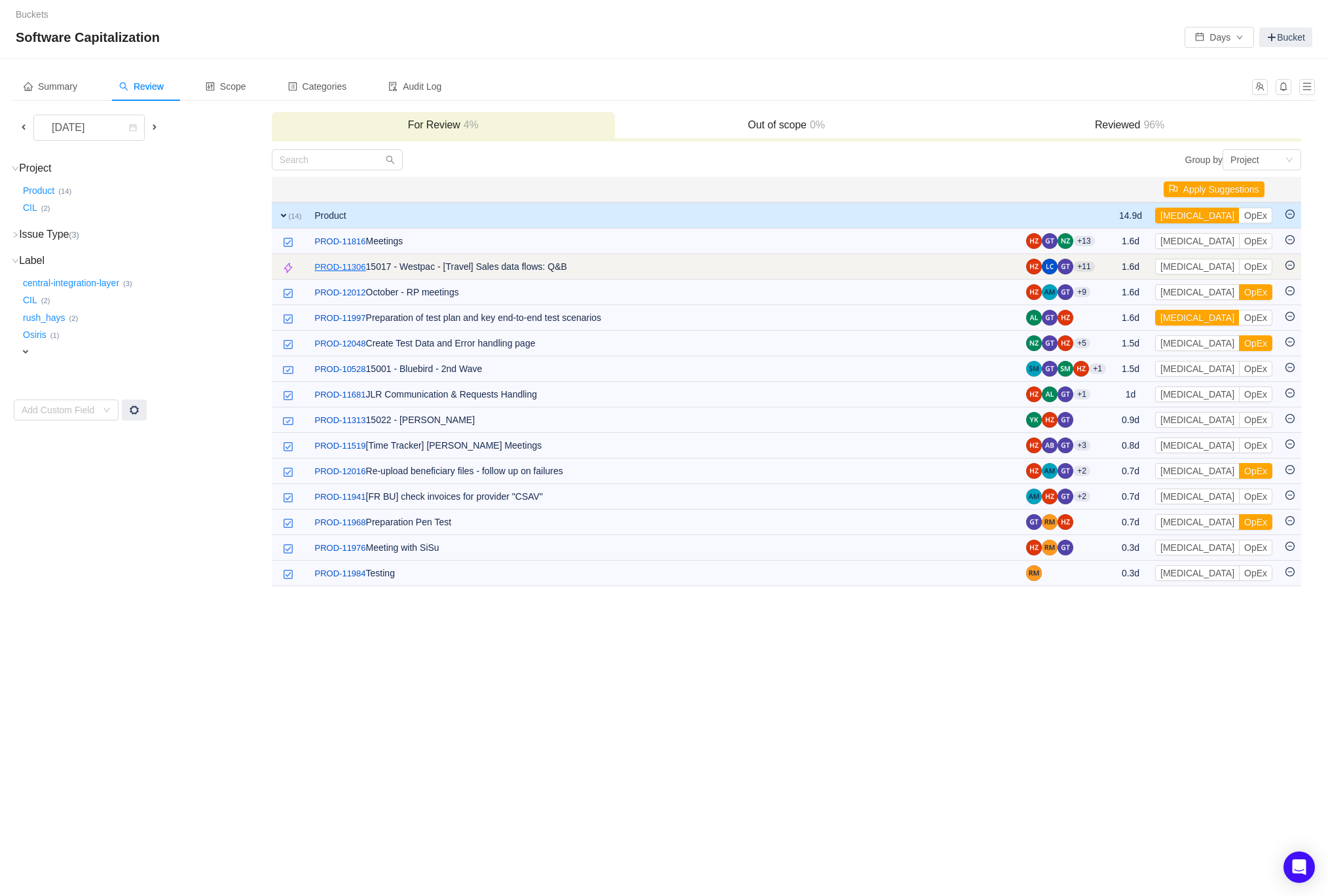
click at [357, 266] on link "PROD-11306" at bounding box center [340, 266] width 51 height 13
click at [1185, 265] on button "[MEDICAL_DATA]" at bounding box center [1197, 266] width 84 height 16
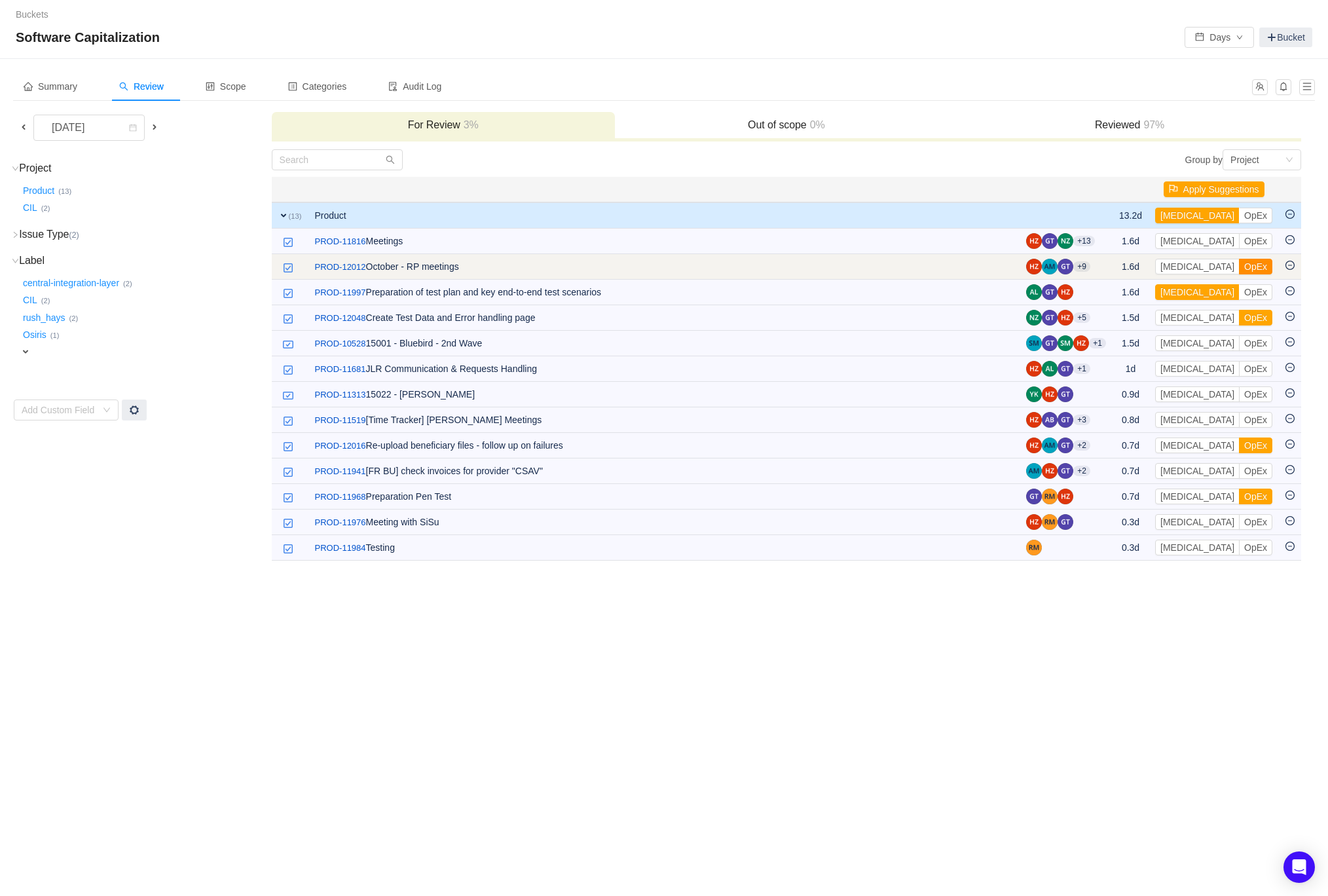
click at [1239, 263] on button "OpEx" at bounding box center [1255, 266] width 34 height 16
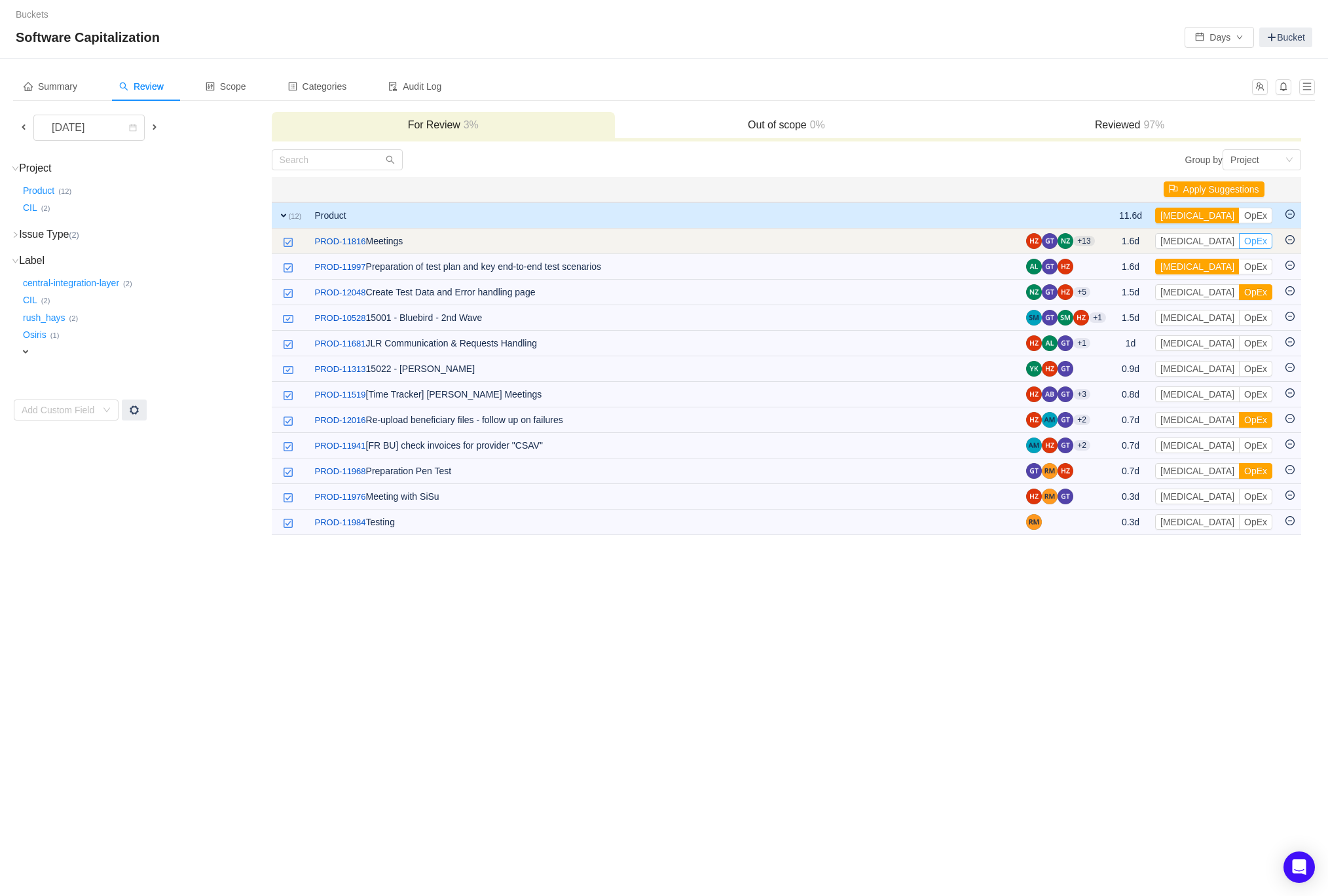
click at [1239, 239] on button "OpEx" at bounding box center [1255, 241] width 34 height 16
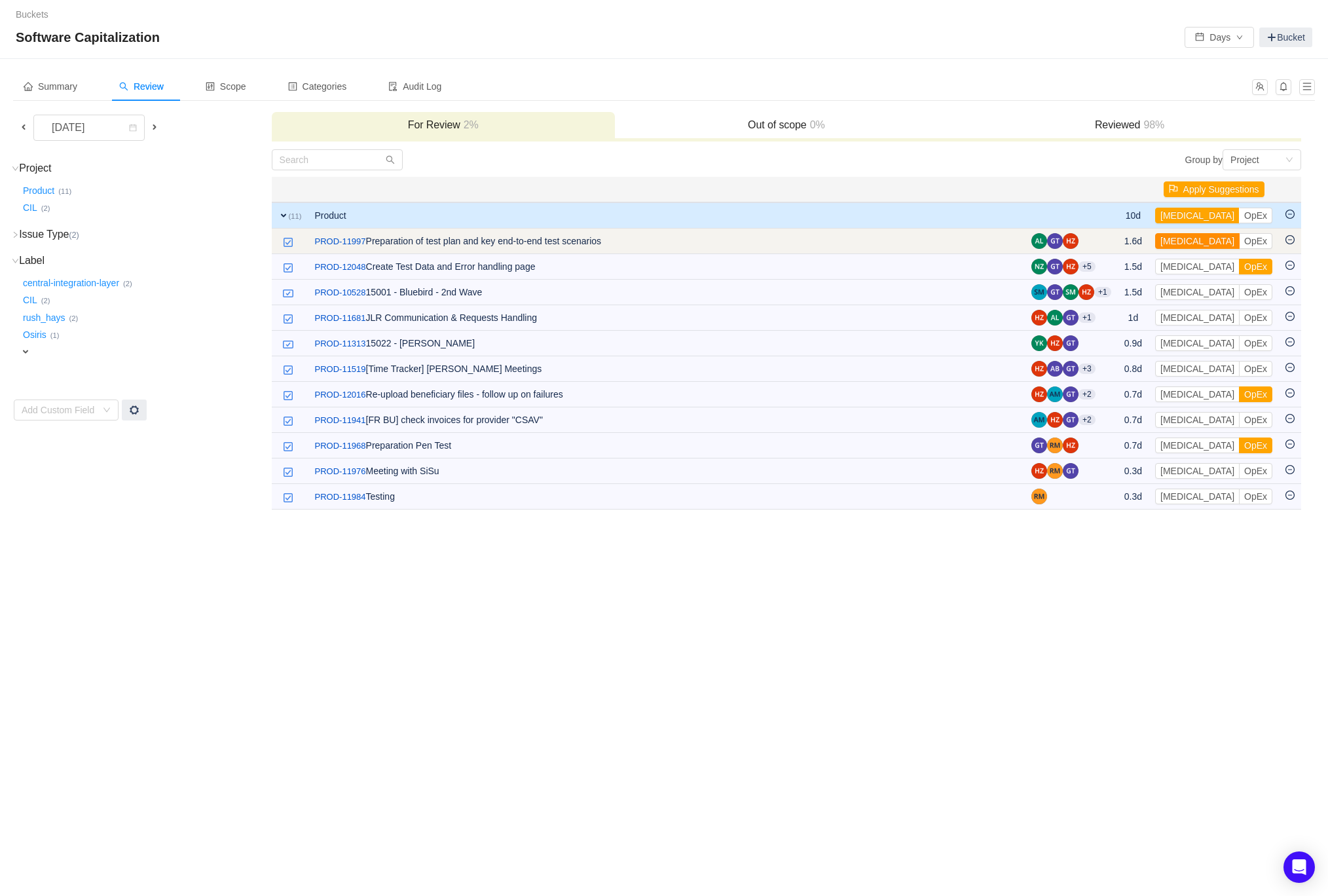
click at [1184, 233] on button "[MEDICAL_DATA]" at bounding box center [1197, 241] width 84 height 16
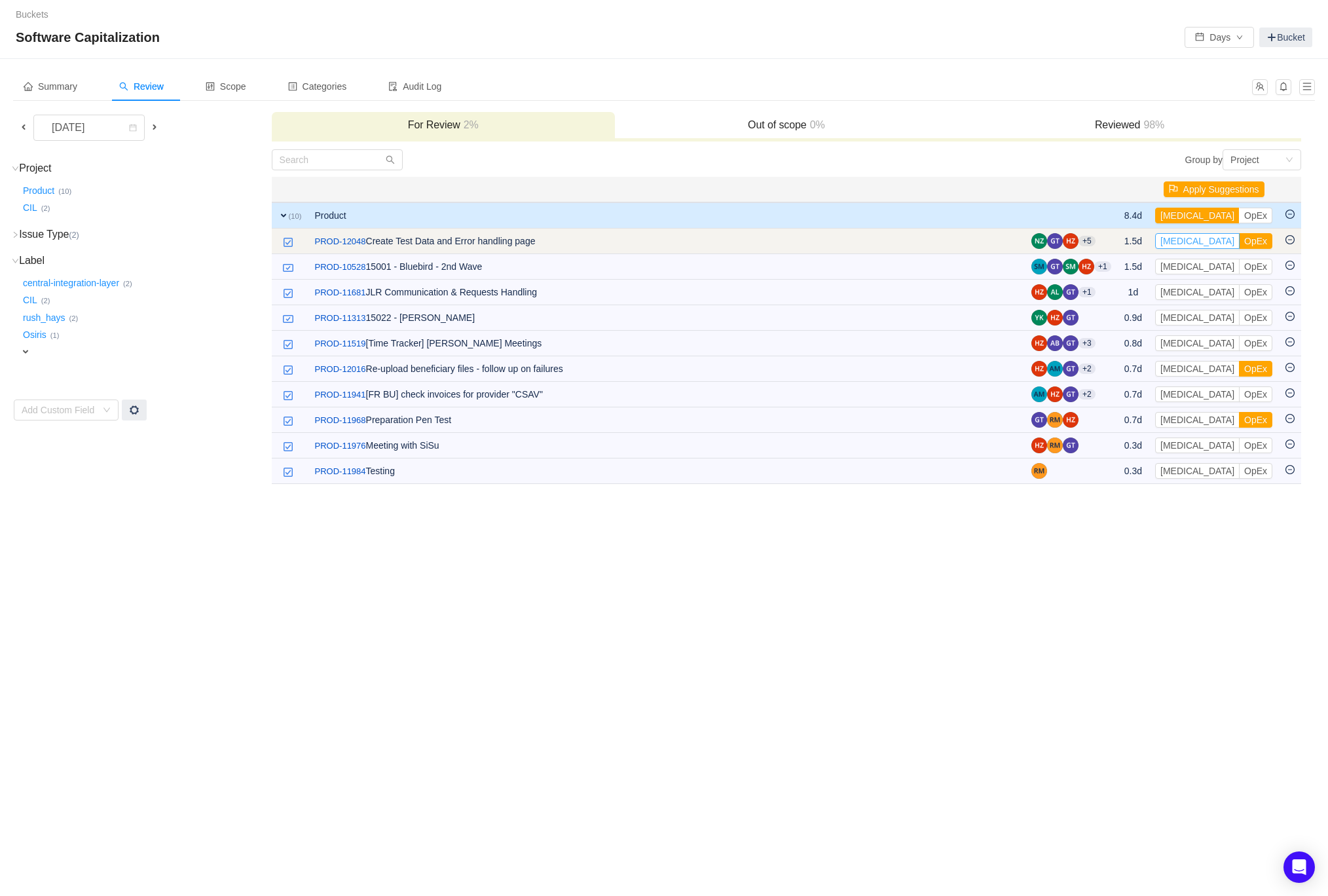
click at [1177, 240] on button "[MEDICAL_DATA]" at bounding box center [1197, 241] width 84 height 16
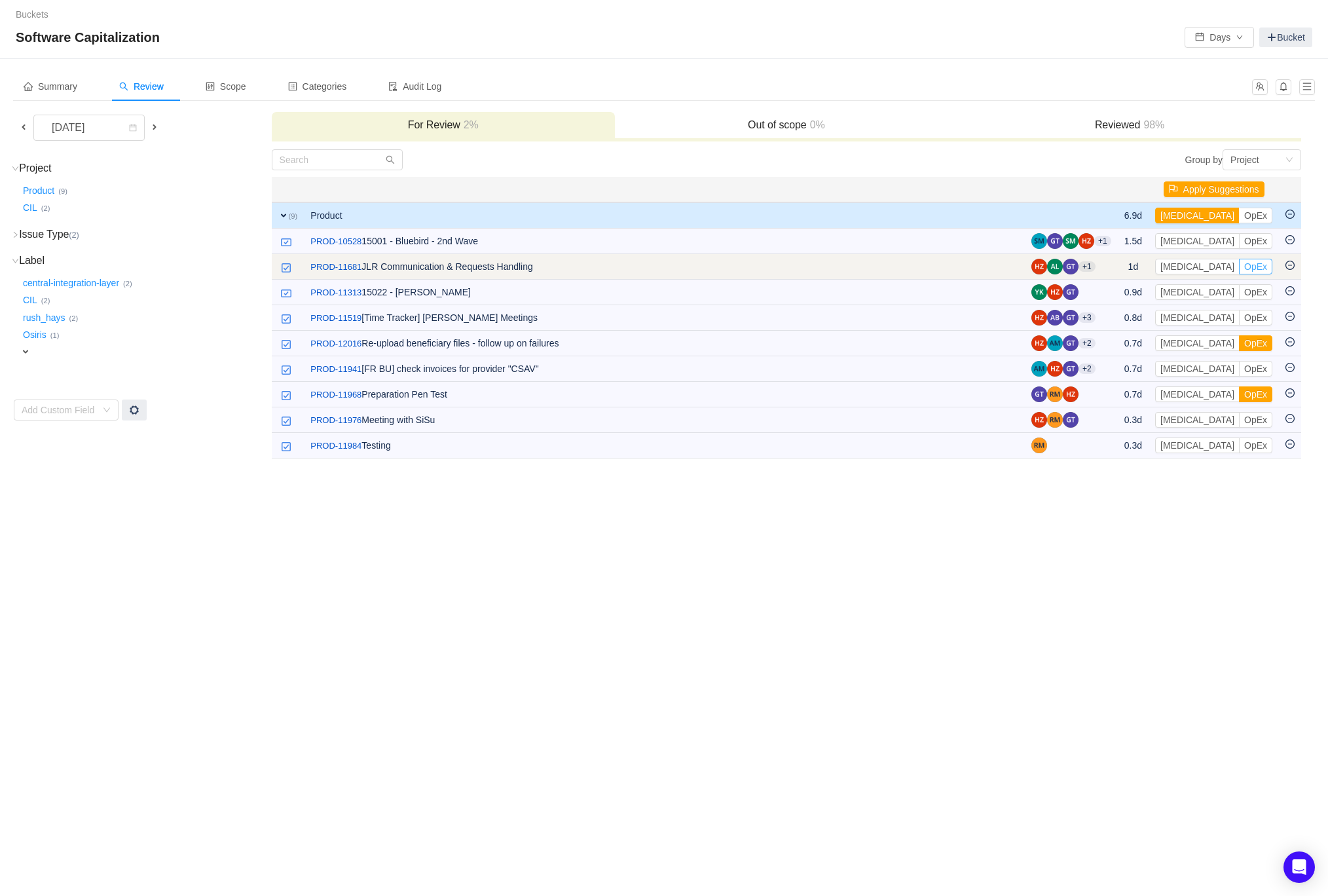
click at [1239, 261] on button "OpEx" at bounding box center [1255, 266] width 34 height 16
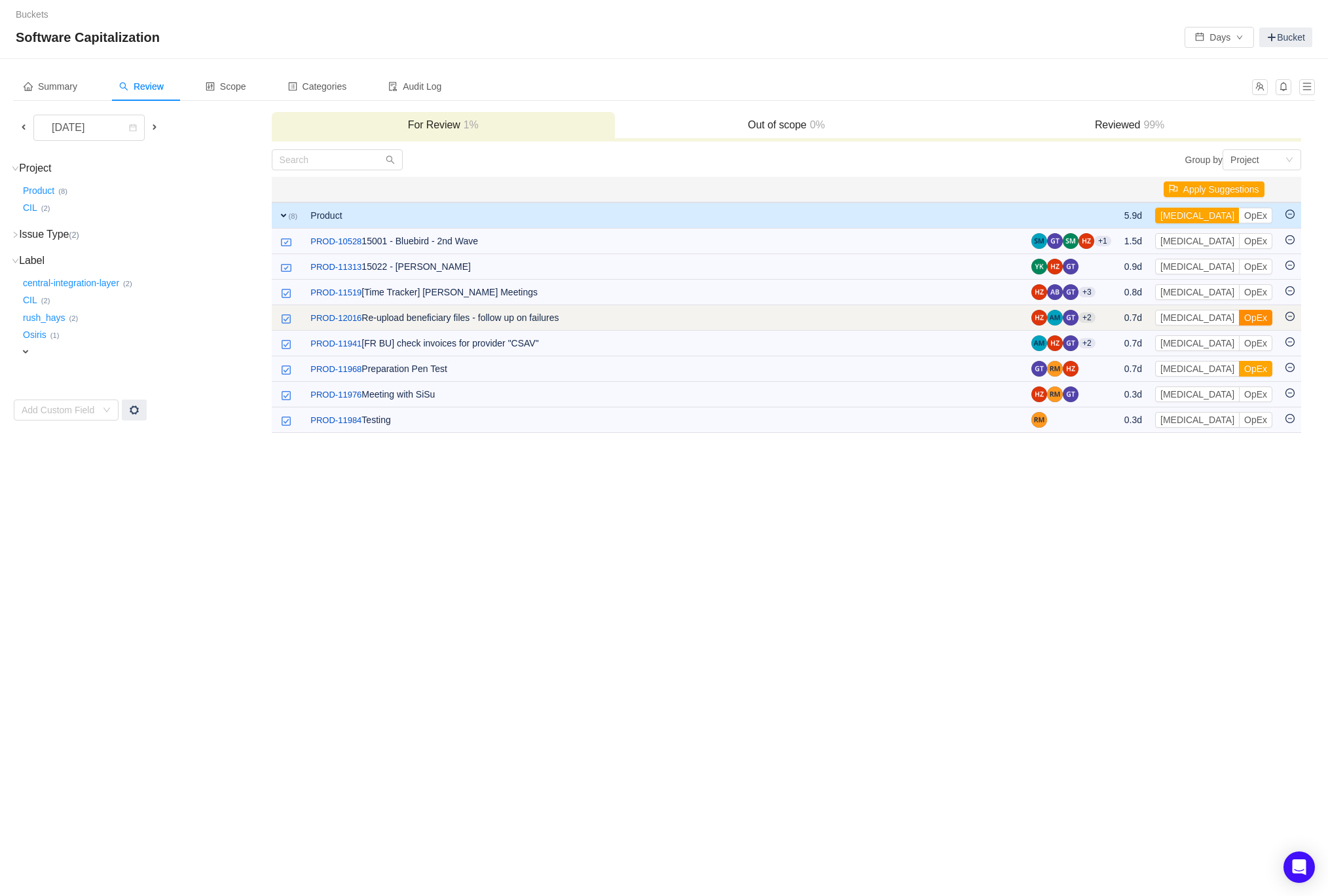
click at [1239, 310] on button "OpEx" at bounding box center [1255, 318] width 34 height 16
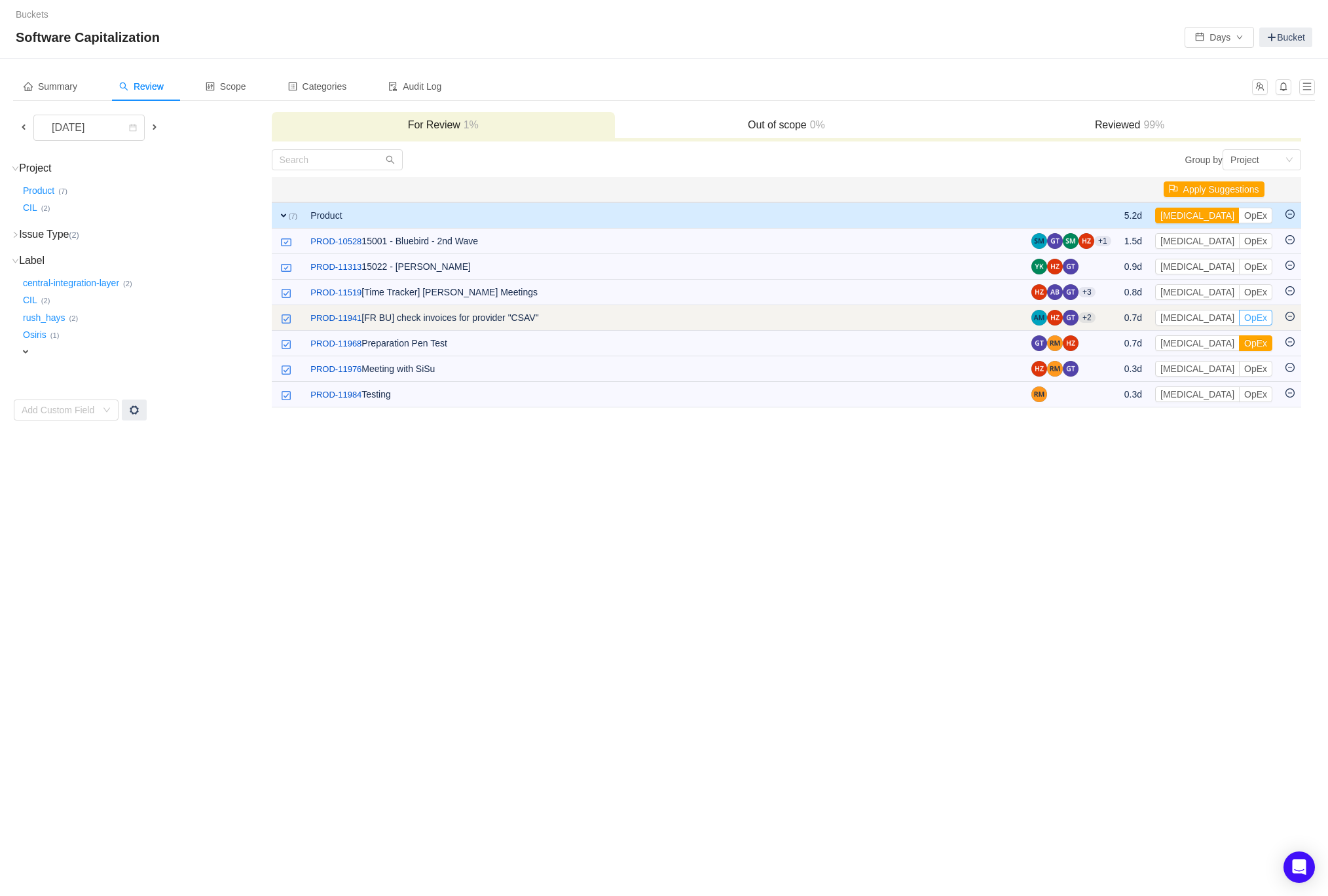
click at [1239, 318] on button "OpEx" at bounding box center [1255, 318] width 34 height 16
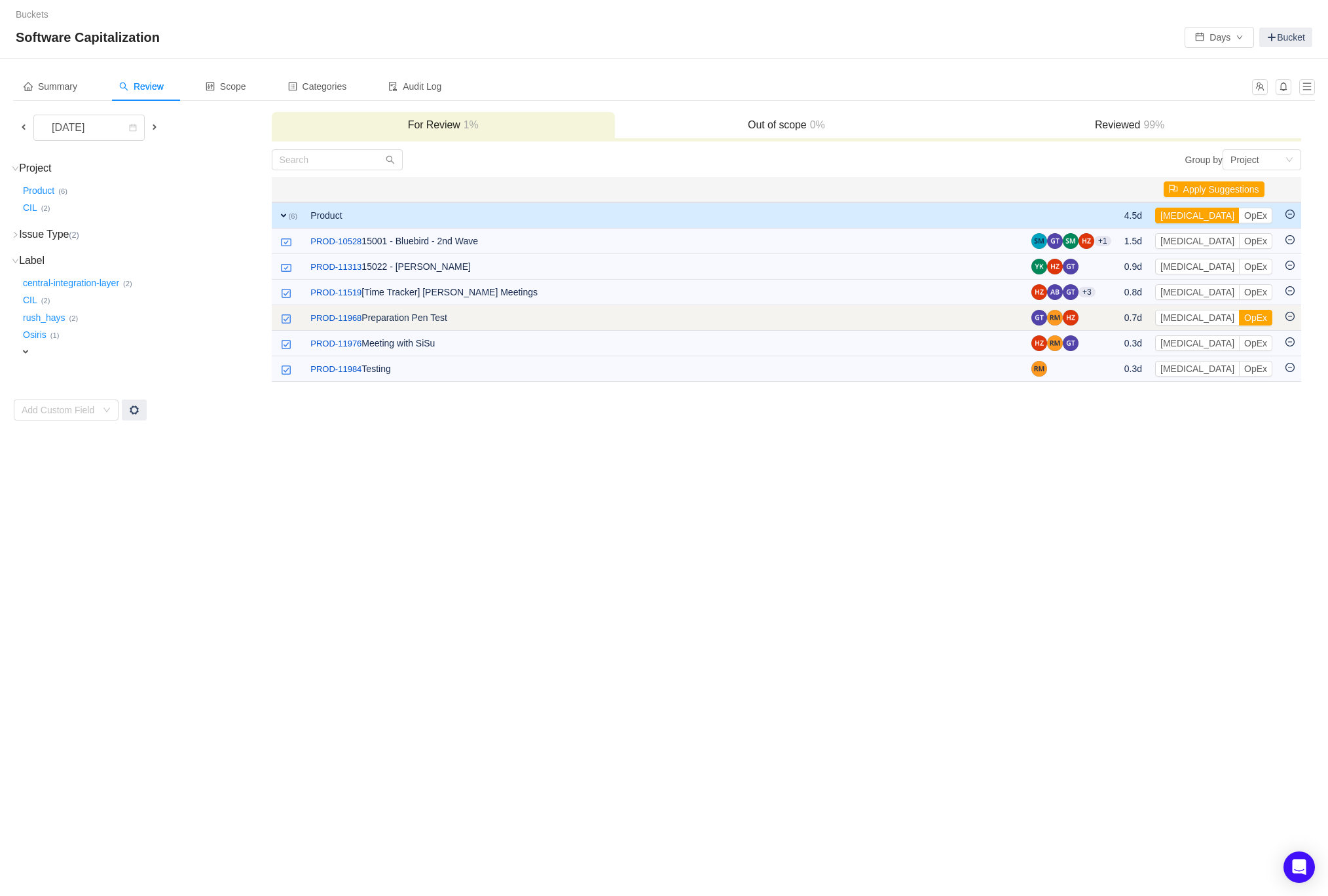
click at [1113, 319] on td at bounding box center [1072, 318] width 93 height 26
click at [1239, 310] on button "OpEx" at bounding box center [1255, 318] width 34 height 16
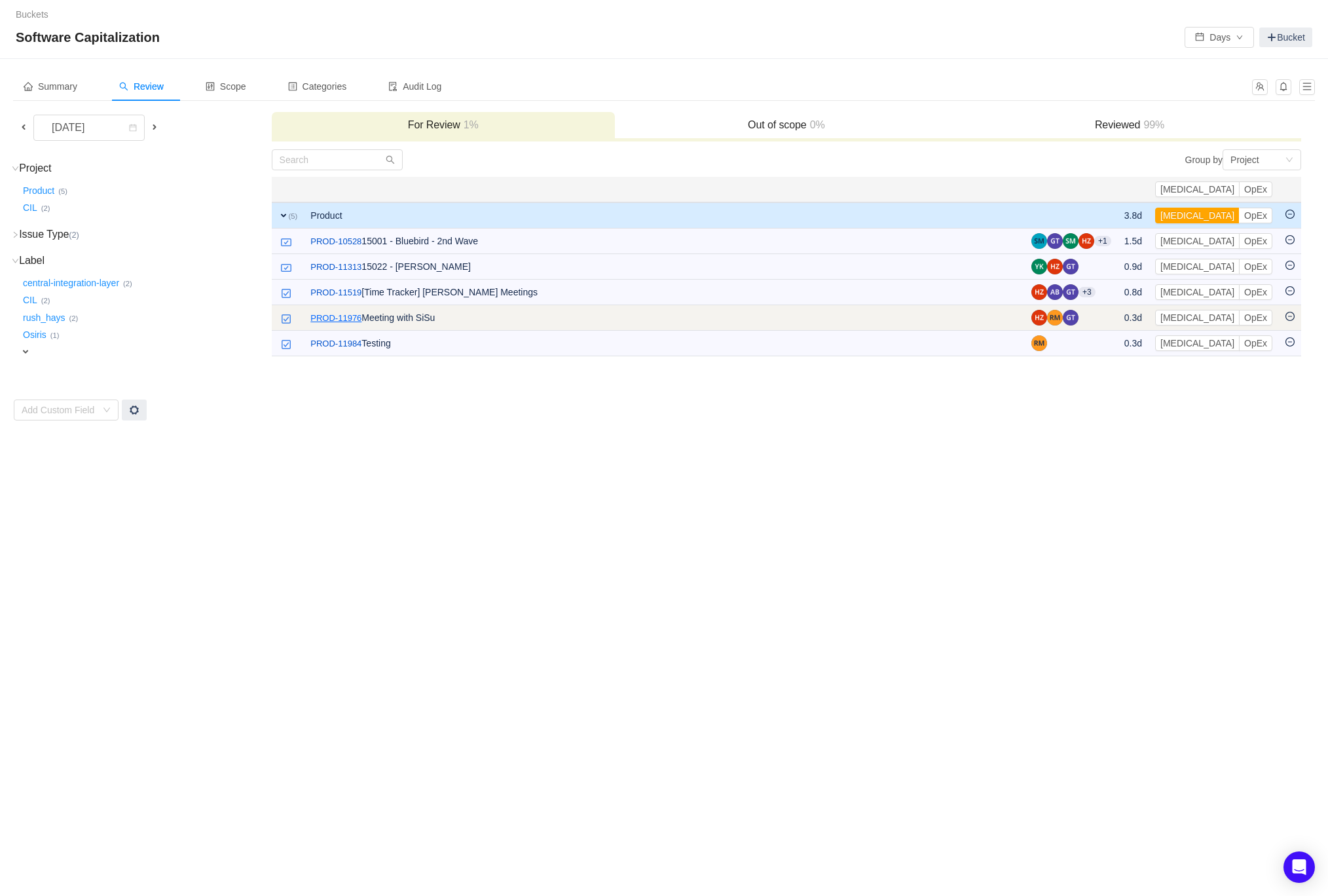
click at [335, 312] on link "PROD-11976" at bounding box center [336, 318] width 51 height 13
click at [1259, 318] on button "OpEx" at bounding box center [1255, 318] width 34 height 16
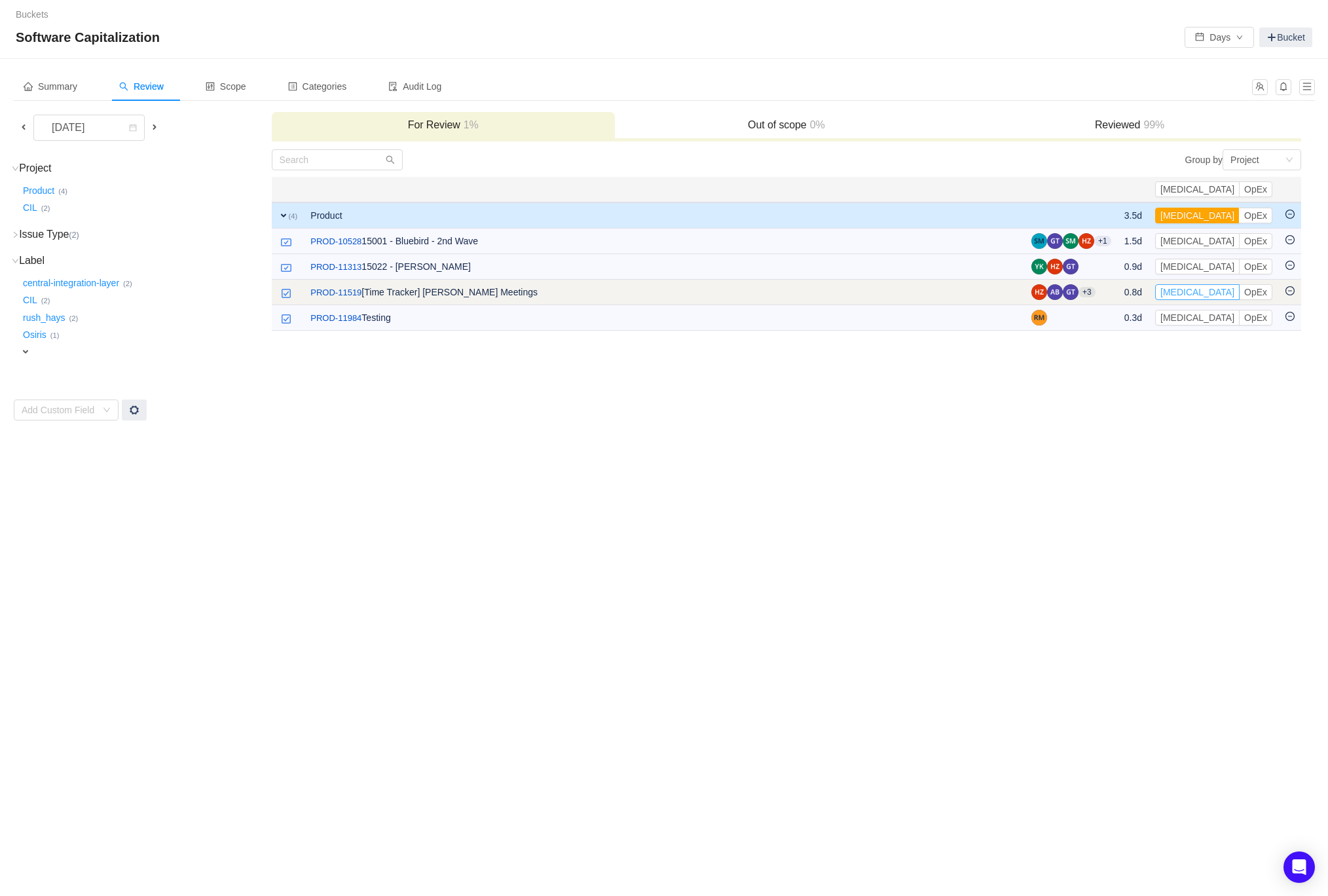
click at [1221, 290] on button "[MEDICAL_DATA]" at bounding box center [1197, 292] width 84 height 16
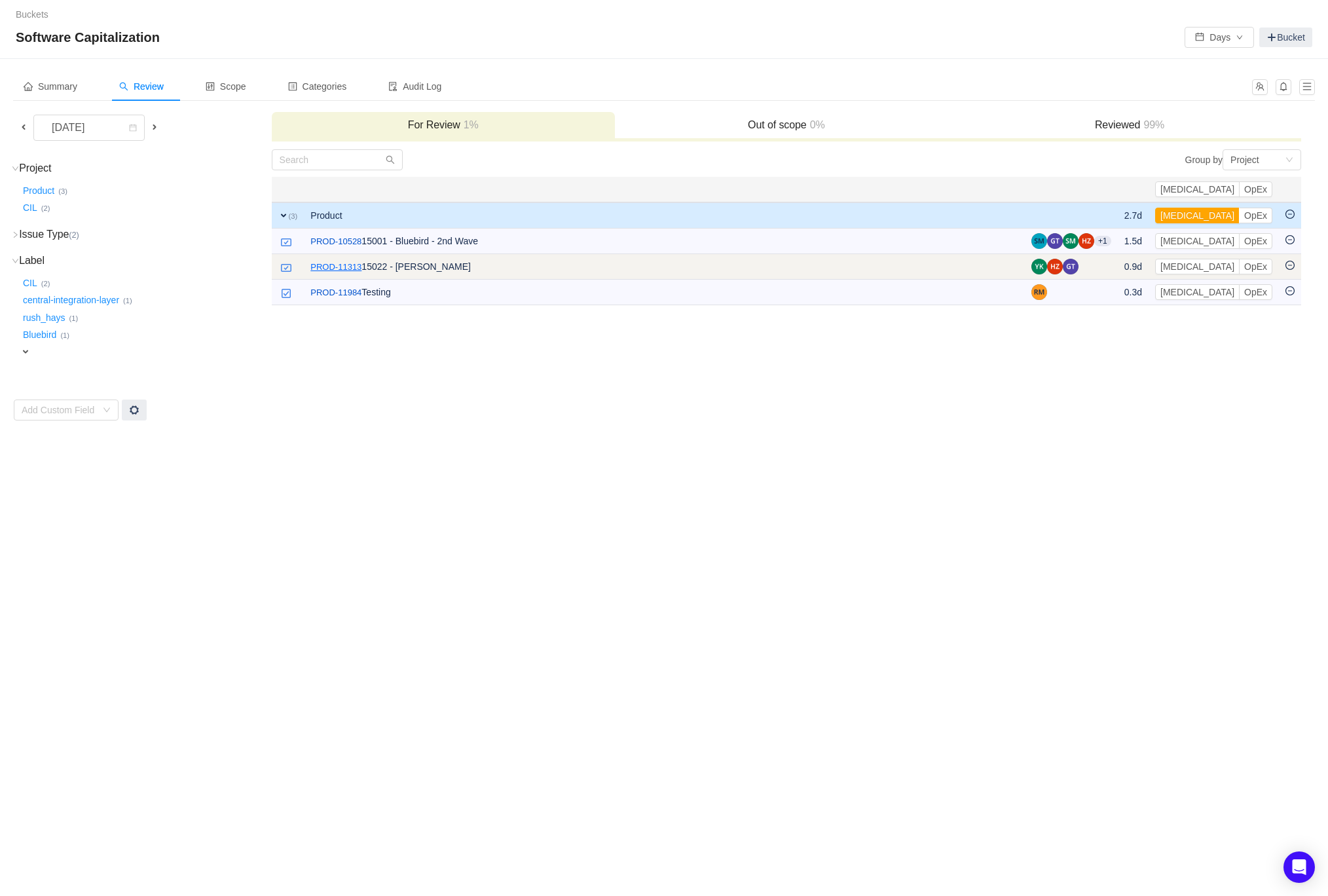
click at [333, 262] on link "PROD-11313" at bounding box center [336, 266] width 51 height 13
click at [1220, 261] on button "[MEDICAL_DATA]" at bounding box center [1197, 266] width 84 height 16
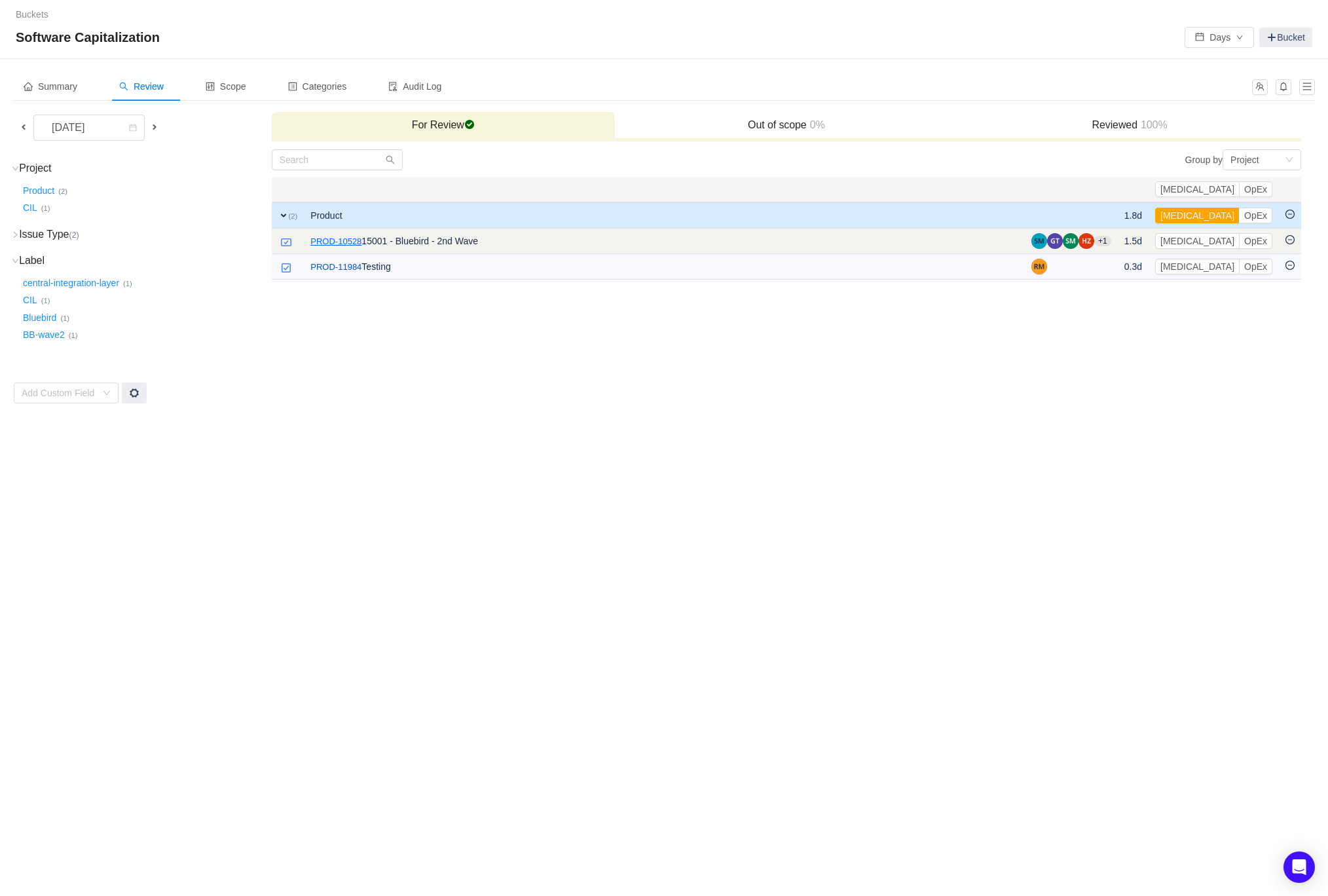
click at [346, 237] on link "PROD-10528" at bounding box center [336, 241] width 51 height 13
click at [1221, 242] on button "[MEDICAL_DATA]" at bounding box center [1197, 241] width 84 height 16
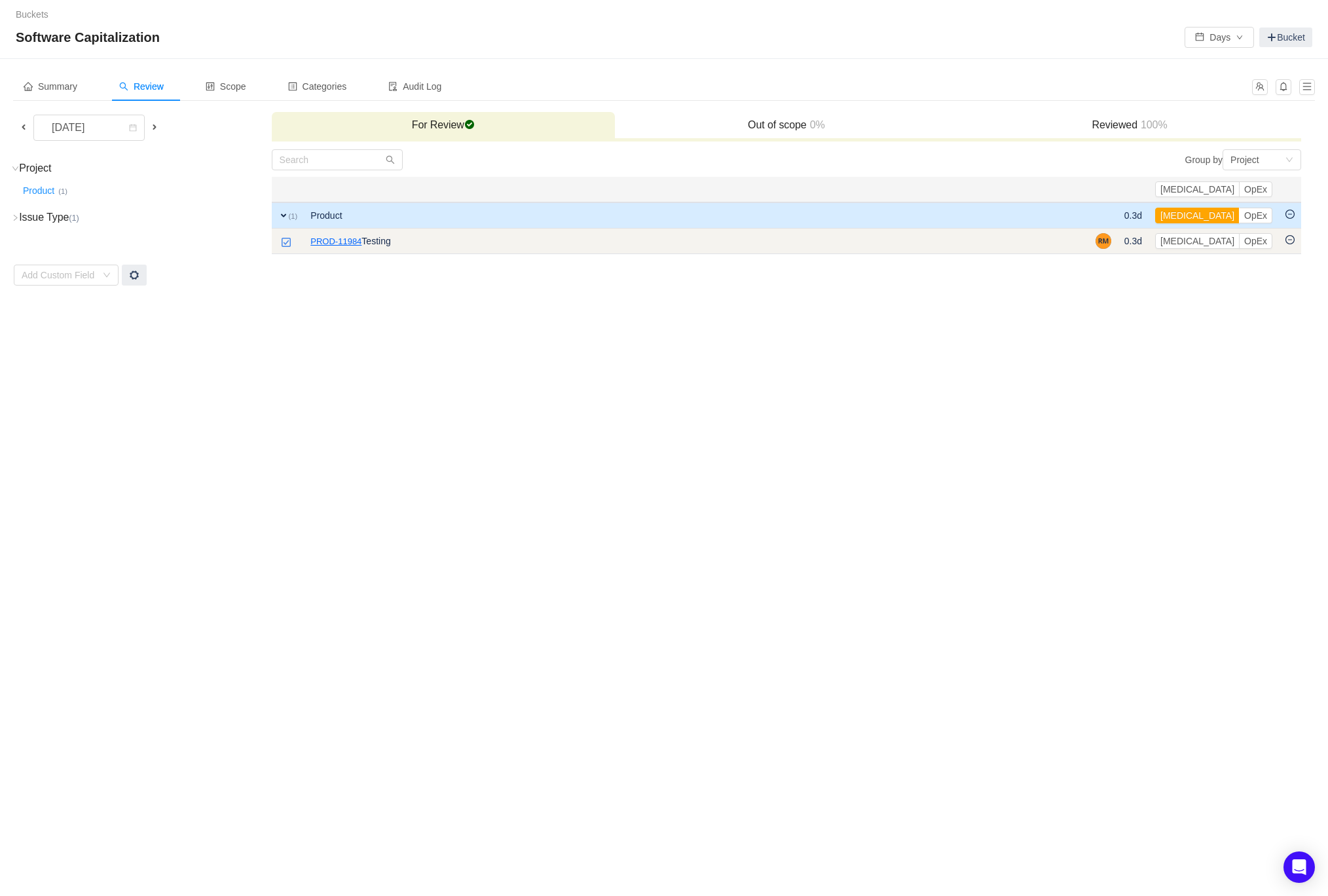
click at [333, 240] on link "PROD-11984" at bounding box center [336, 241] width 51 height 13
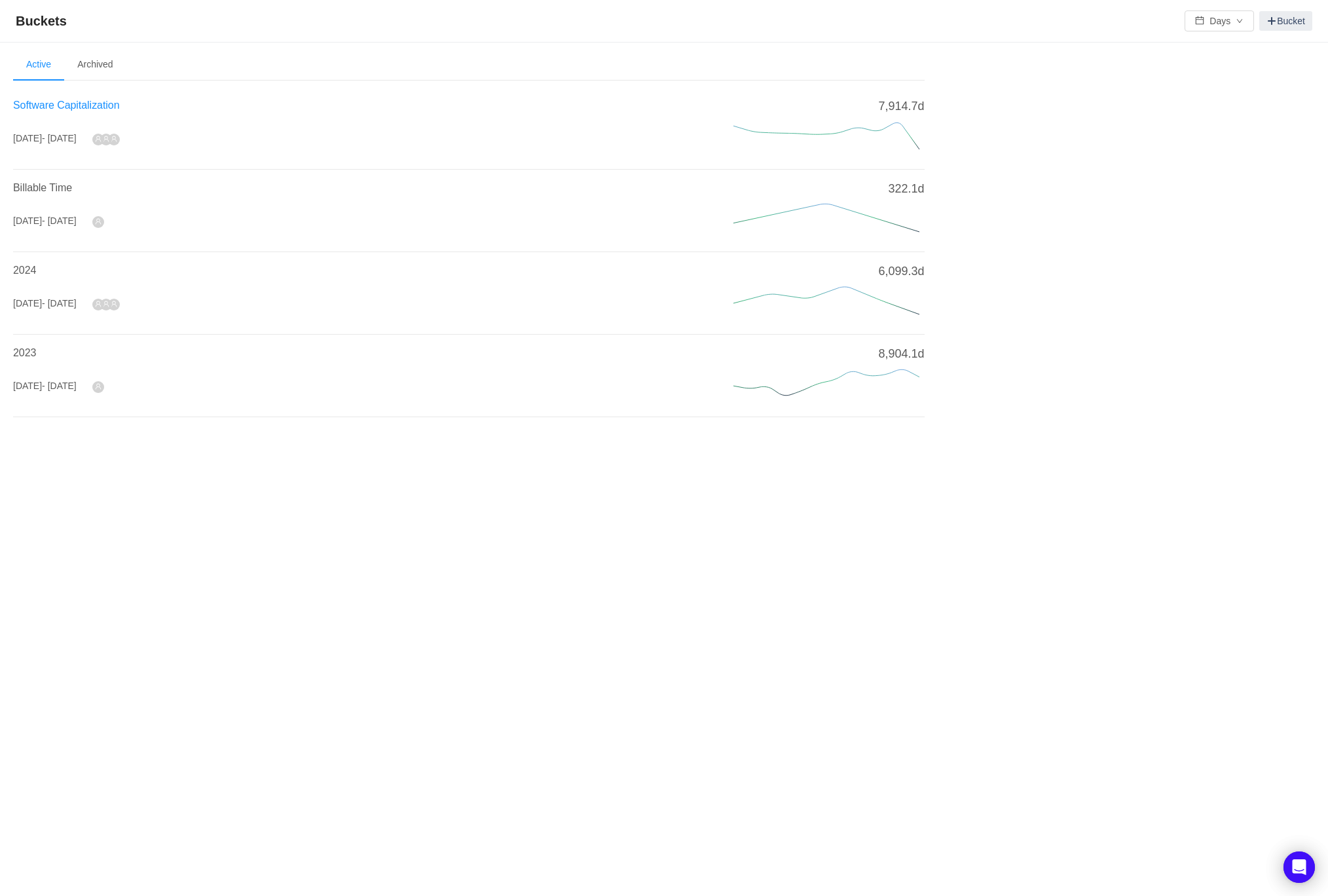
click at [57, 106] on span "Software Capitalization" at bounding box center [66, 104] width 106 height 11
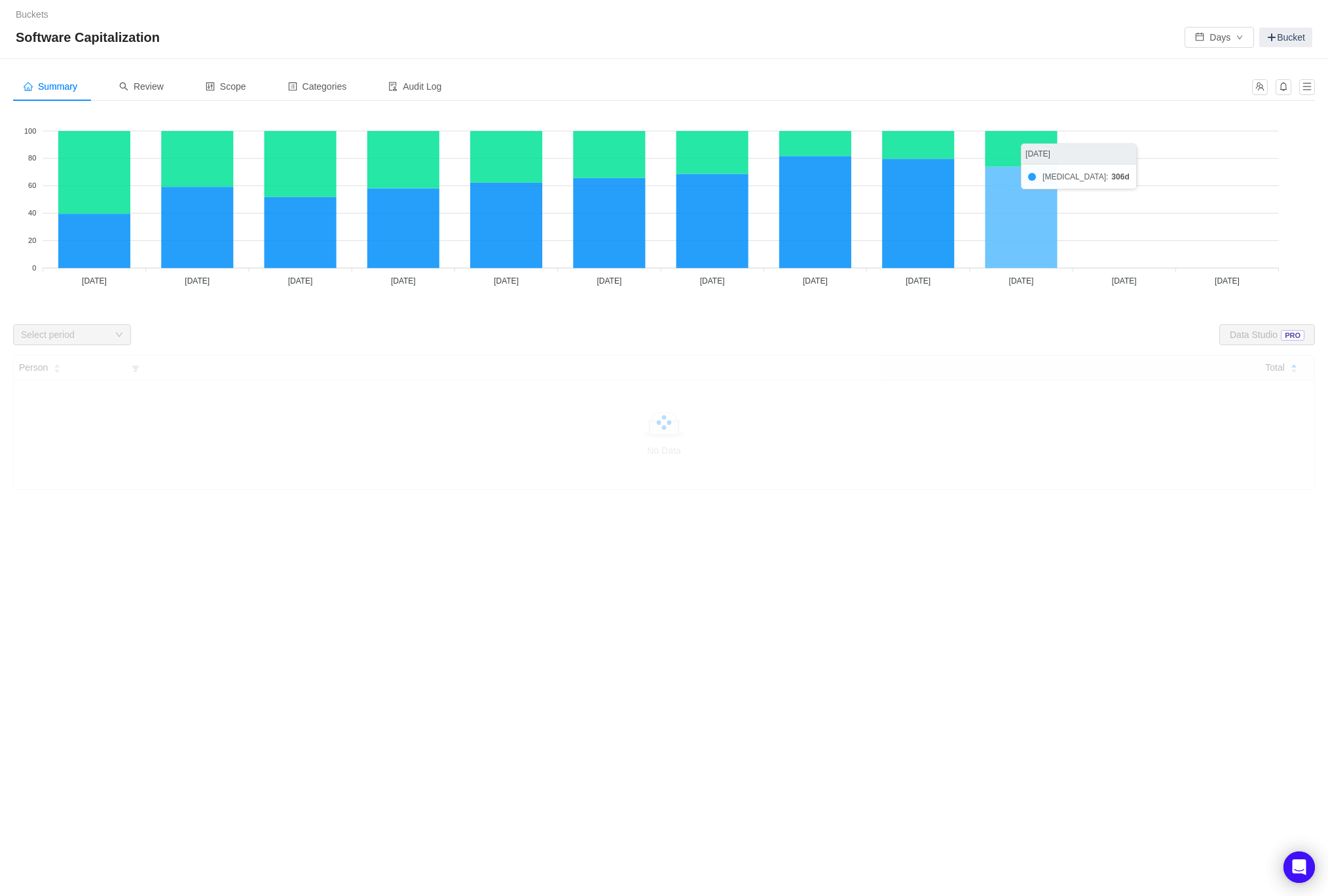
click at [1016, 231] on icon at bounding box center [1021, 217] width 73 height 101
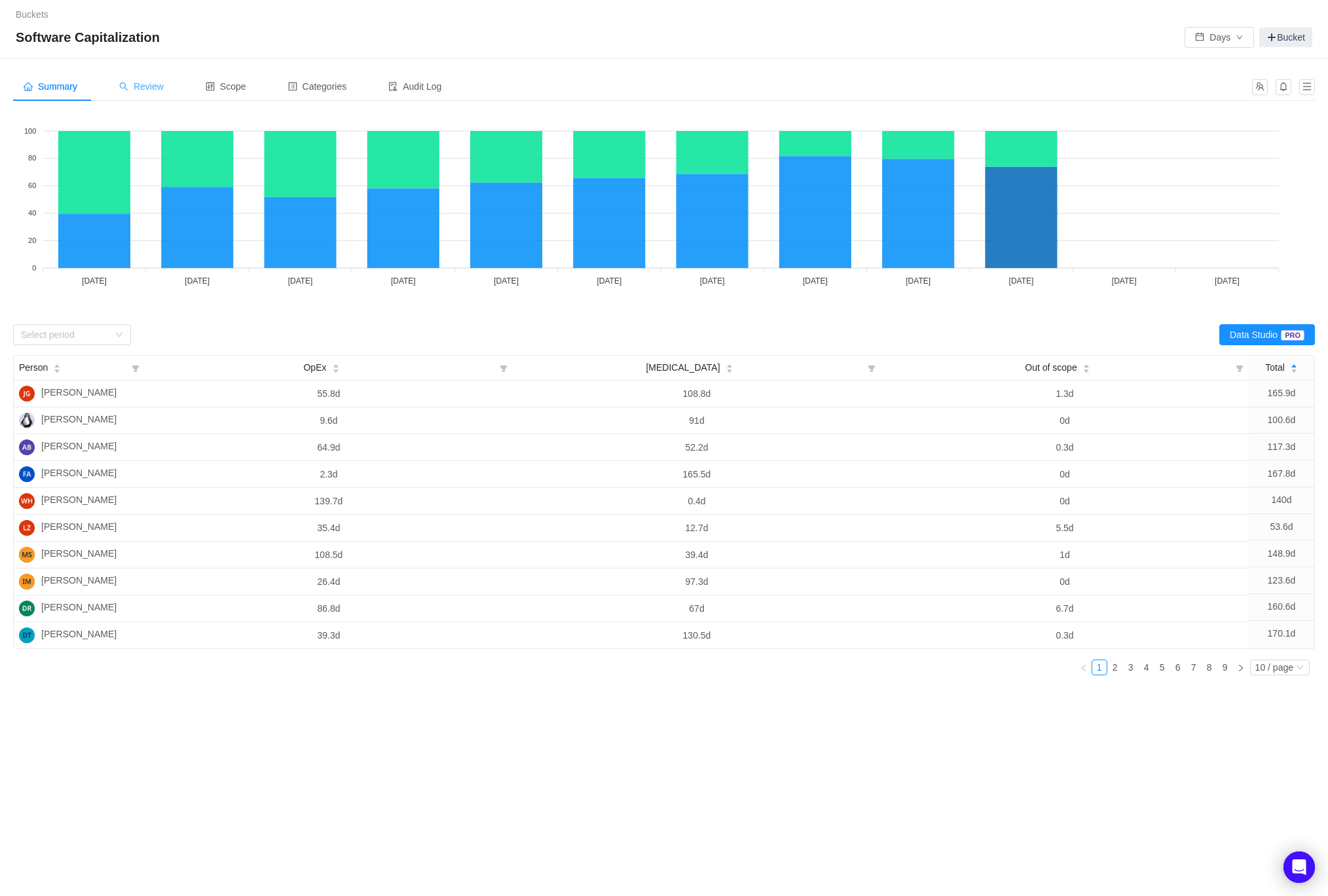
click at [164, 84] on span "Review" at bounding box center [141, 86] width 45 height 11
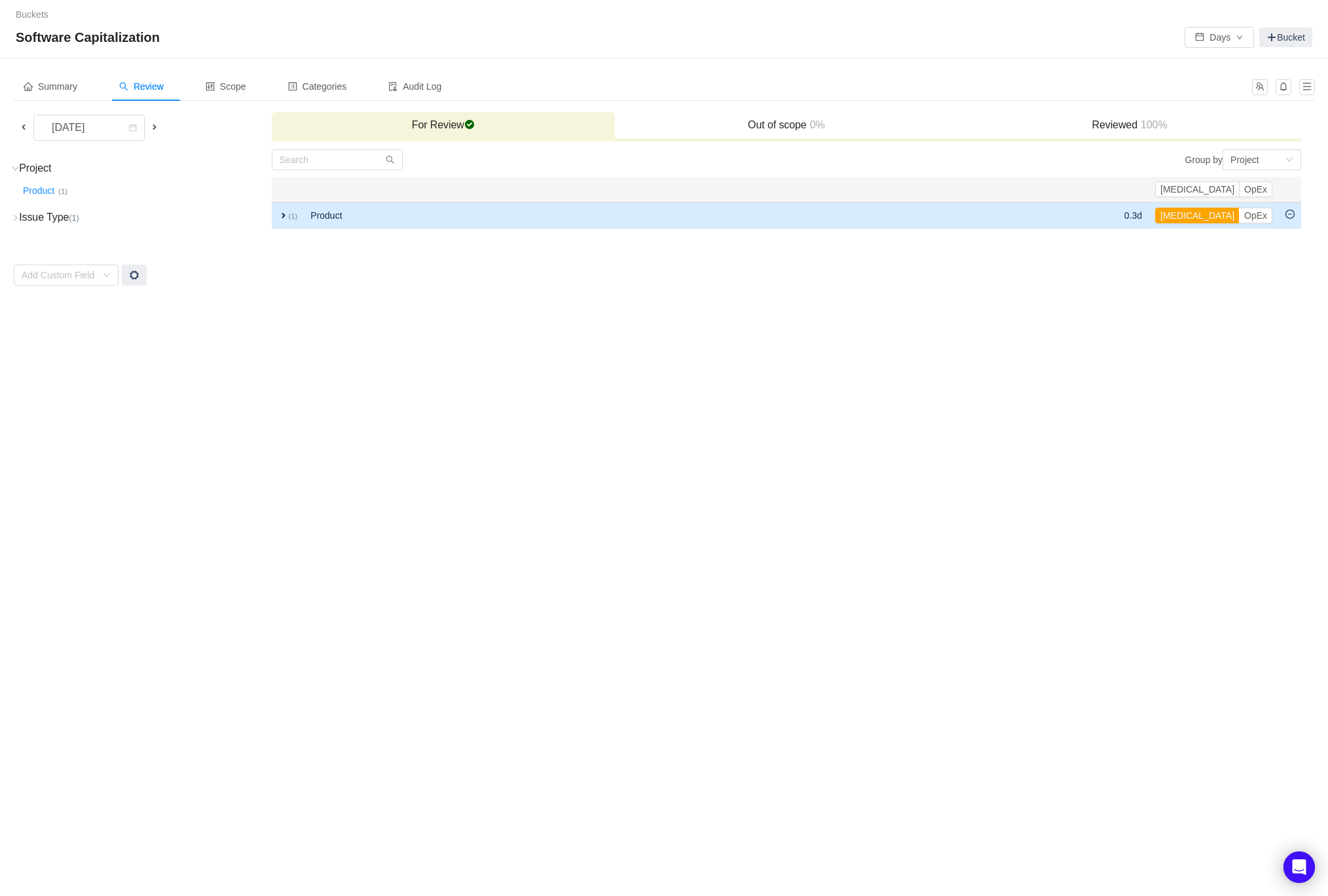
click at [280, 211] on span "expand" at bounding box center [283, 216] width 11 height 11
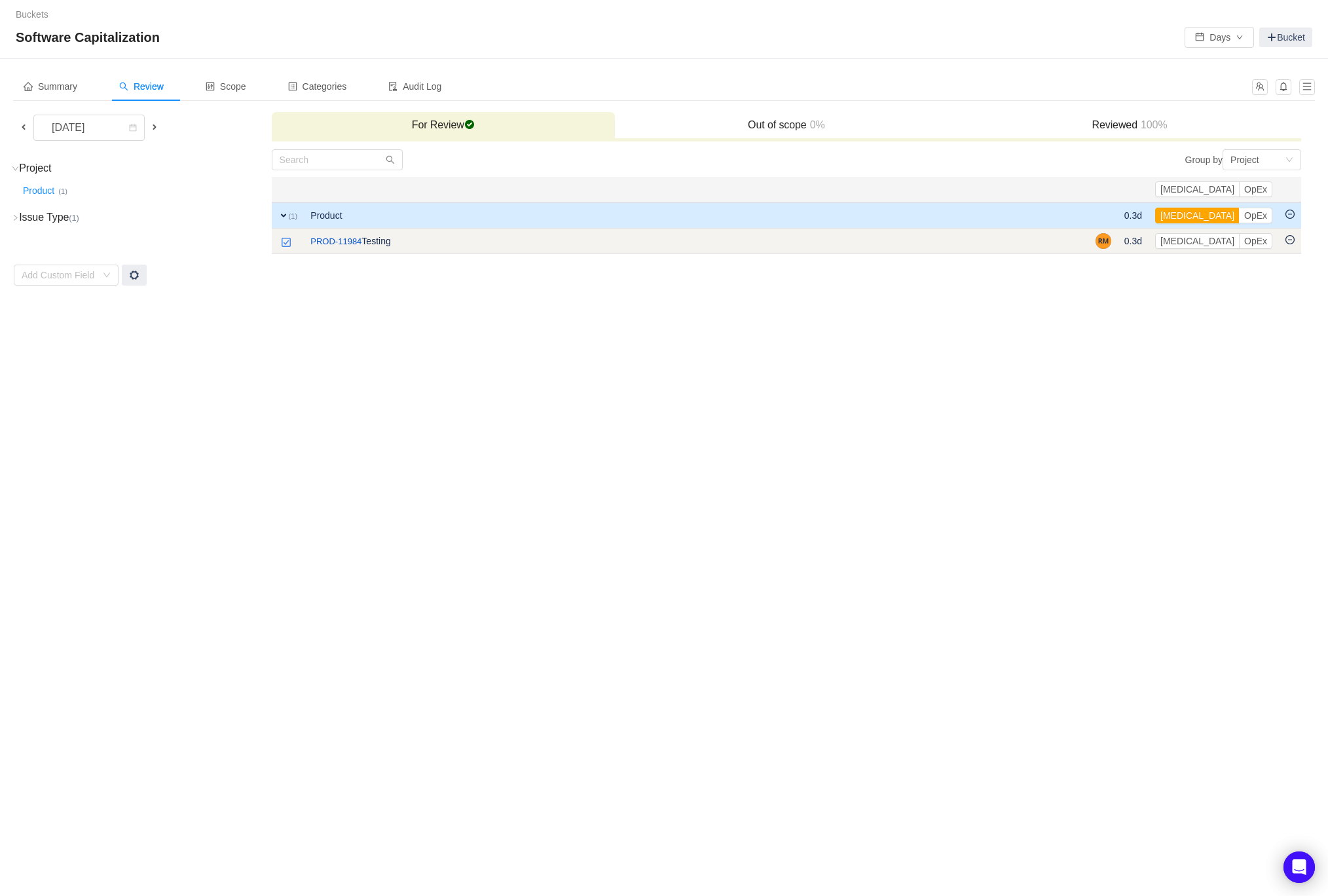
click at [283, 238] on img at bounding box center [286, 242] width 11 height 11
click at [1293, 242] on icon "icon: minus-circle" at bounding box center [1289, 239] width 9 height 9
click at [1295, 214] on td at bounding box center [1290, 216] width 22 height 26
click at [282, 243] on img at bounding box center [286, 242] width 11 height 11
click at [1258, 236] on button "OpEx" at bounding box center [1255, 241] width 34 height 16
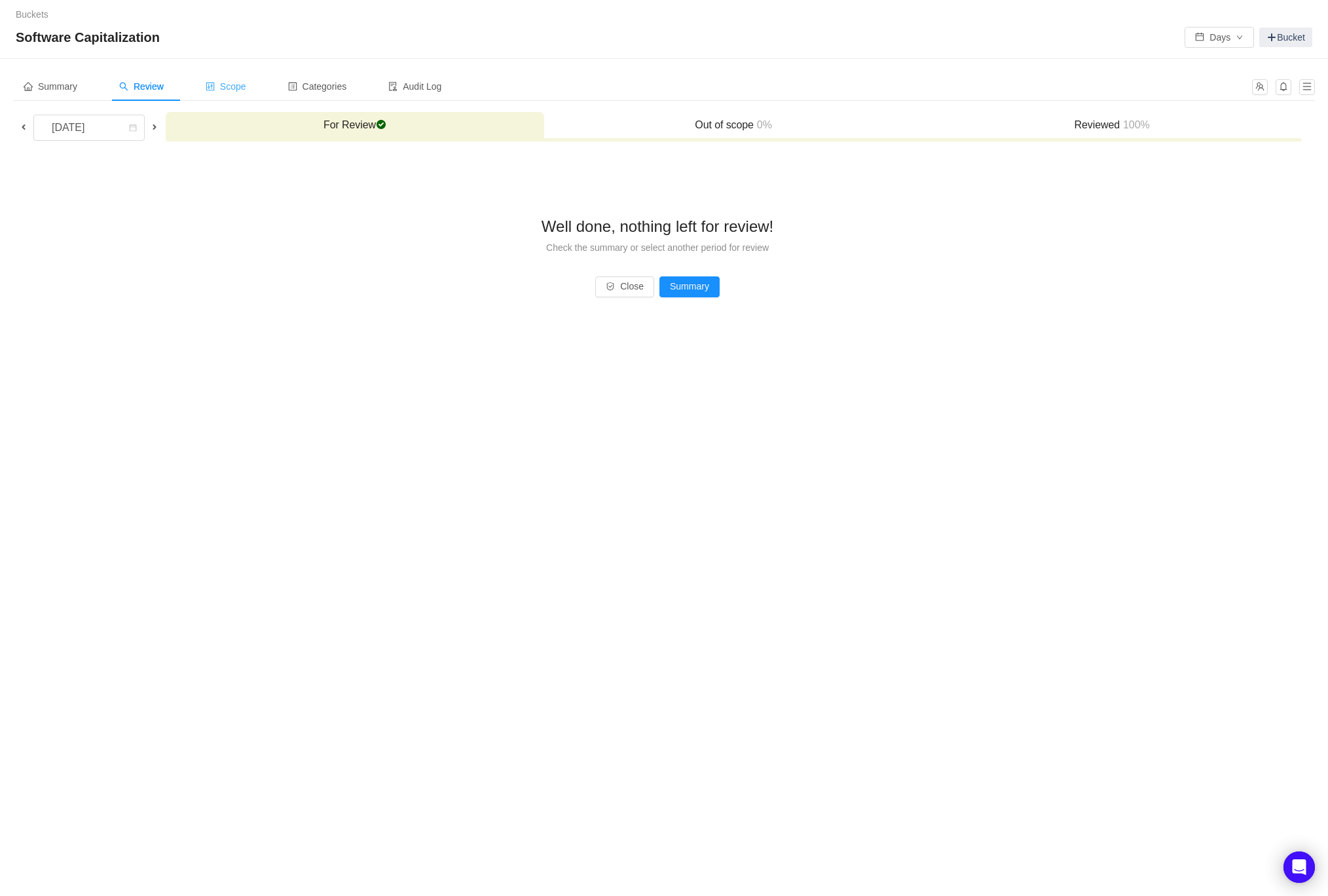
click at [239, 88] on span "Scope" at bounding box center [225, 86] width 41 height 11
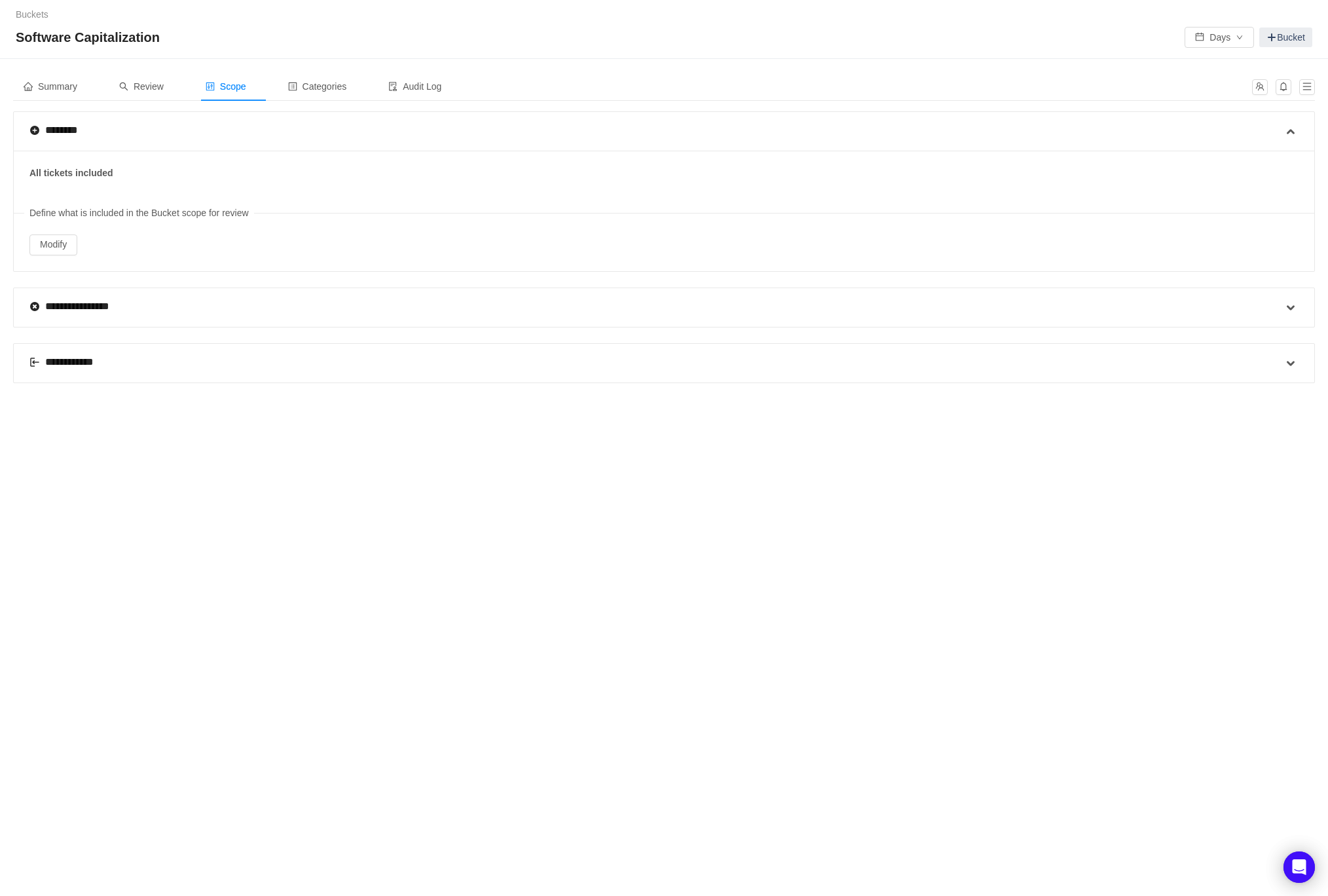
click at [69, 364] on div "**********" at bounding box center [70, 363] width 80 height 16
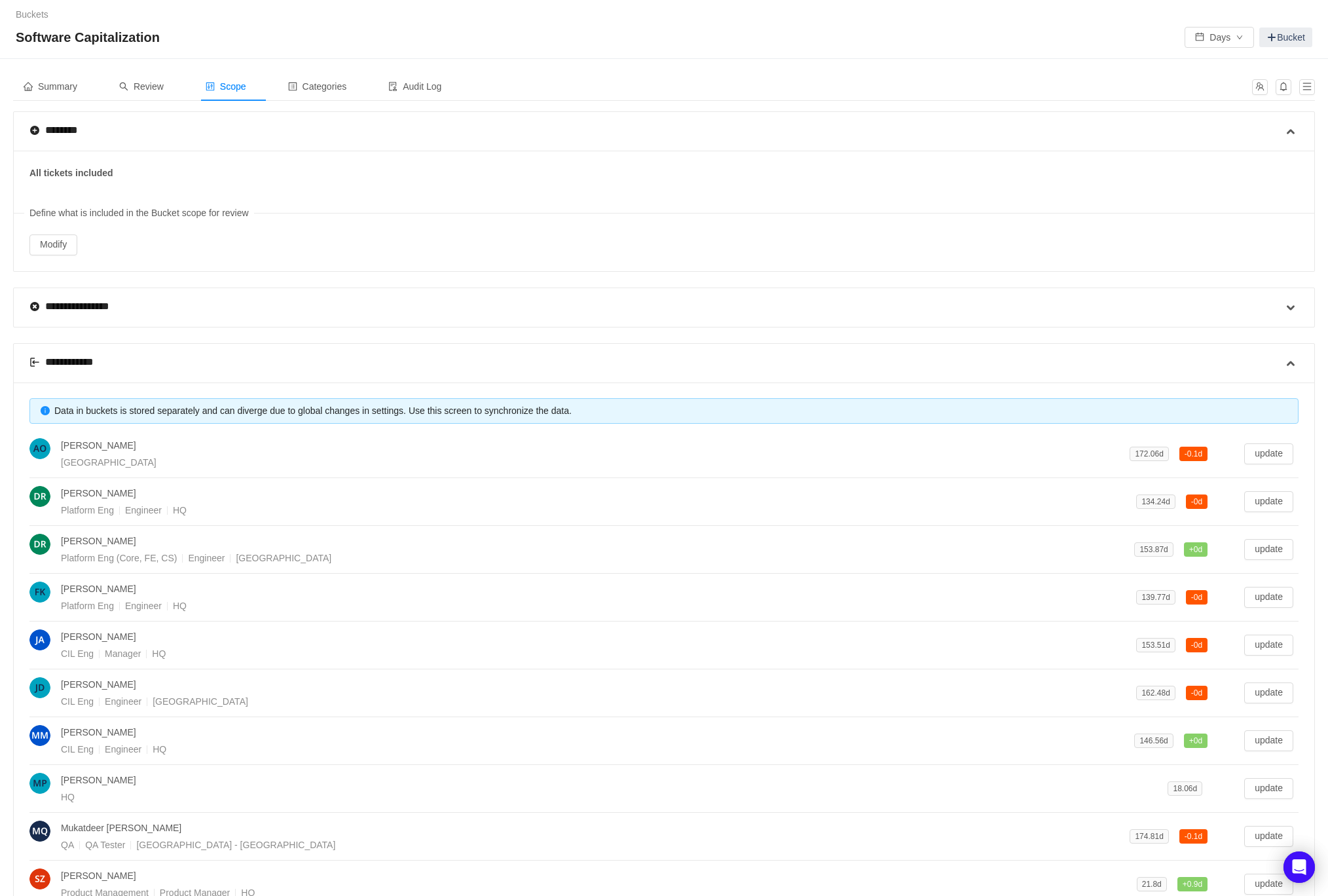
scroll to position [164, 0]
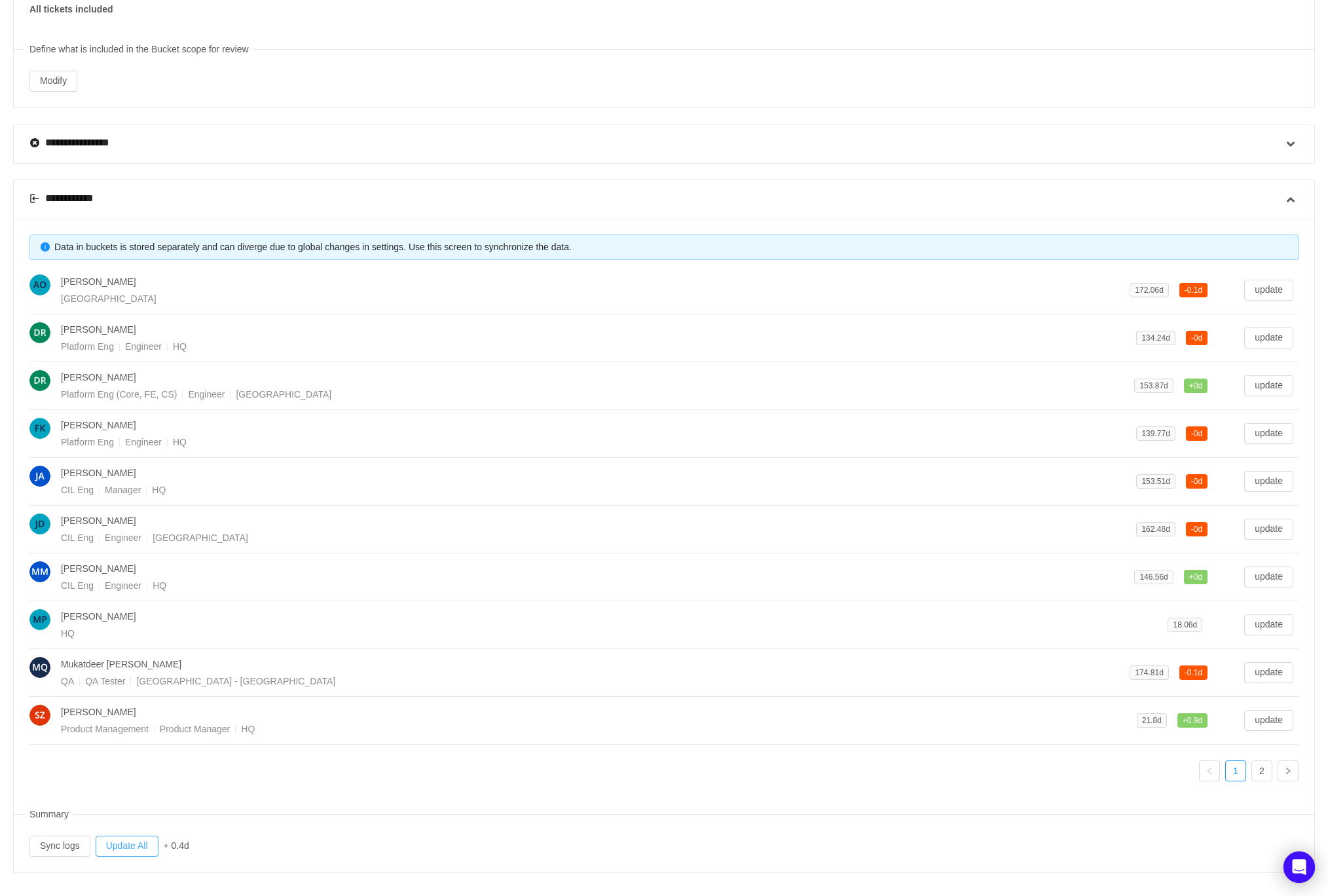
click at [122, 836] on button "Update All" at bounding box center [126, 845] width 63 height 21
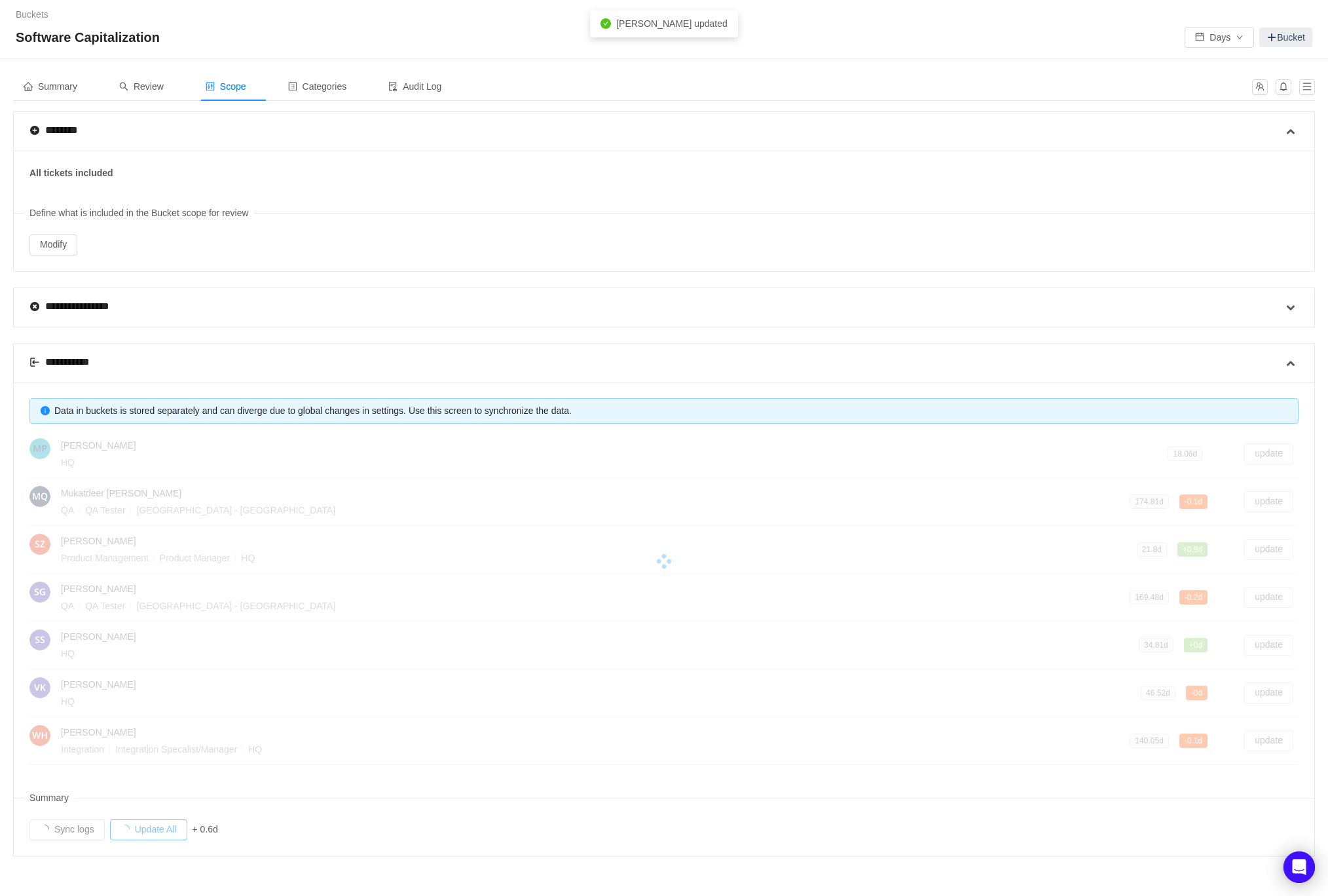
scroll to position [0, 0]
